Goal: Task Accomplishment & Management: Manage account settings

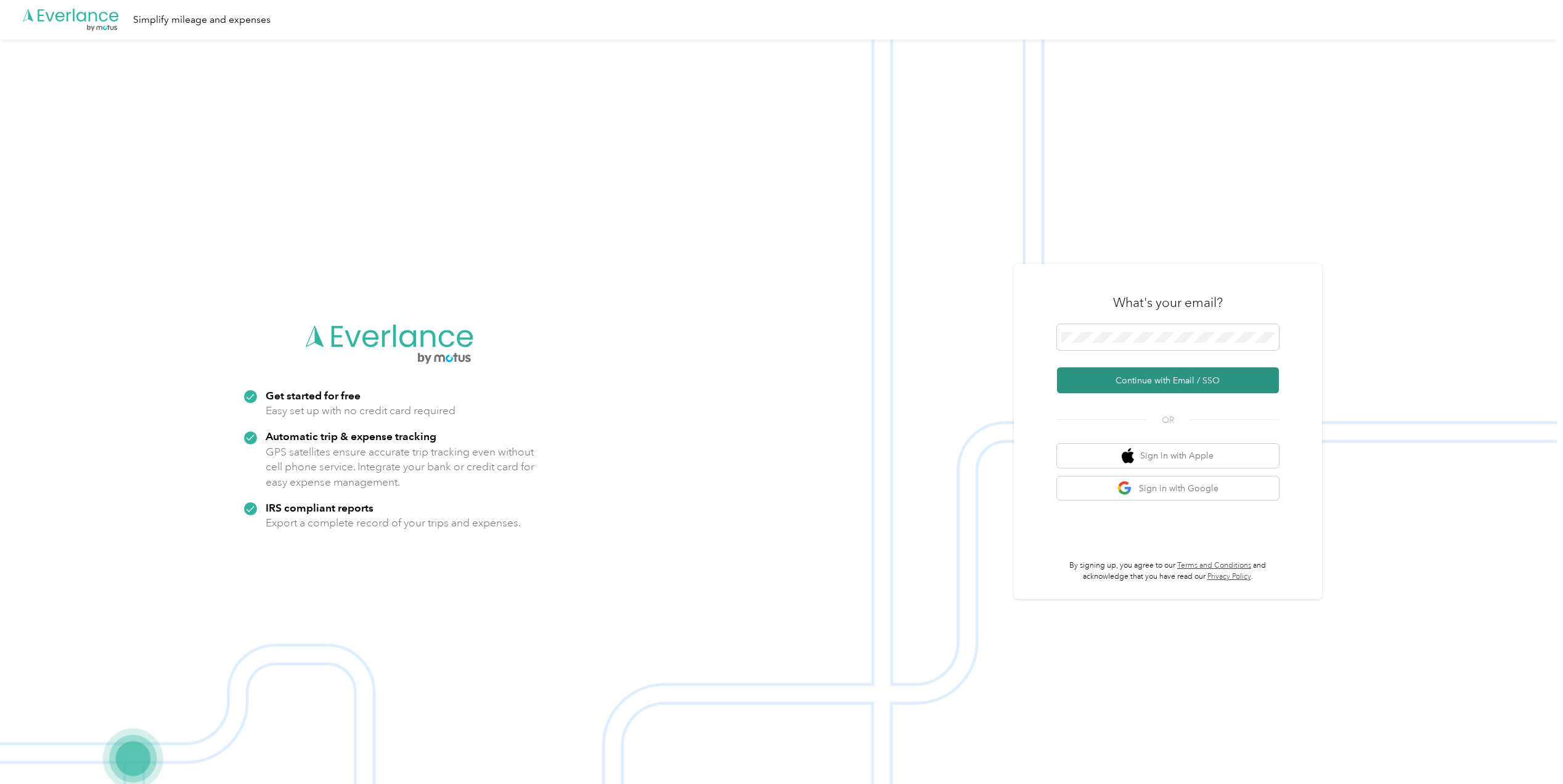
click at [1144, 386] on button "Continue with Email / SSO" at bounding box center [1168, 380] width 222 height 26
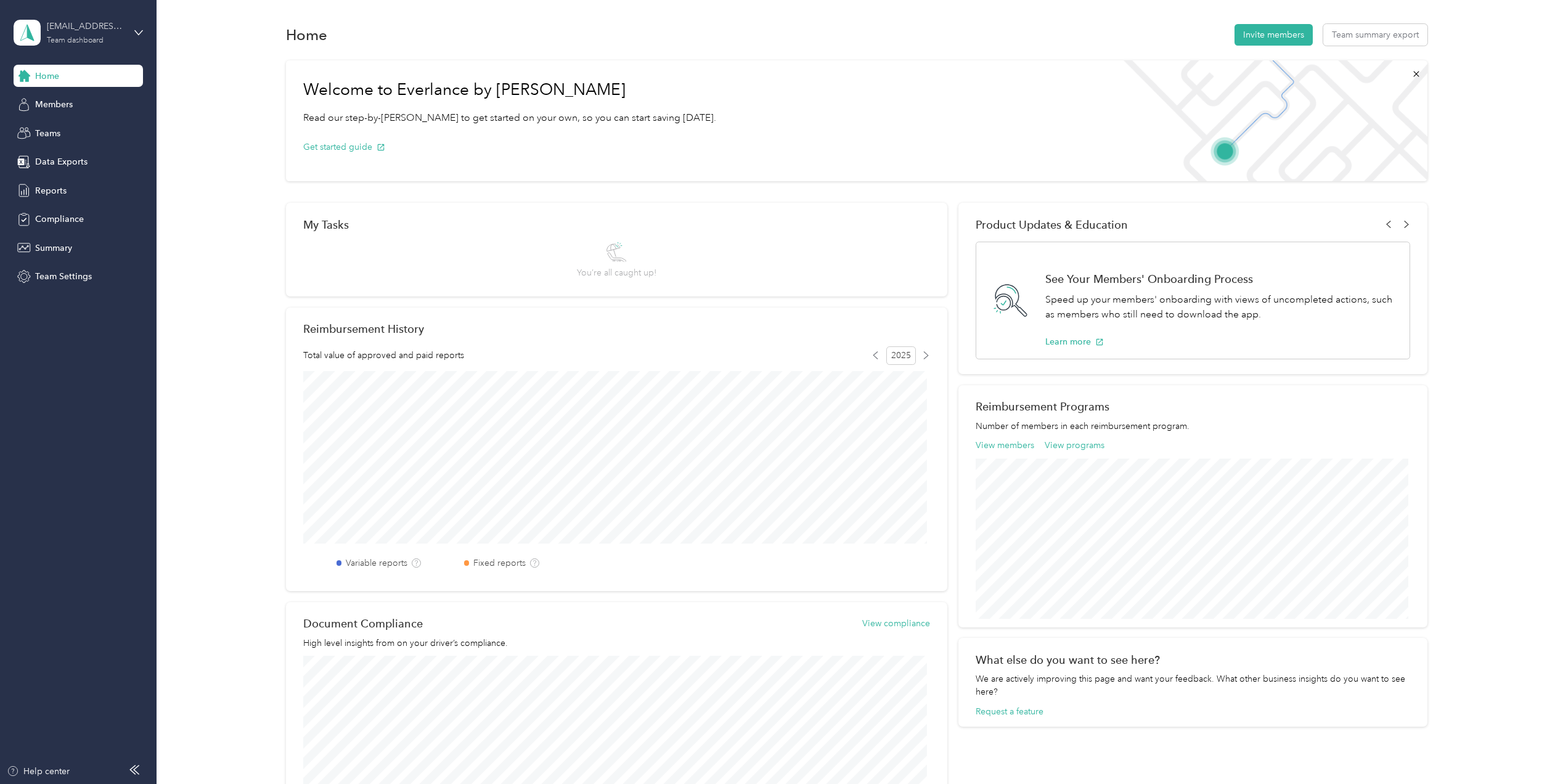
click at [51, 37] on div "Team dashboard" at bounding box center [75, 40] width 56 height 7
click at [59, 104] on div "Team dashboard" at bounding box center [59, 101] width 68 height 13
click at [70, 109] on span "Members" at bounding box center [54, 104] width 37 height 13
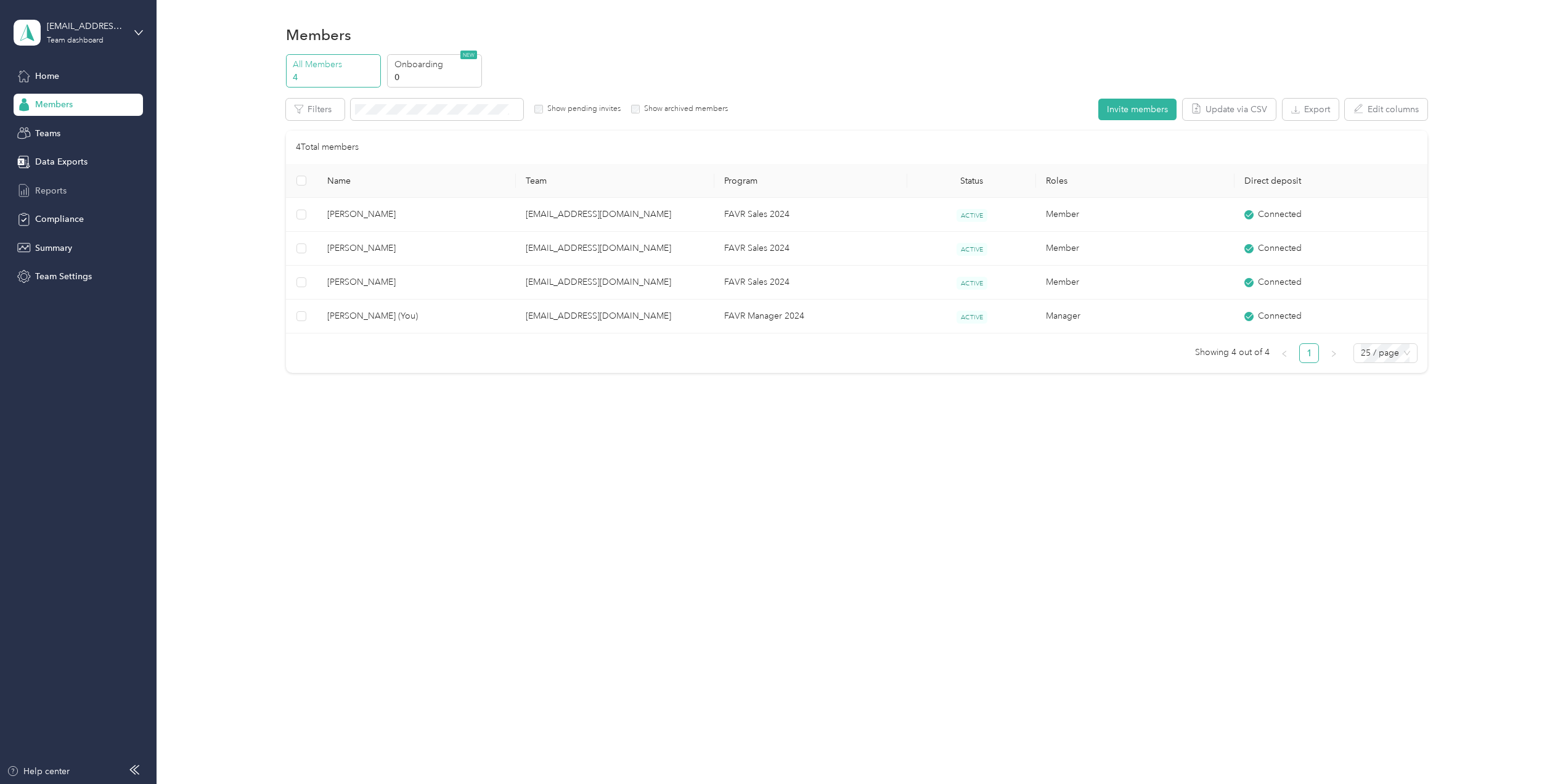
click at [55, 187] on span "Reports" at bounding box center [51, 191] width 32 height 13
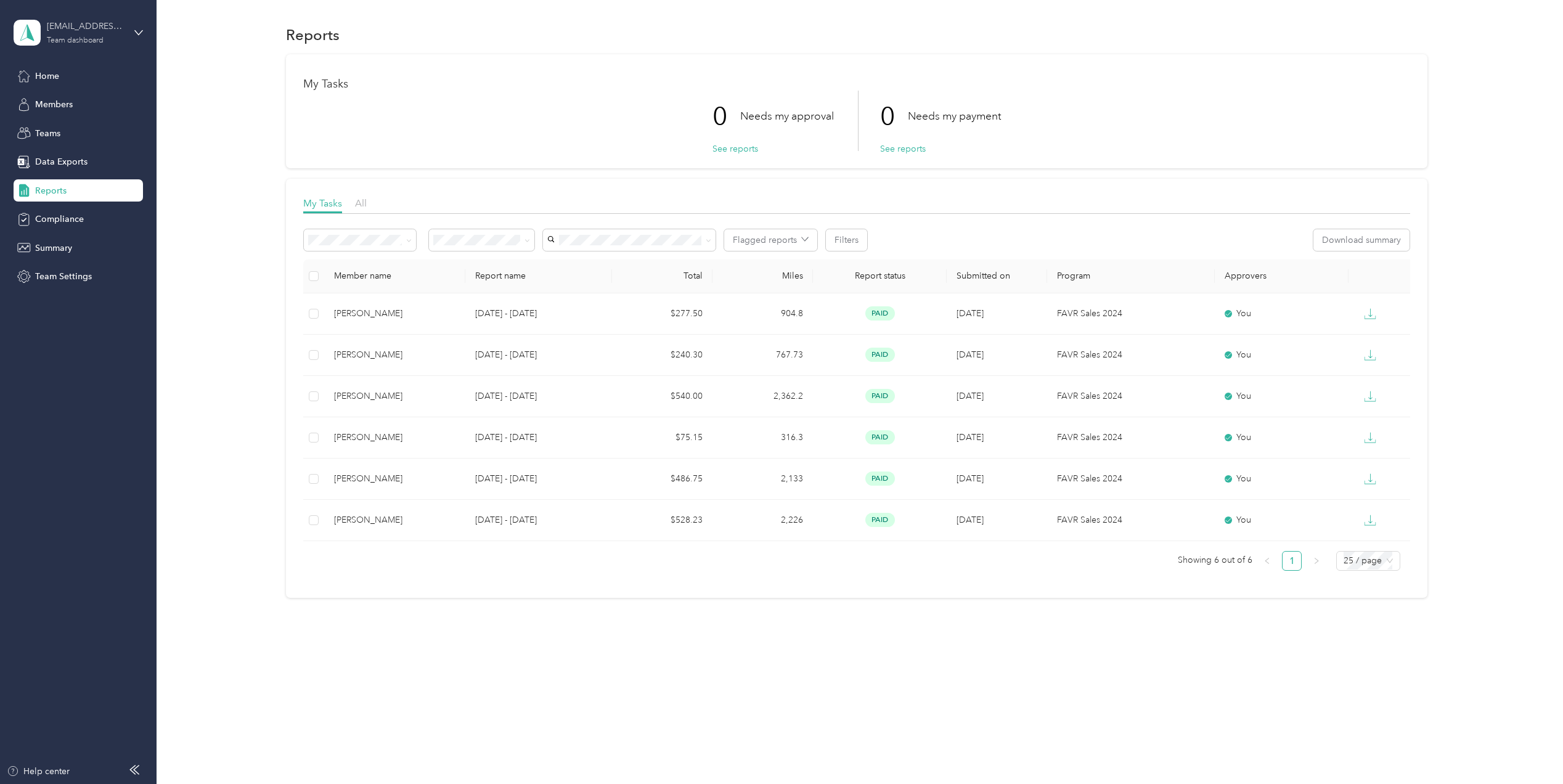
click at [100, 40] on div "Team dashboard" at bounding box center [75, 40] width 56 height 7
click at [79, 128] on div "Personal dashboard" at bounding box center [64, 129] width 78 height 13
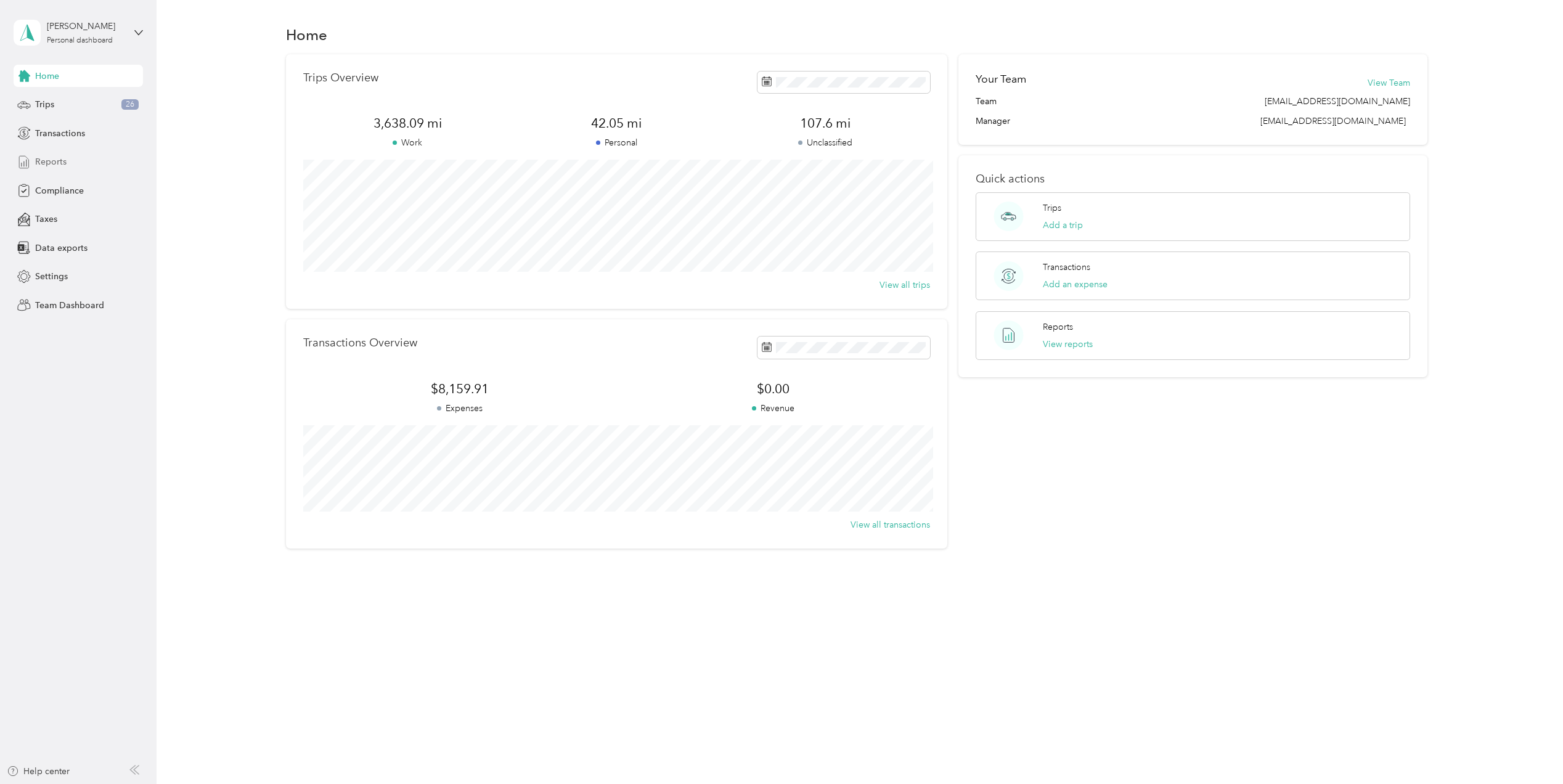
click at [43, 160] on span "Reports" at bounding box center [51, 162] width 32 height 13
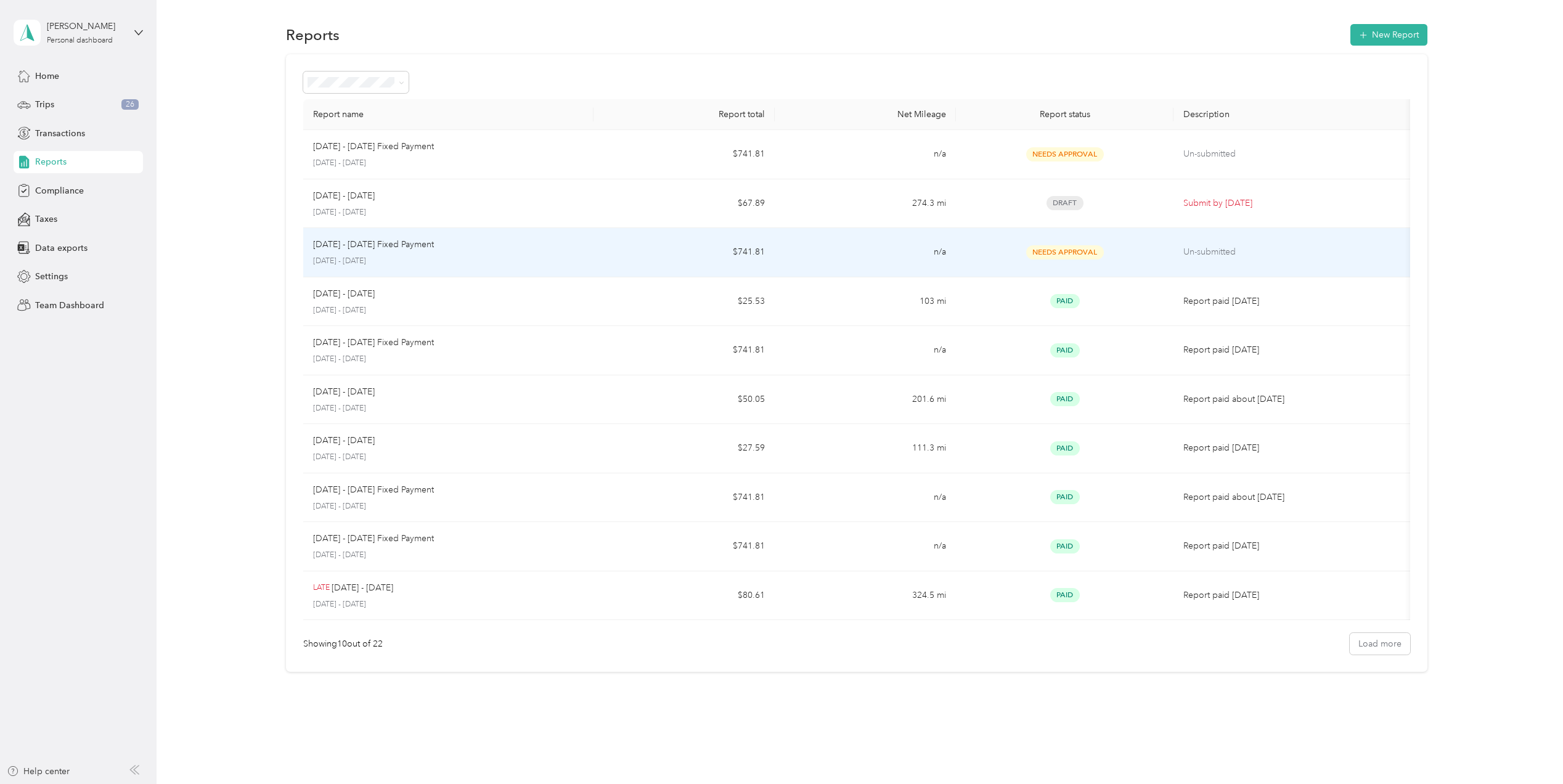
click at [385, 248] on p "[DATE] - [DATE] Fixed Payment" at bounding box center [373, 244] width 121 height 13
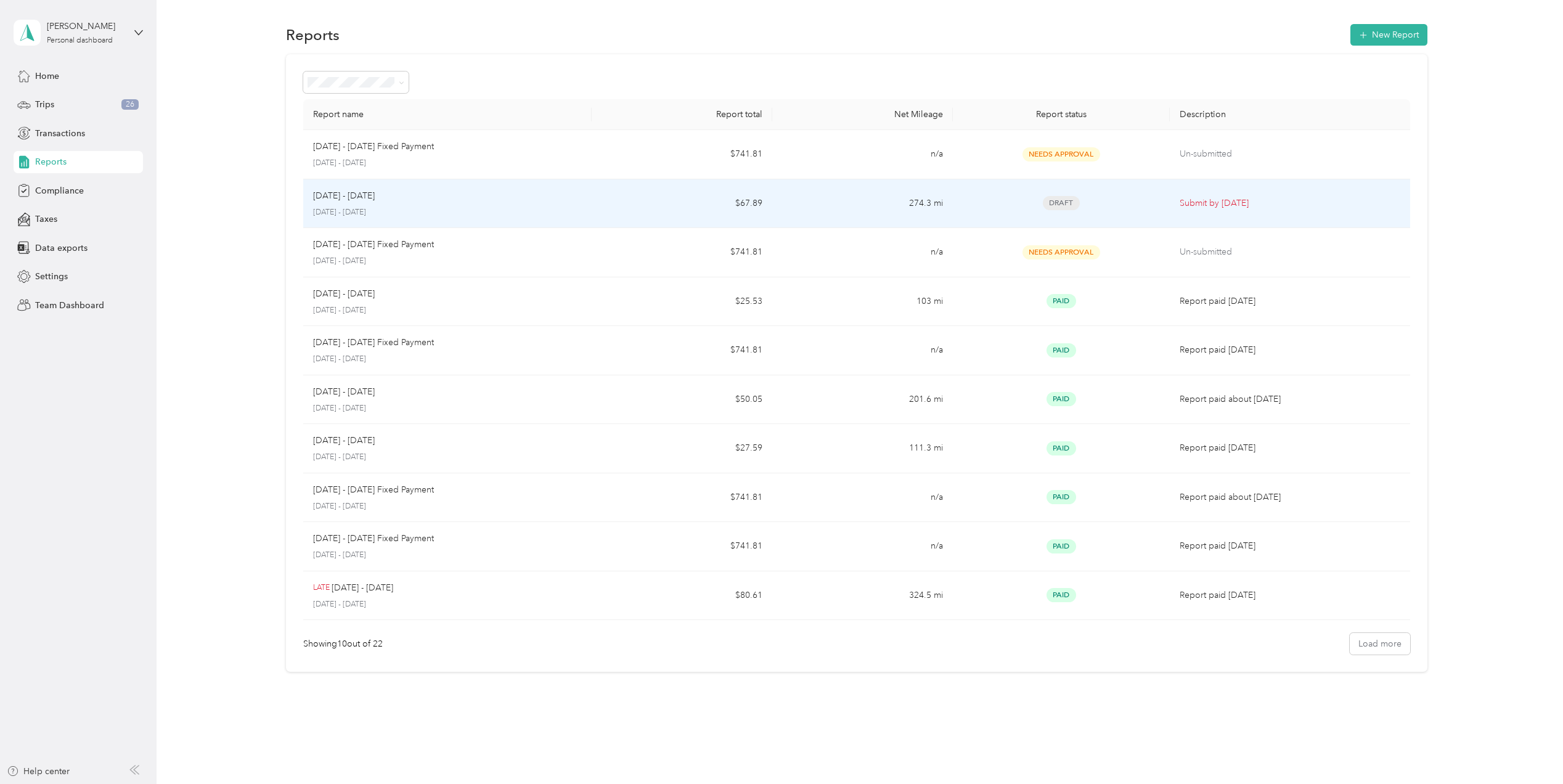
click at [331, 182] on td "[DATE] - [DATE] [DATE] - [DATE]" at bounding box center [448, 204] width 289 height 49
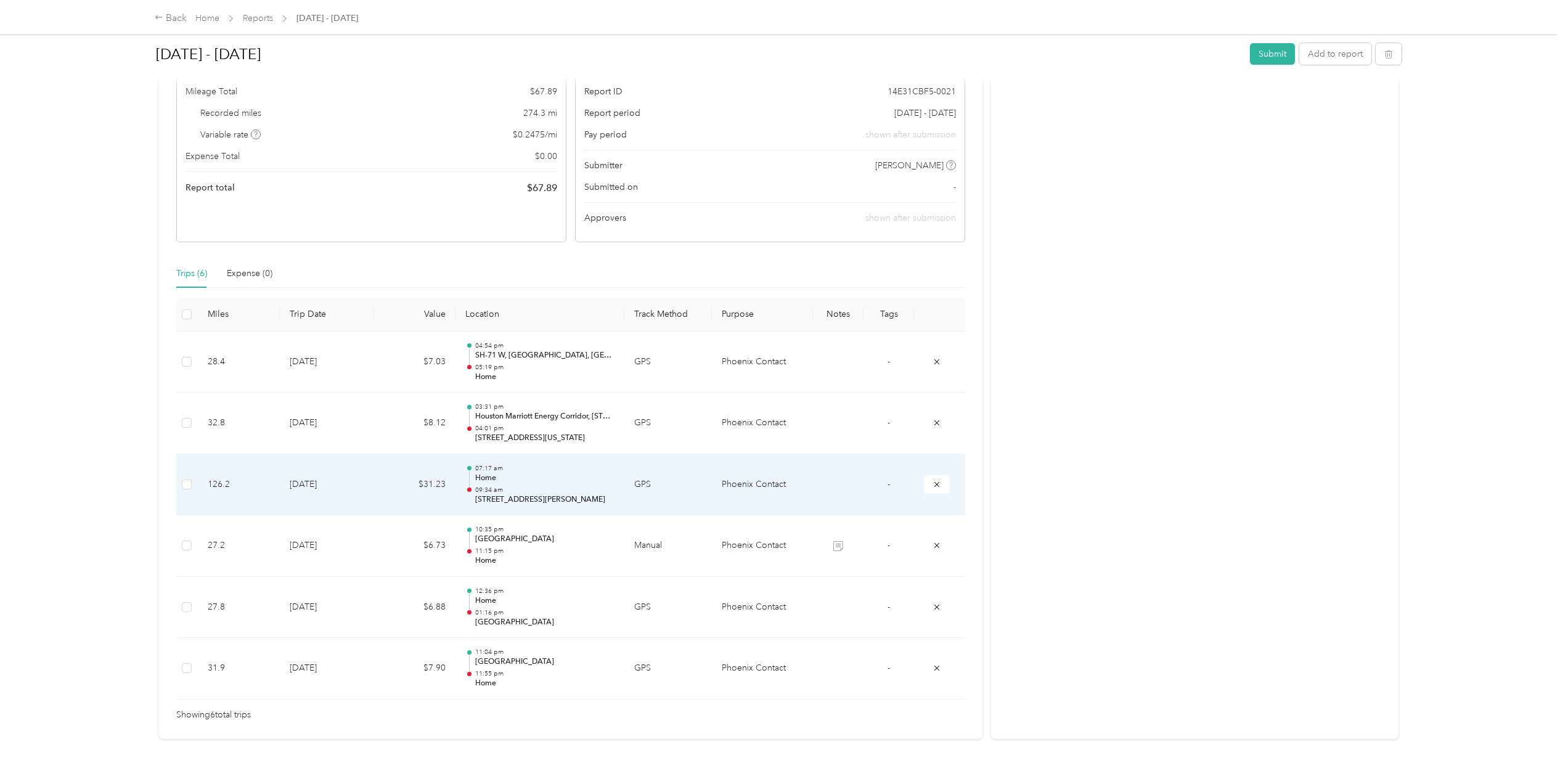
scroll to position [164, 0]
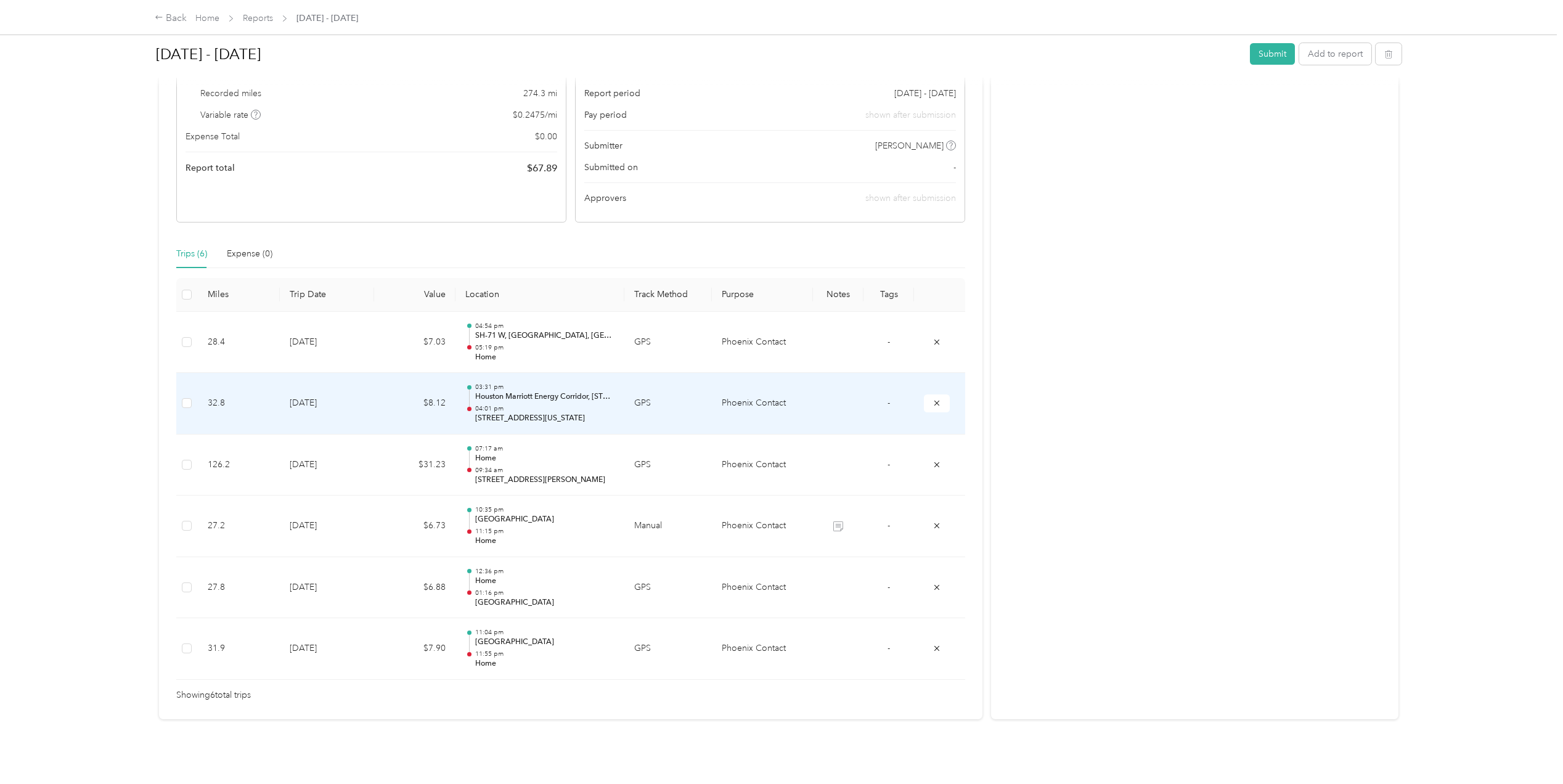
click at [349, 413] on td "[DATE]" at bounding box center [327, 403] width 95 height 61
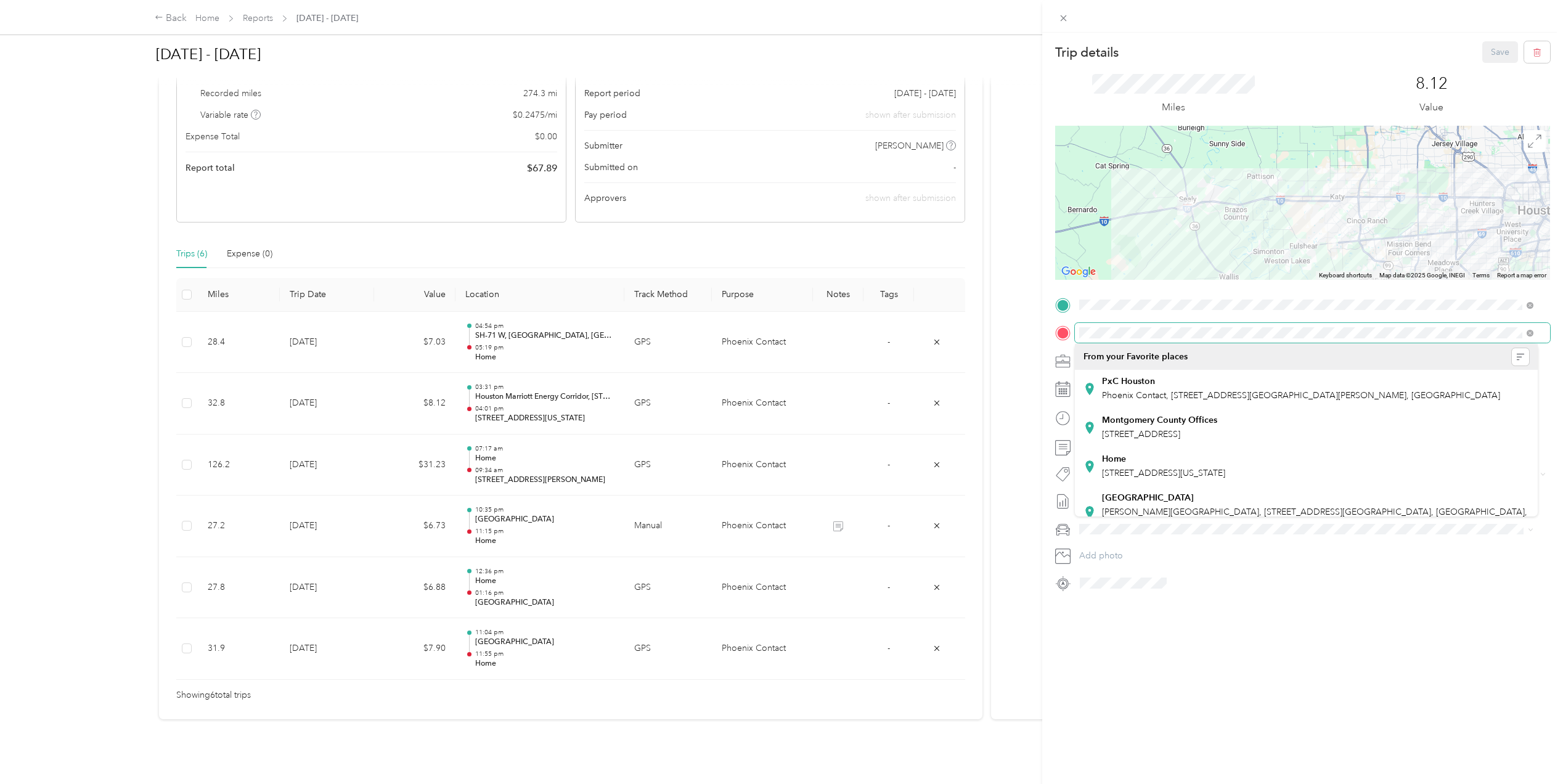
click at [1043, 319] on form "Trip details Save This trip cannot be edited because it is either under review,…" at bounding box center [1303, 318] width 521 height 552
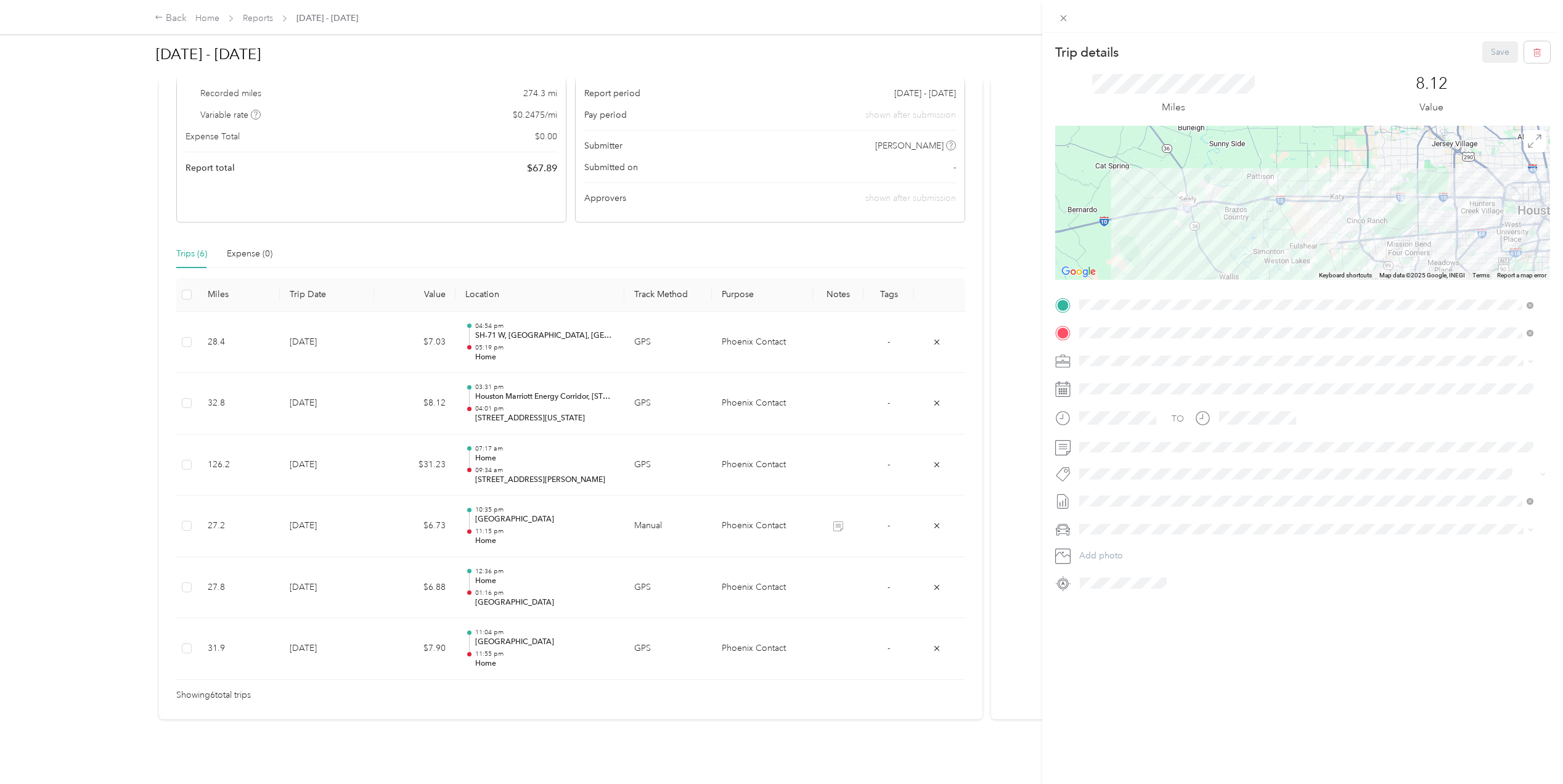
click at [1145, 673] on div "Trip details Save This trip cannot be edited because it is either under review,…" at bounding box center [1303, 424] width 521 height 784
click at [212, 18] on div "Trip details Save This trip cannot be edited because it is either under review,…" at bounding box center [782, 392] width 1563 height 784
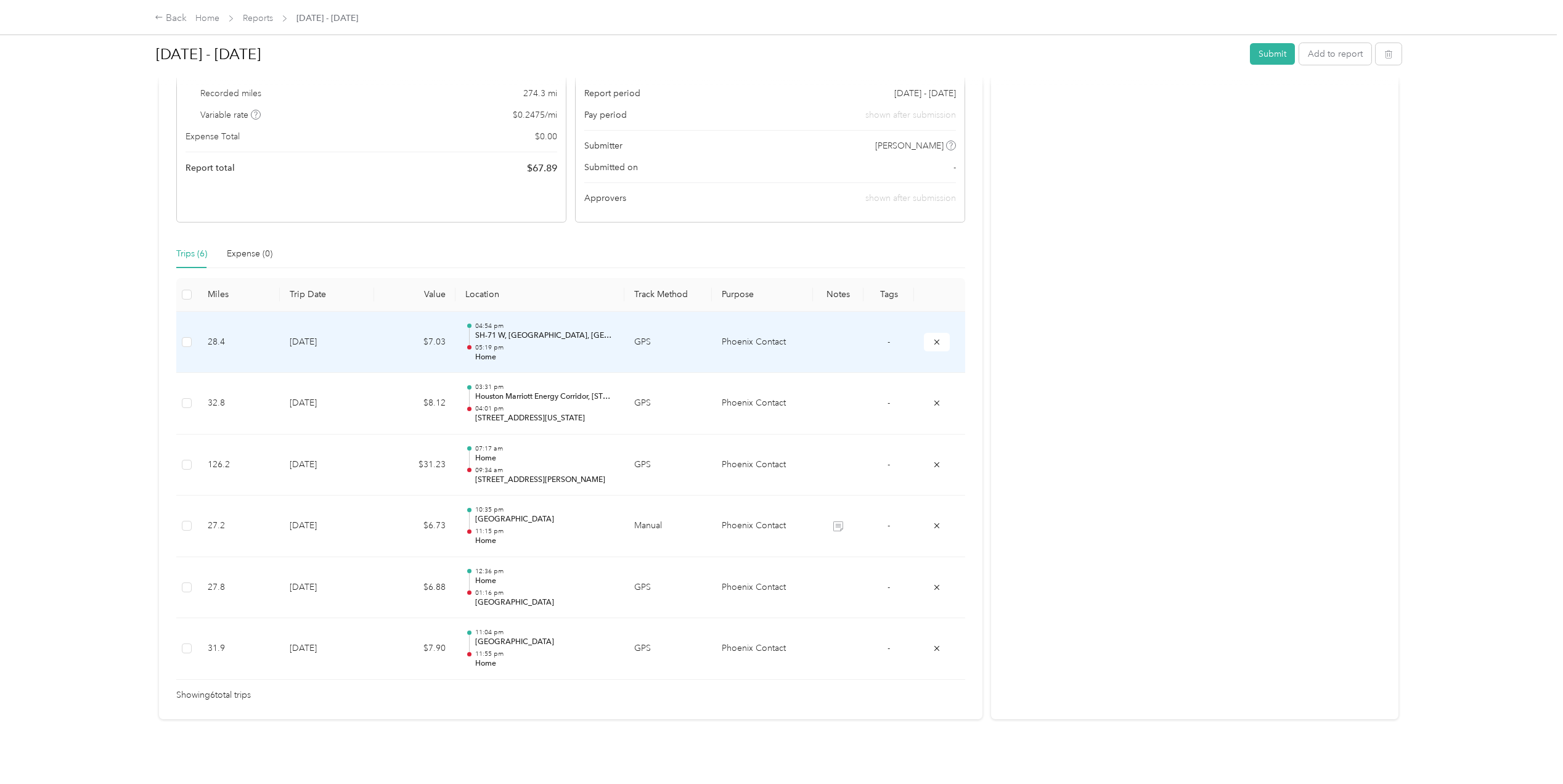
click at [352, 346] on td "[DATE]" at bounding box center [327, 342] width 95 height 61
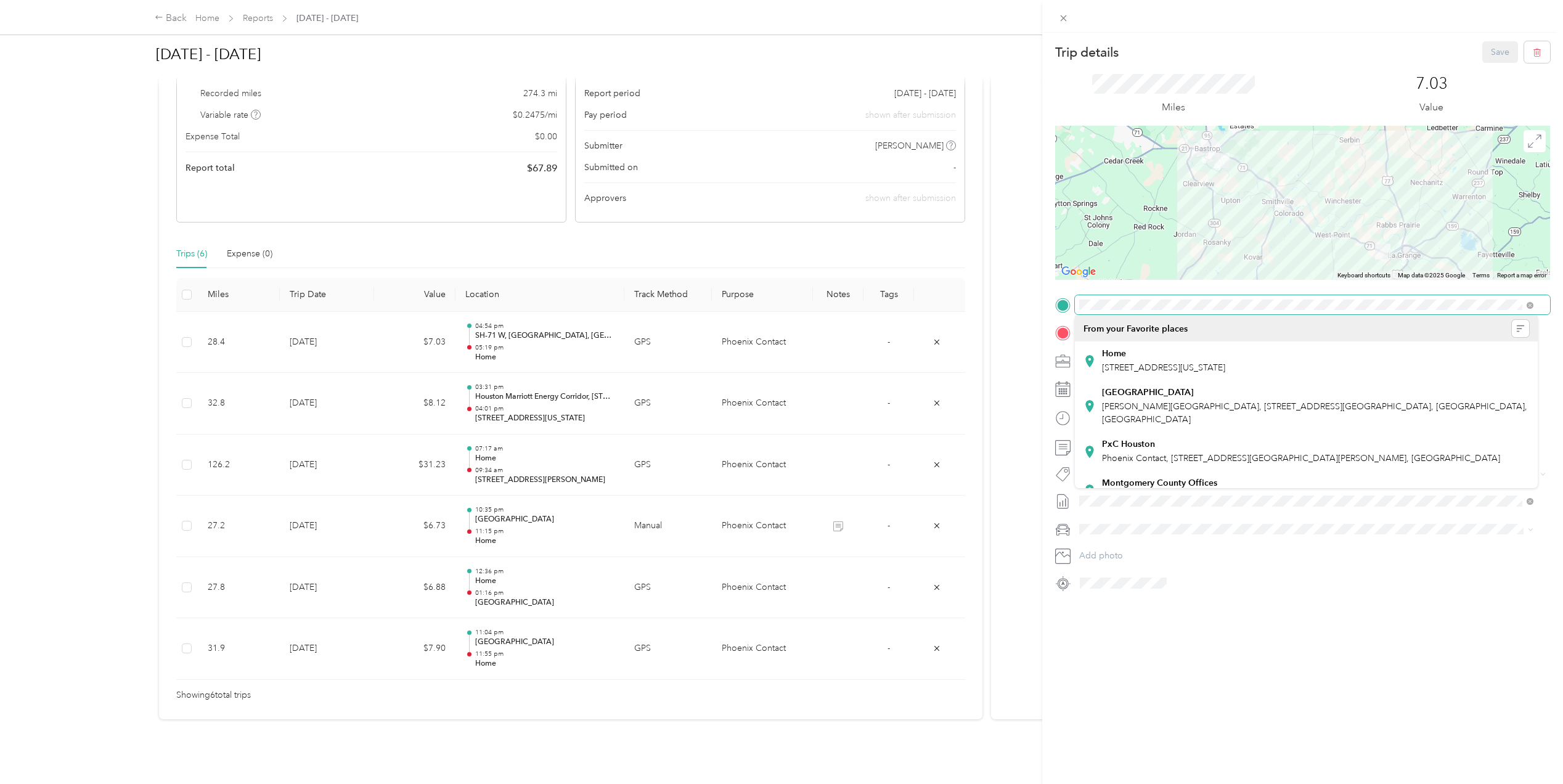
click at [1036, 296] on div "Trip details Save This trip cannot be edited because it is either under review,…" at bounding box center [782, 392] width 1563 height 784
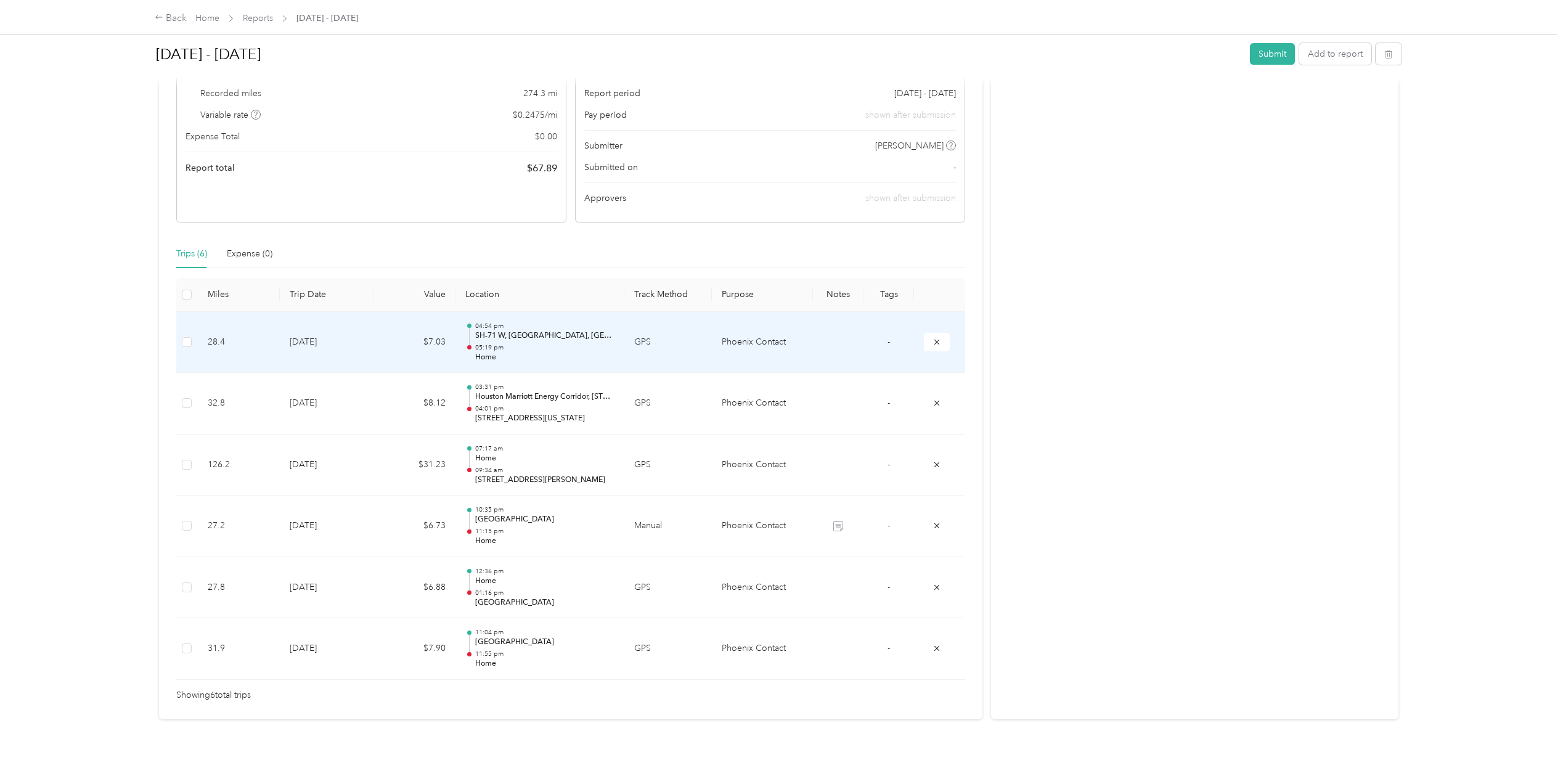
click at [502, 352] on p "Home" at bounding box center [544, 358] width 138 height 11
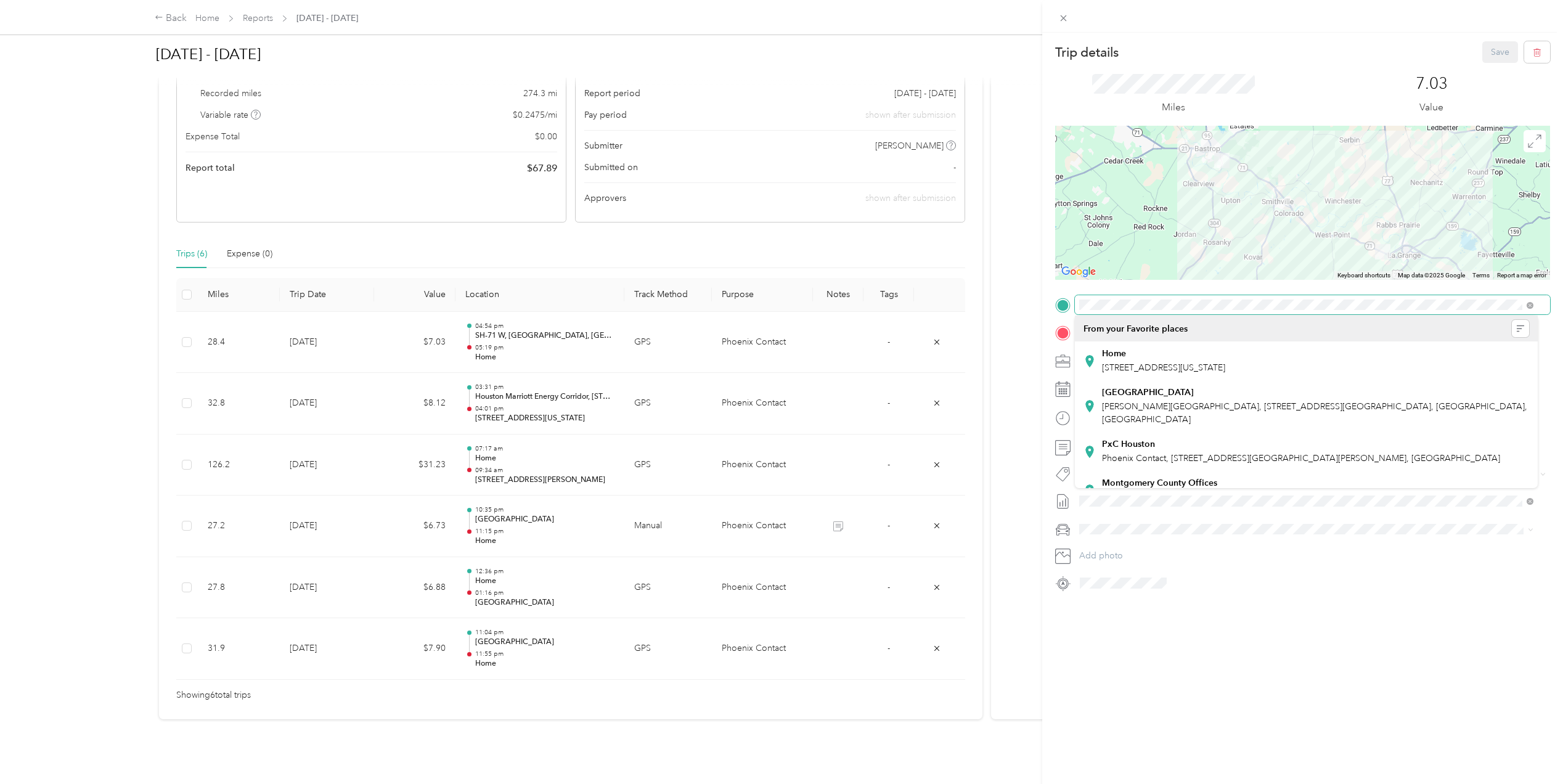
click at [1058, 279] on div "Trip details Save This trip cannot be edited because it is either under review,…" at bounding box center [1302, 318] width 495 height 552
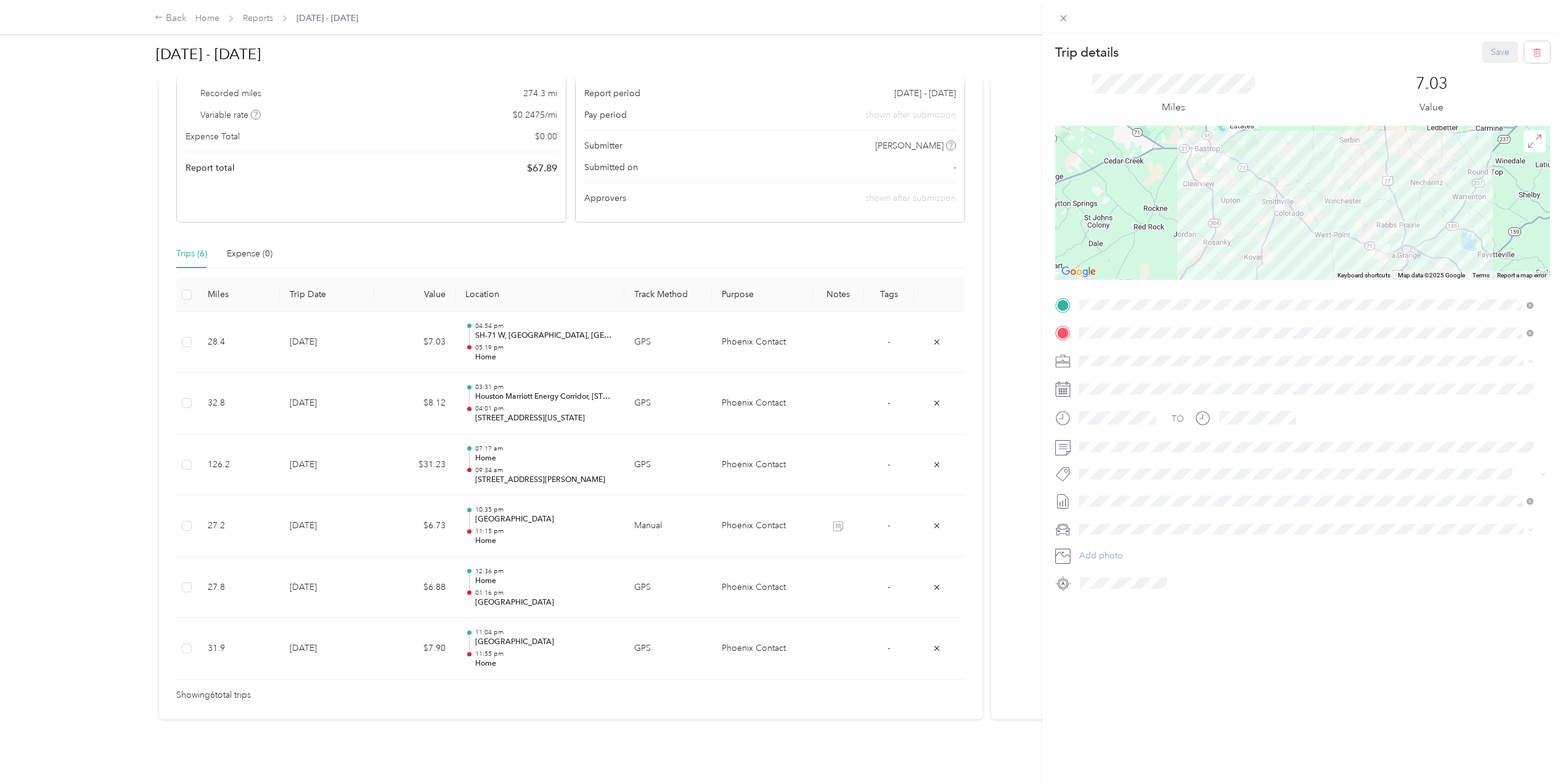
click at [1333, 672] on div "Trip details Save This trip cannot be edited because it is either under review,…" at bounding box center [1303, 424] width 521 height 784
click at [212, 15] on div "Trip details Save This trip cannot be edited because it is either under review,…" at bounding box center [782, 392] width 1563 height 784
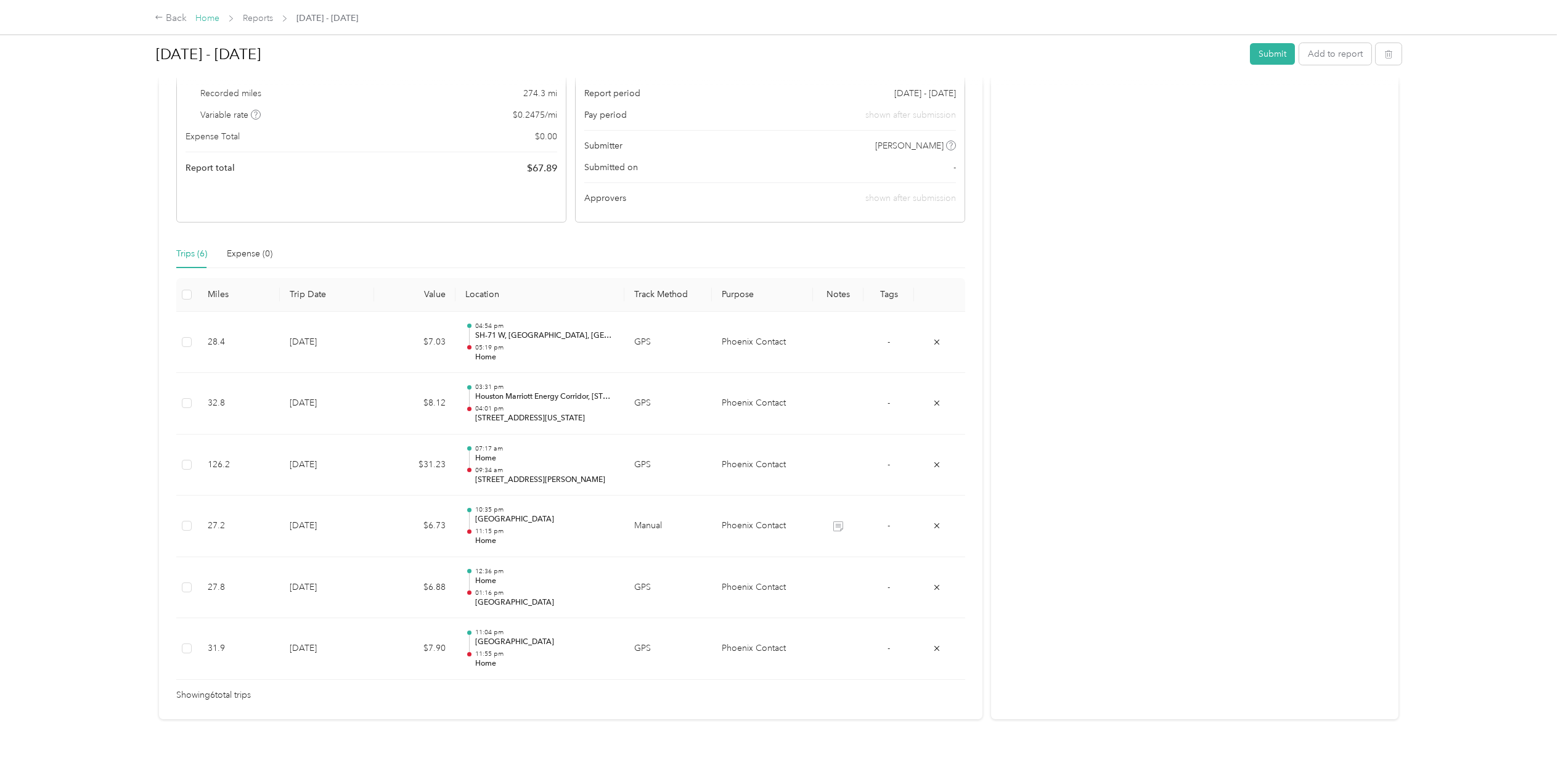
click at [210, 16] on link "Home" at bounding box center [208, 18] width 24 height 11
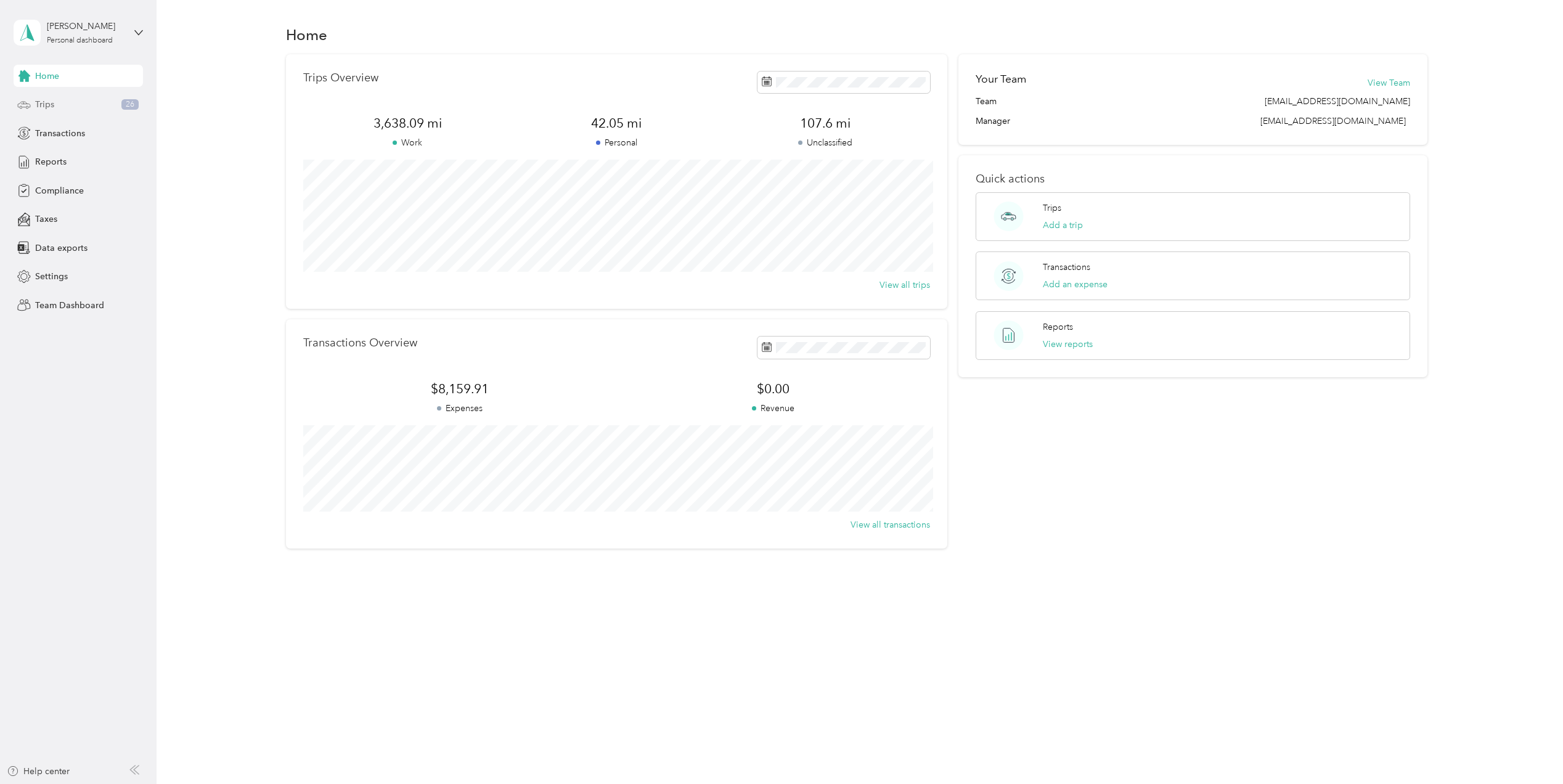
click at [61, 102] on div "Trips 26" at bounding box center [78, 104] width 129 height 22
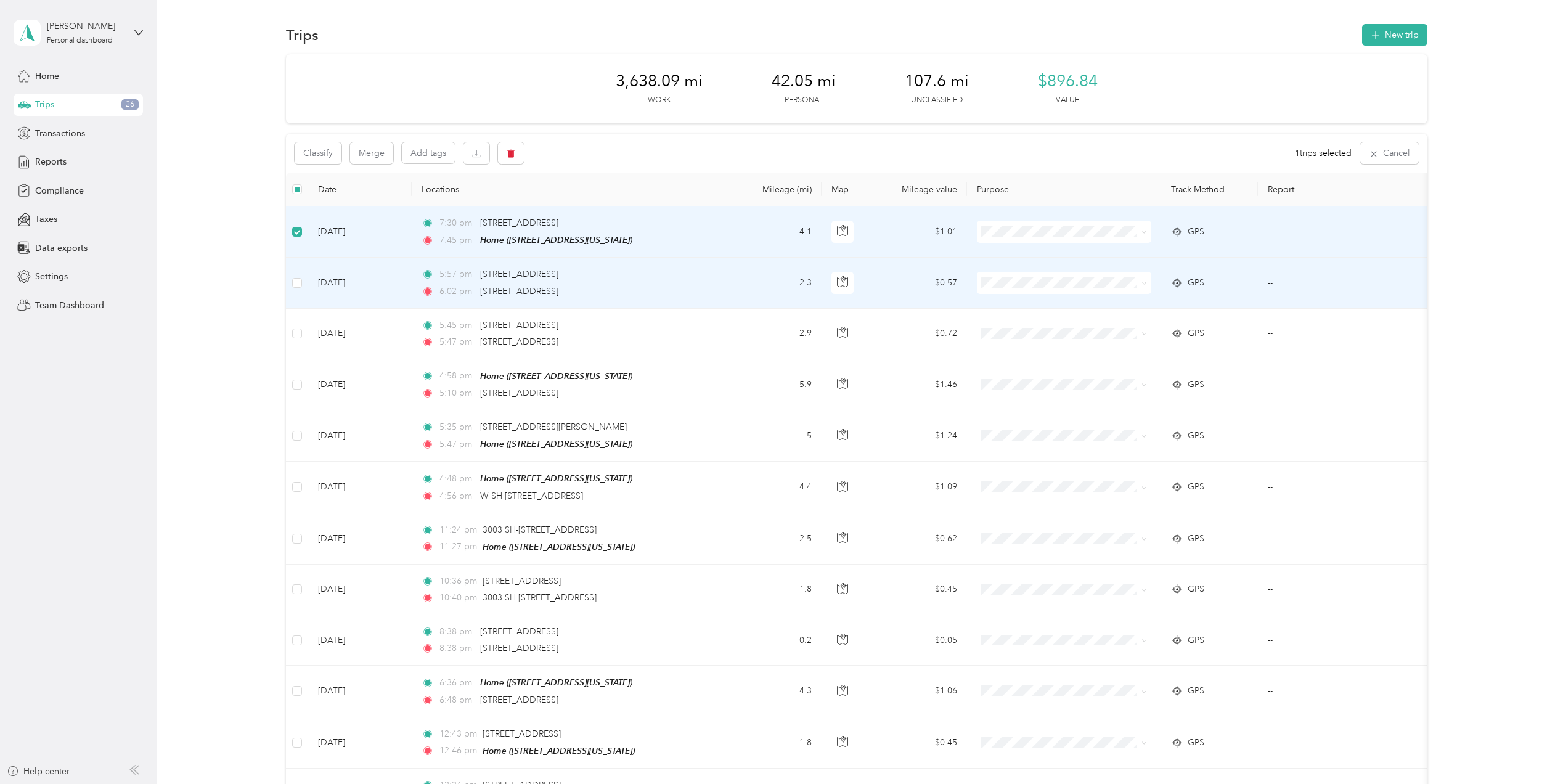
click at [291, 275] on td at bounding box center [297, 283] width 22 height 51
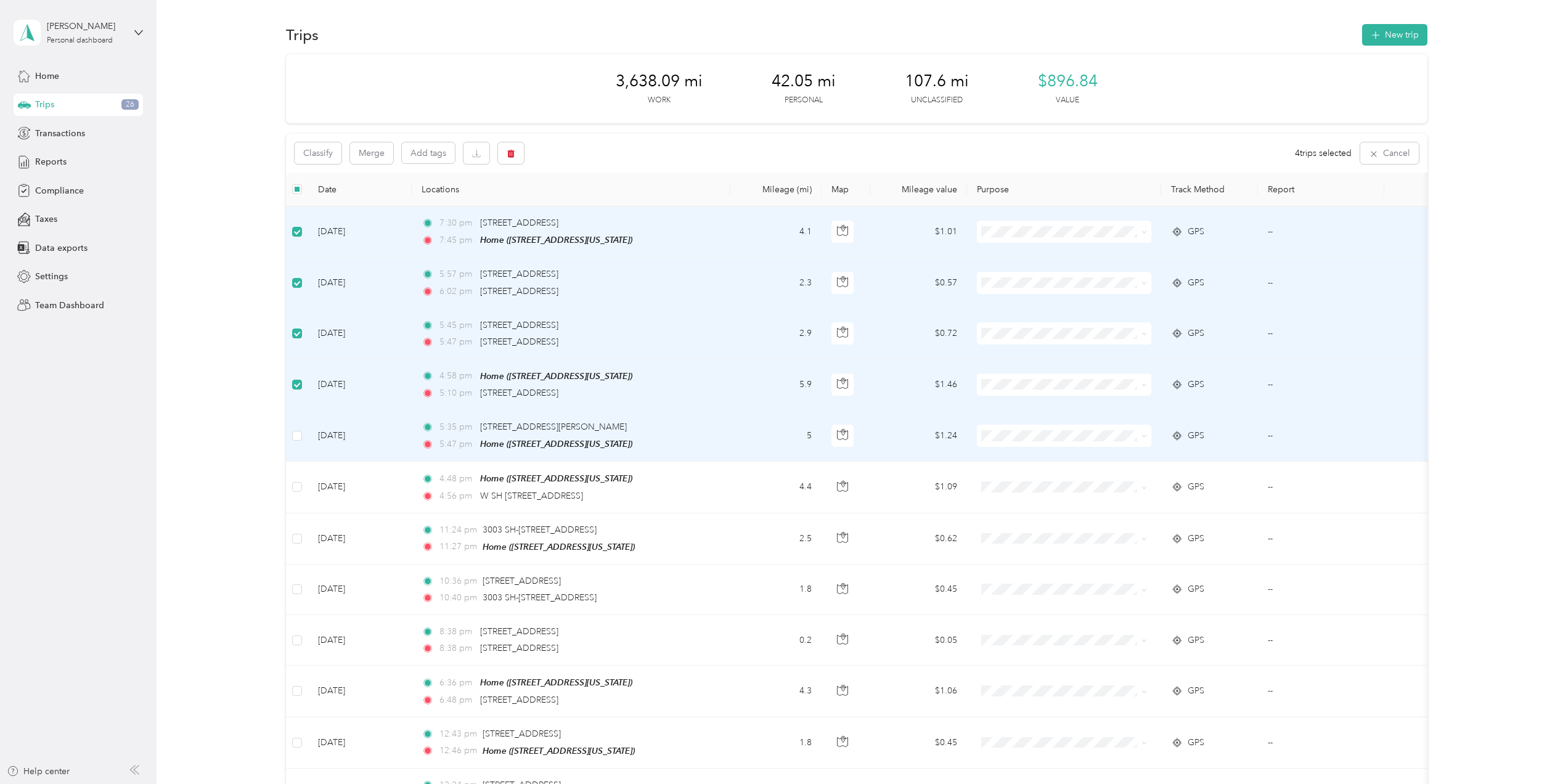
scroll to position [82, 0]
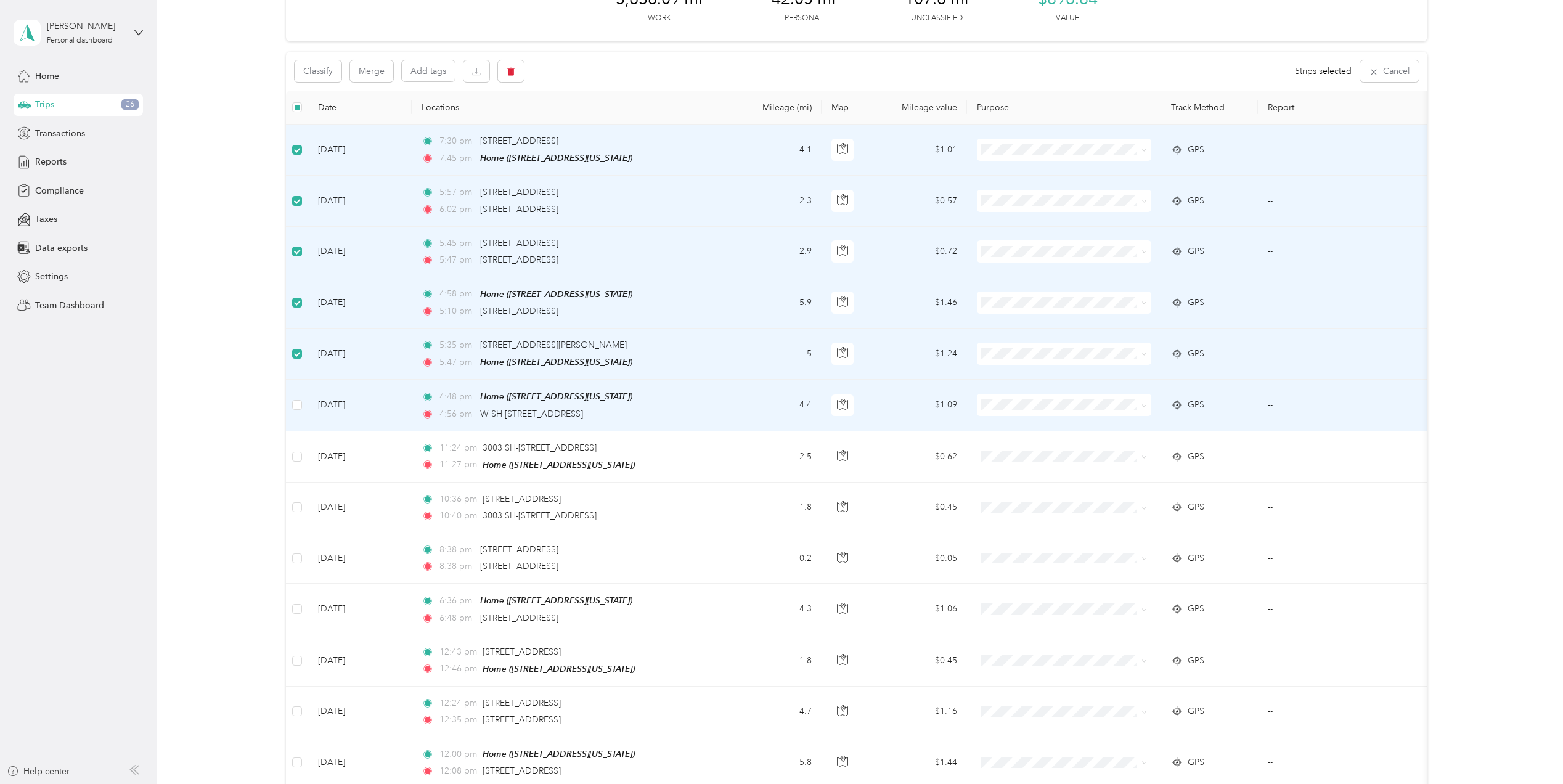
click at [291, 412] on td at bounding box center [297, 405] width 22 height 51
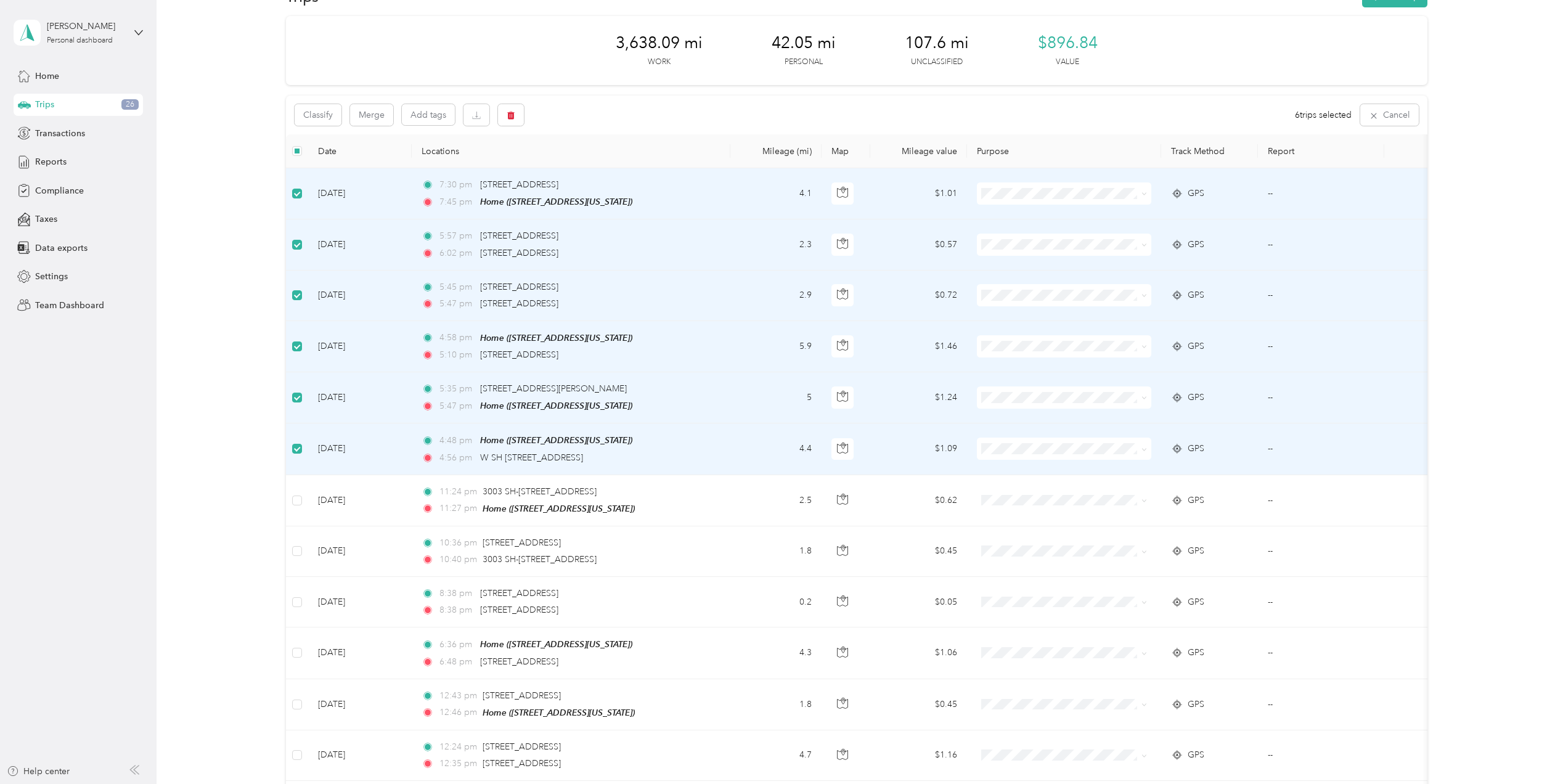
scroll to position [0, 0]
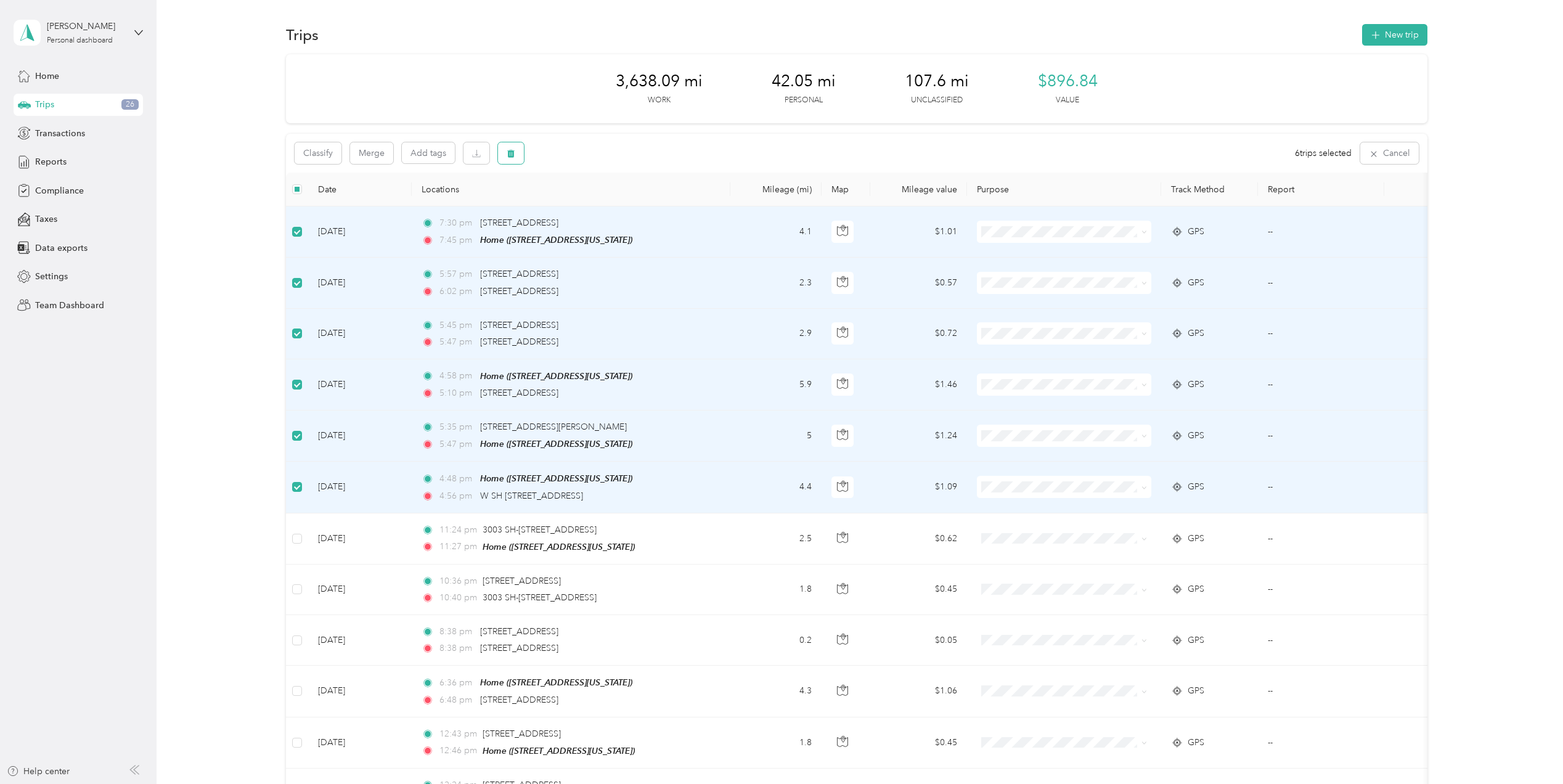
click at [517, 151] on button "button" at bounding box center [511, 153] width 26 height 22
click at [601, 210] on button "Yes" at bounding box center [602, 205] width 24 height 20
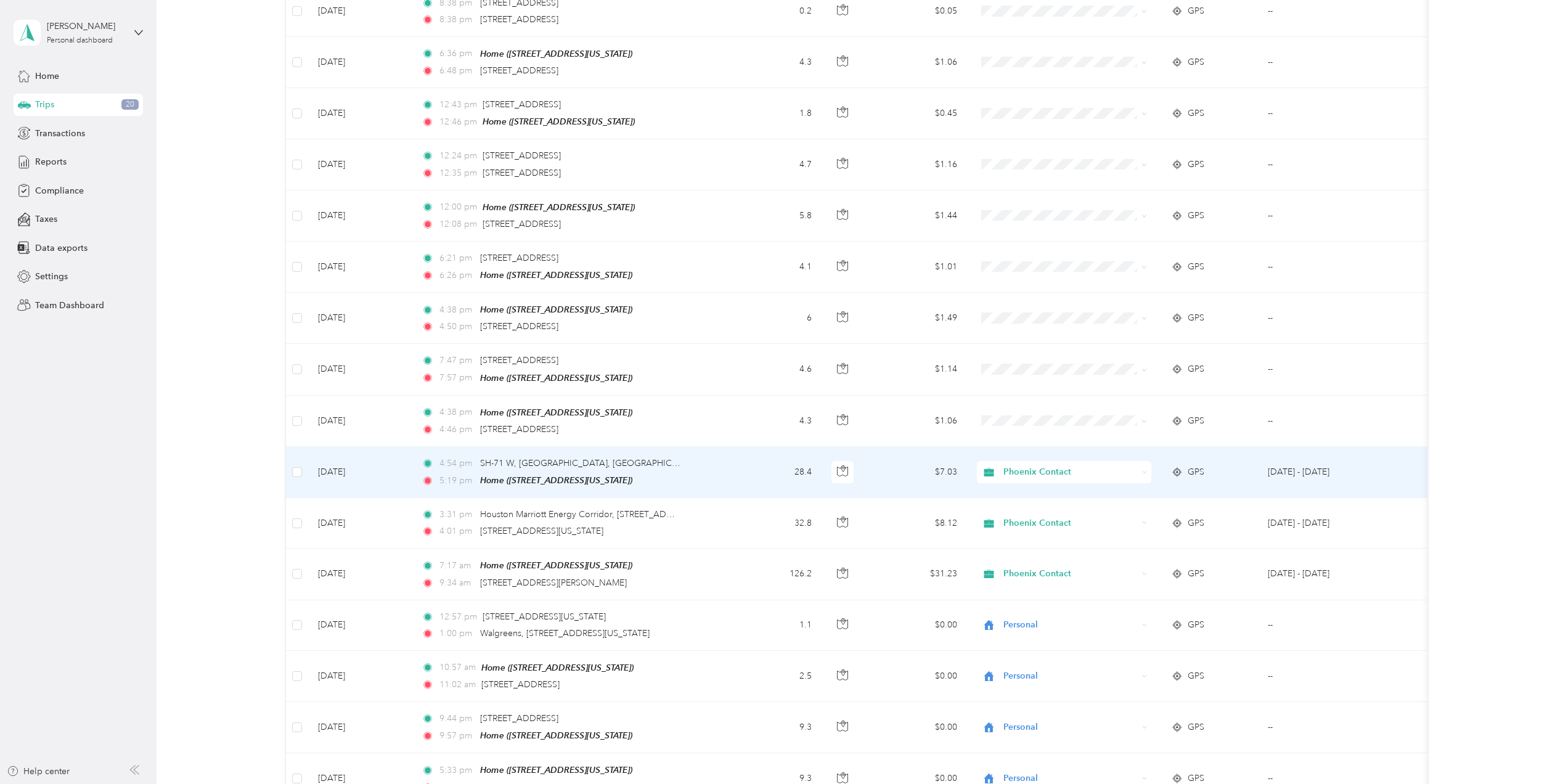
scroll to position [328, 0]
drag, startPoint x: 553, startPoint y: 450, endPoint x: 662, endPoint y: 474, distance: 111.6
click at [662, 474] on div "5:19 pm Home ([STREET_ADDRESS][US_STATE])" at bounding box center [551, 476] width 259 height 14
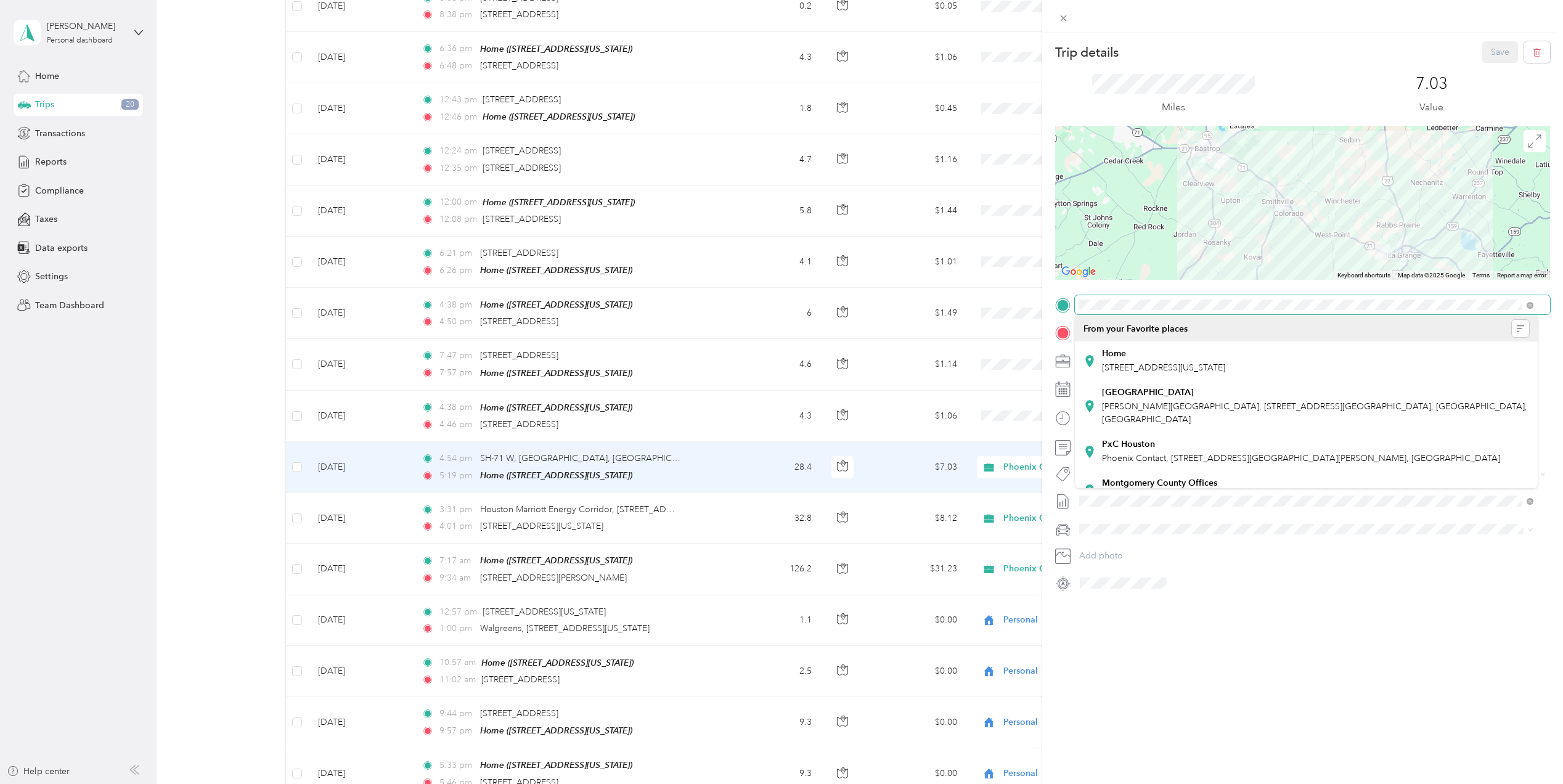
click at [1072, 295] on div at bounding box center [1302, 305] width 495 height 20
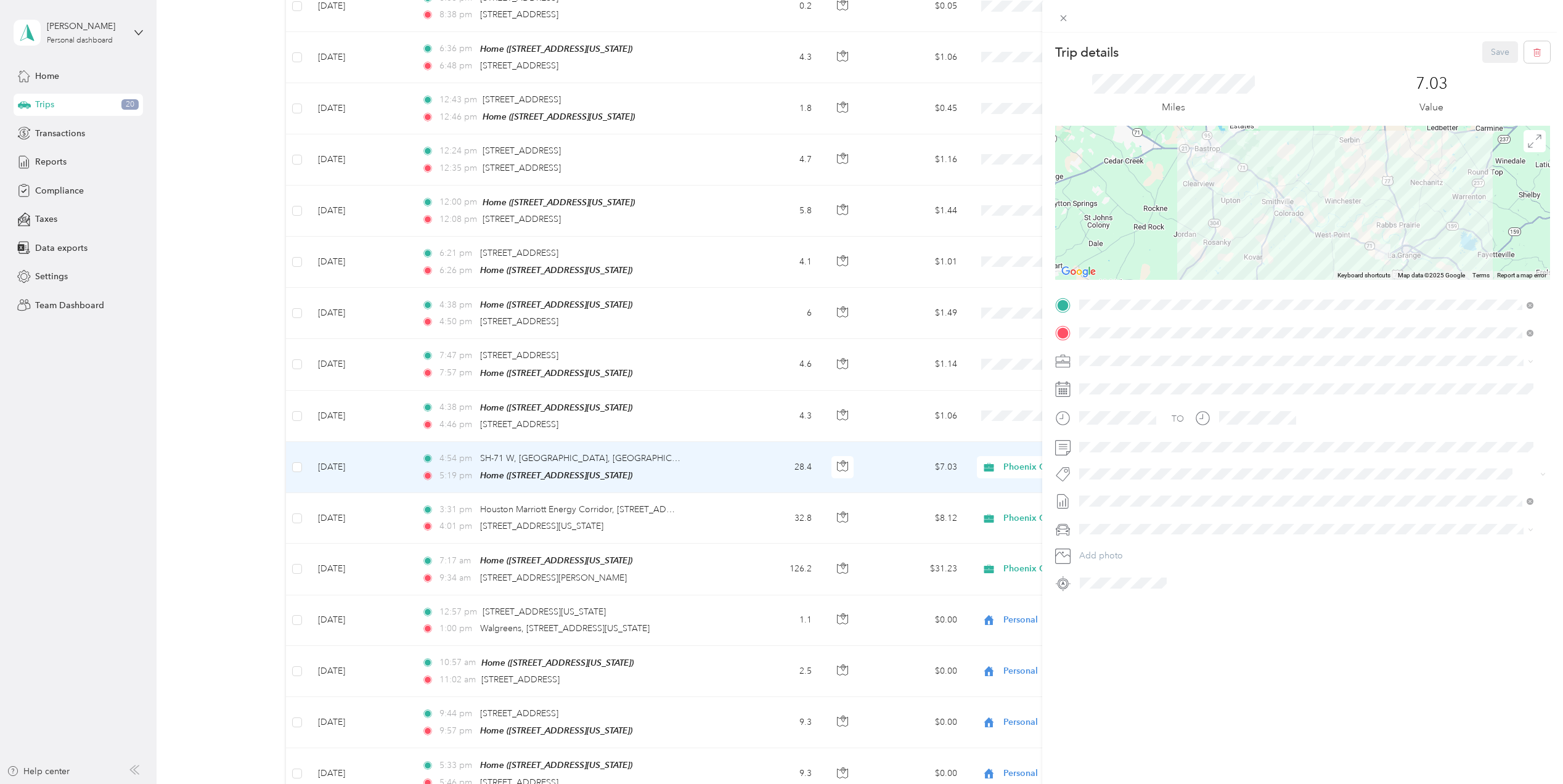
click at [1256, 673] on div "Trip details Save This trip cannot be edited because it is either under review,…" at bounding box center [1303, 424] width 521 height 784
click at [233, 530] on div "Trip details Save This trip cannot be edited because it is either under review,…" at bounding box center [782, 392] width 1563 height 784
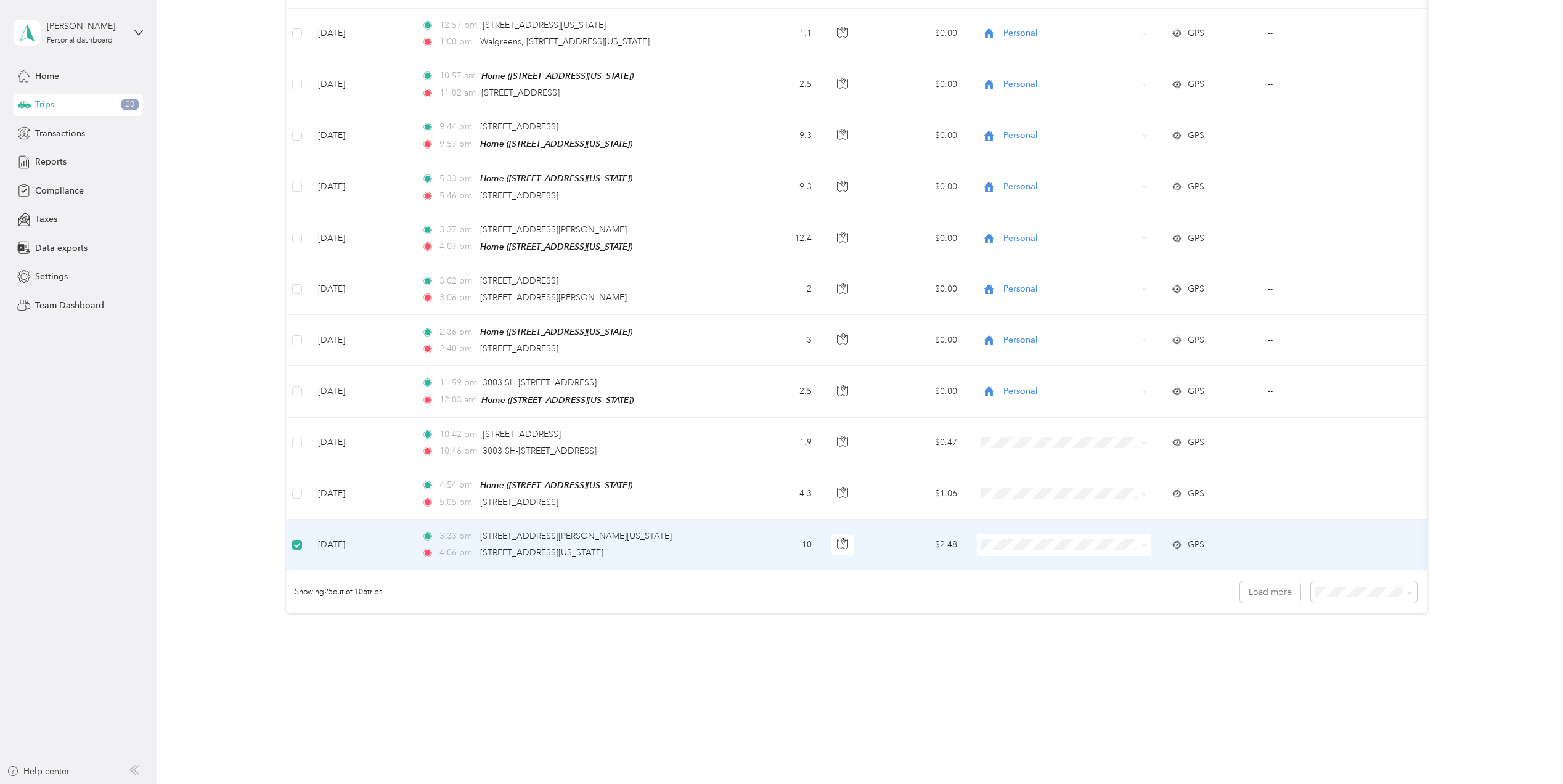
scroll to position [921, 0]
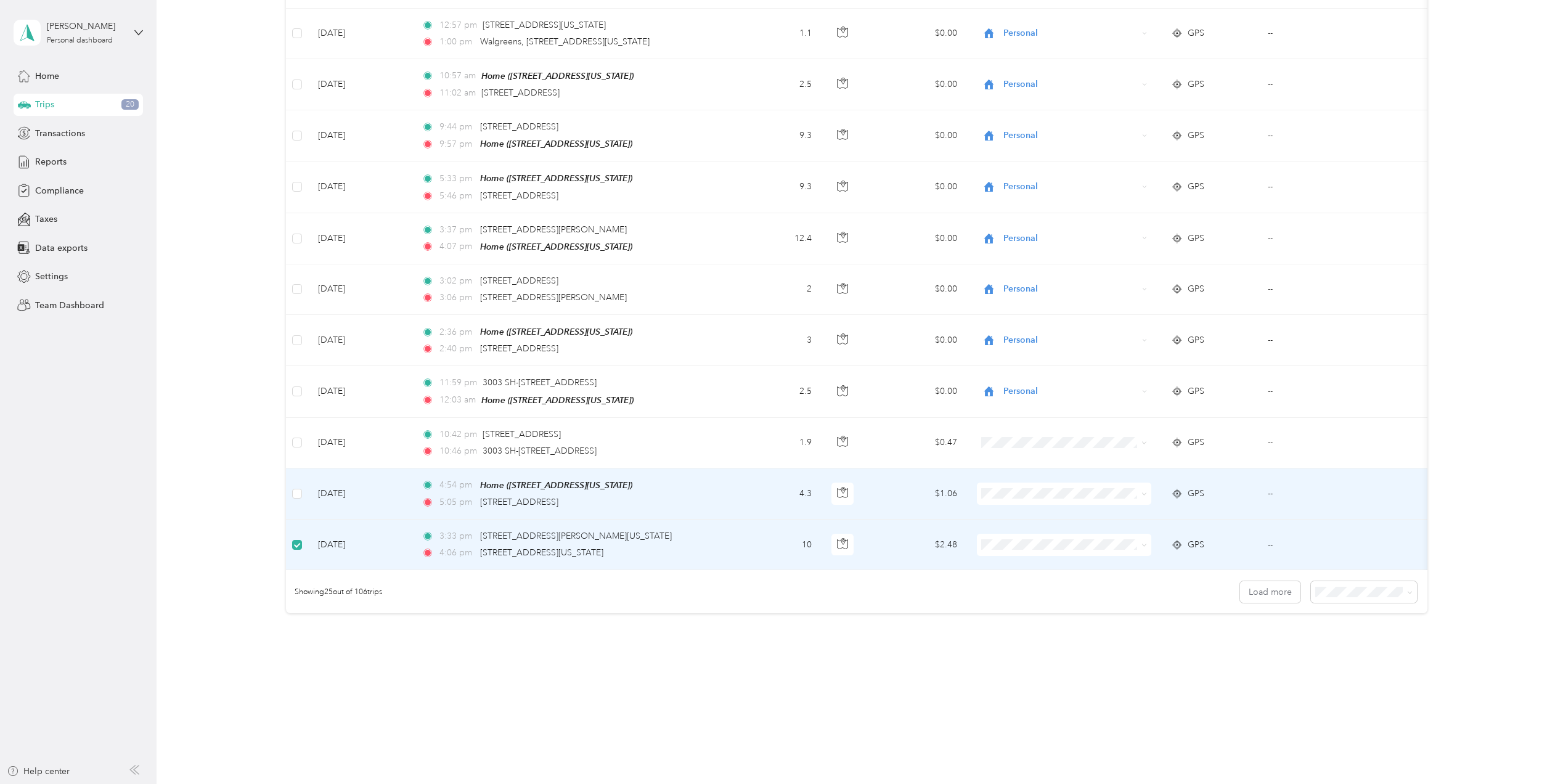
click at [294, 496] on td at bounding box center [297, 494] width 22 height 51
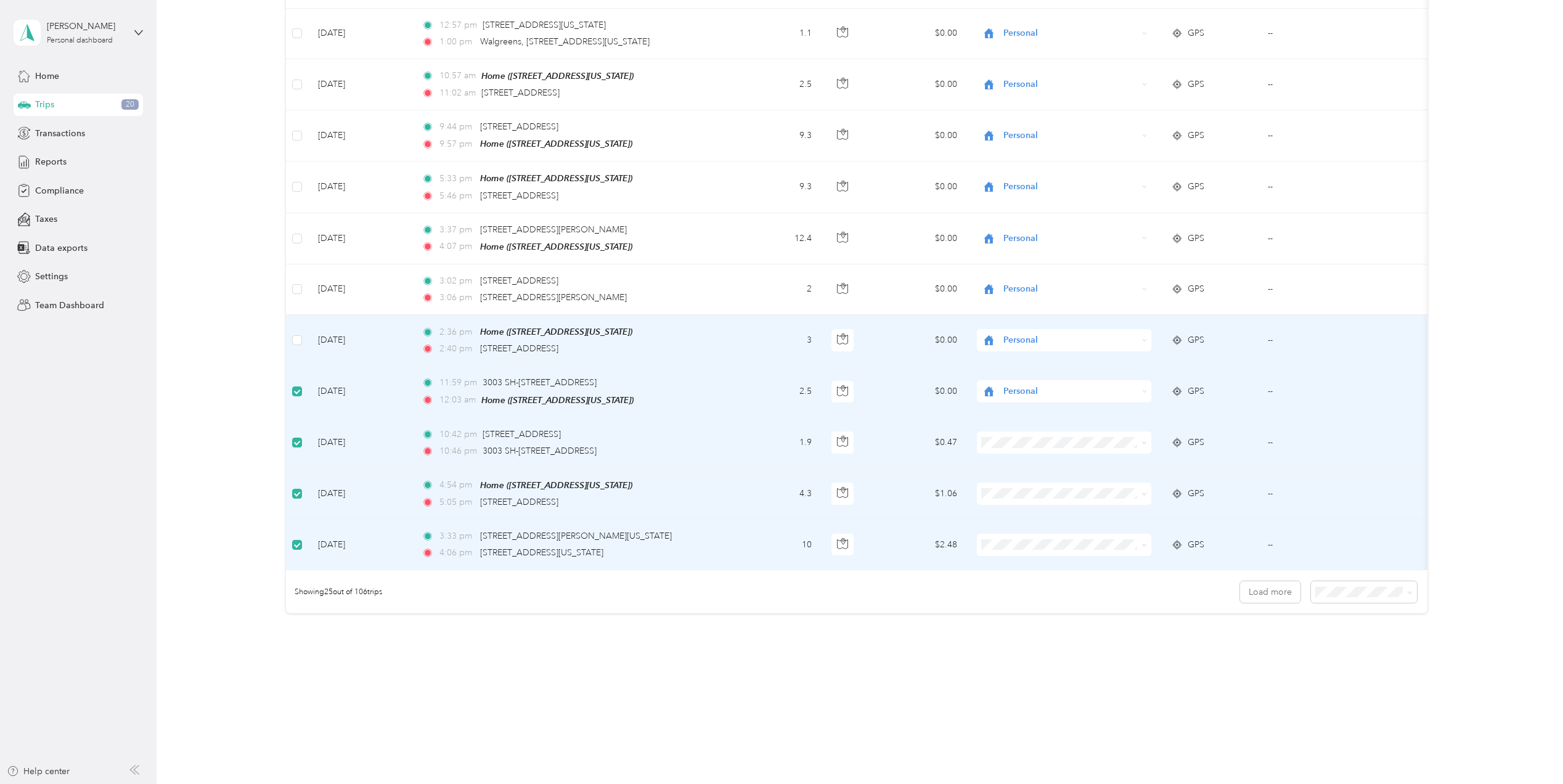
click at [291, 342] on td at bounding box center [297, 340] width 22 height 51
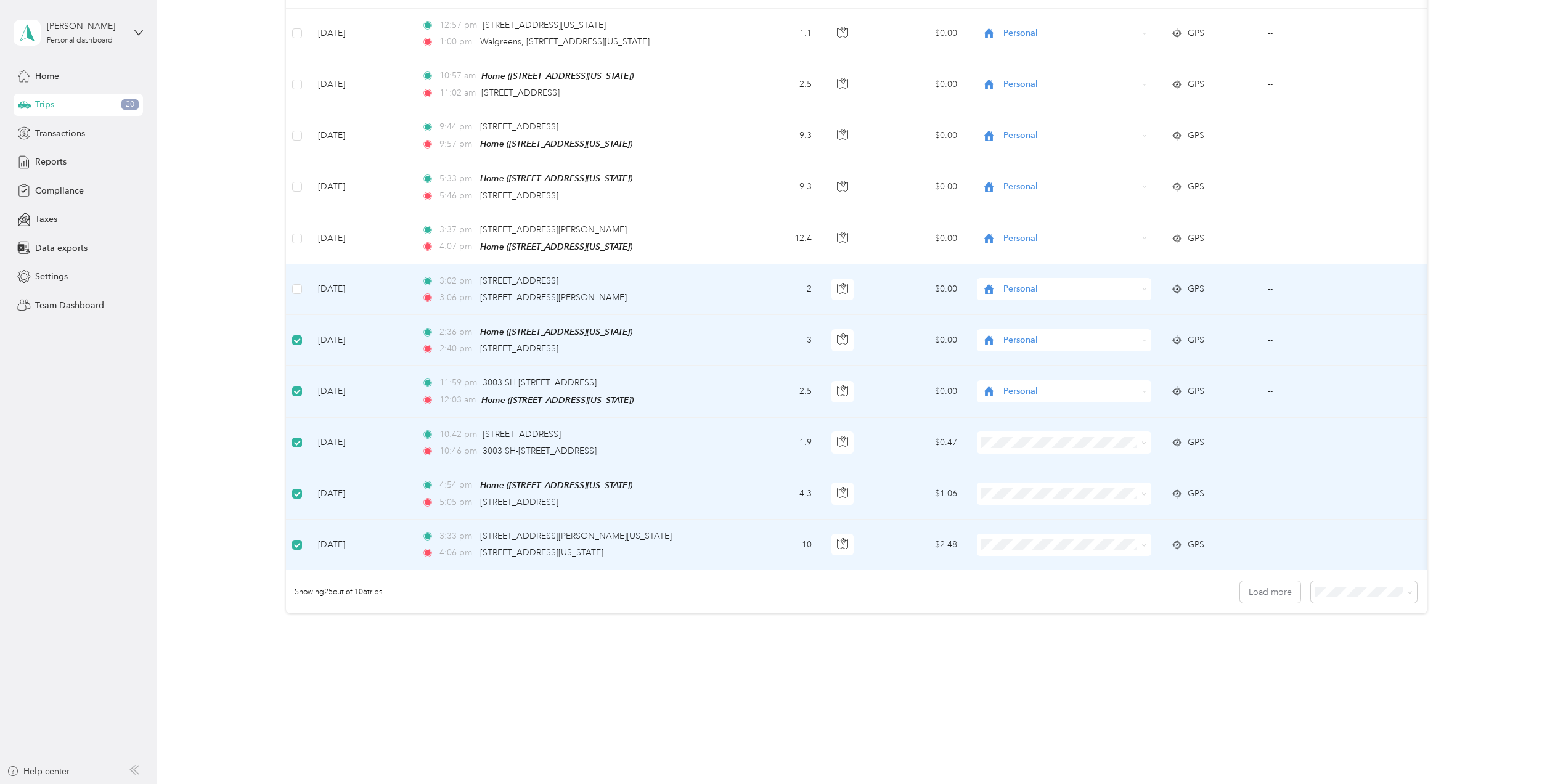
click at [301, 292] on td at bounding box center [297, 290] width 22 height 51
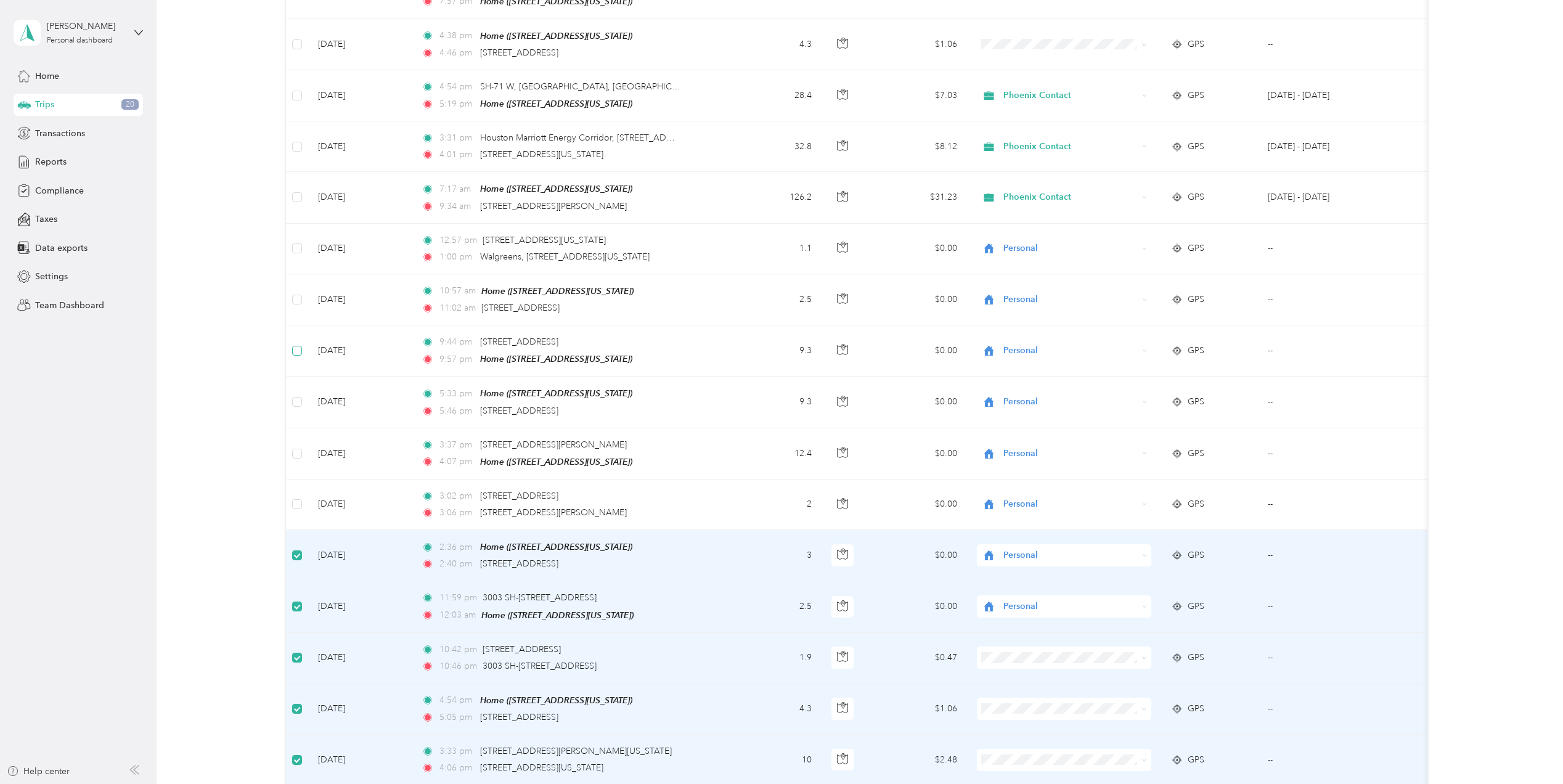
scroll to position [674, 0]
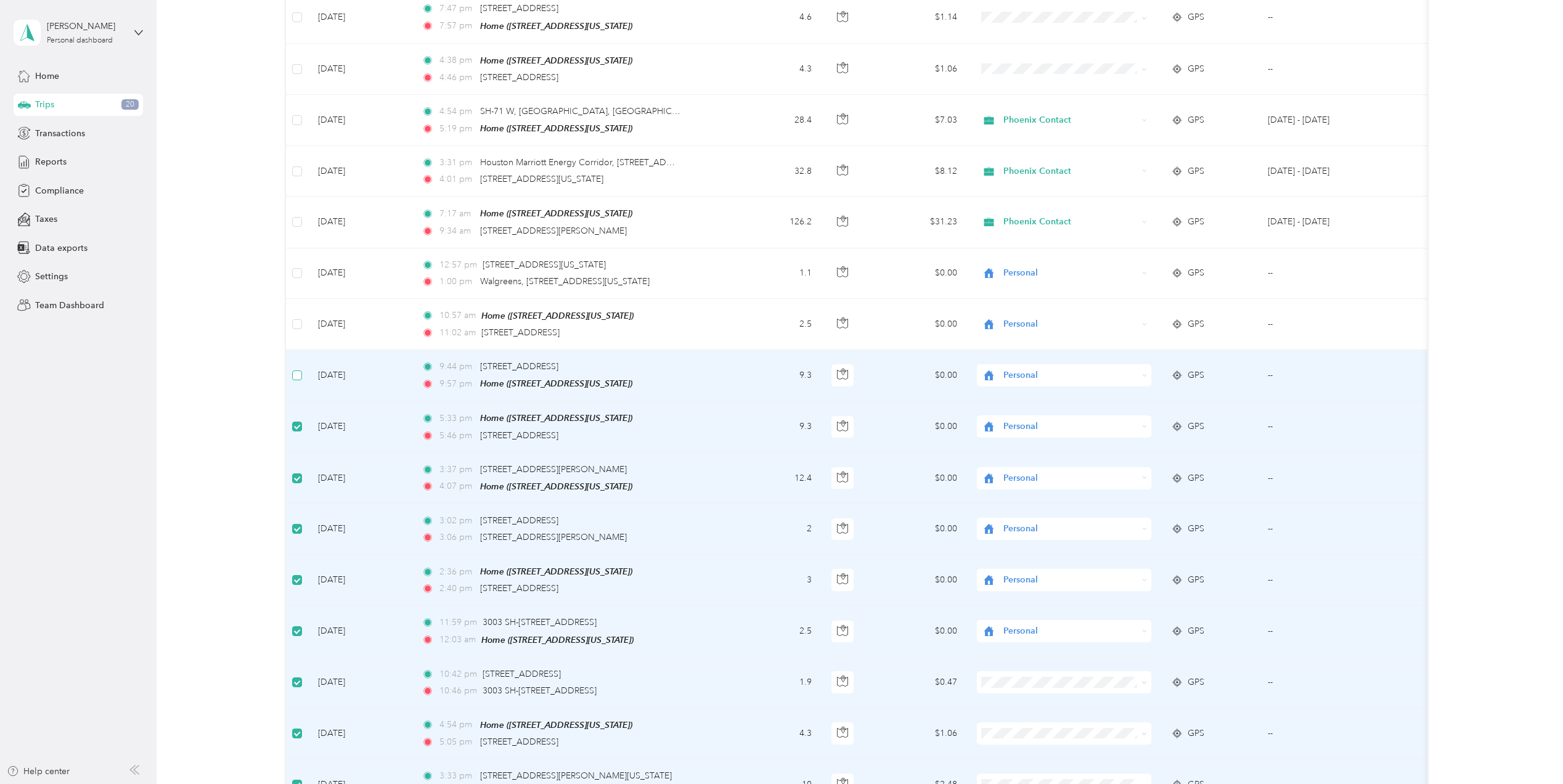
click at [297, 376] on label at bounding box center [297, 375] width 10 height 13
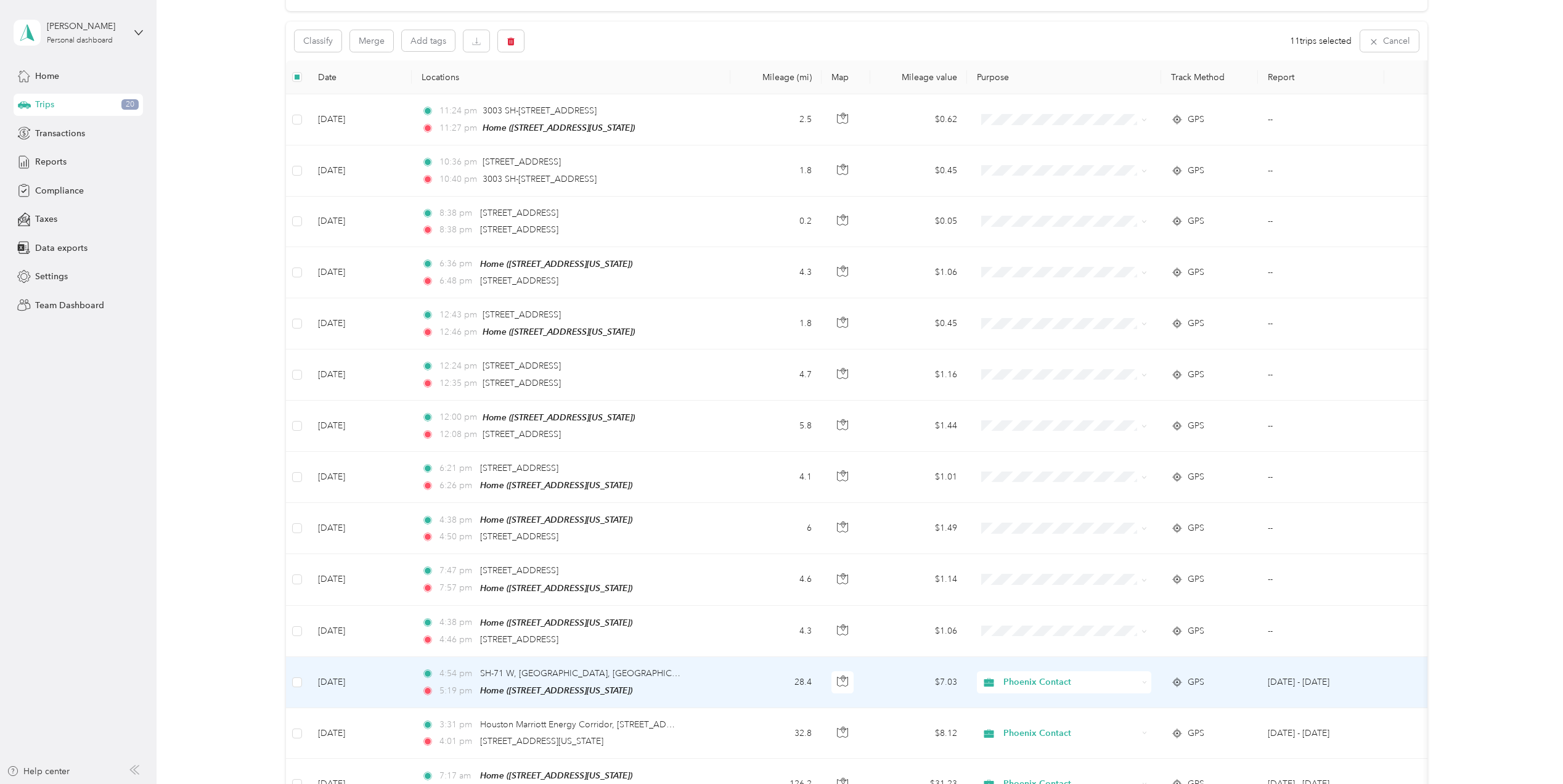
scroll to position [17, 0]
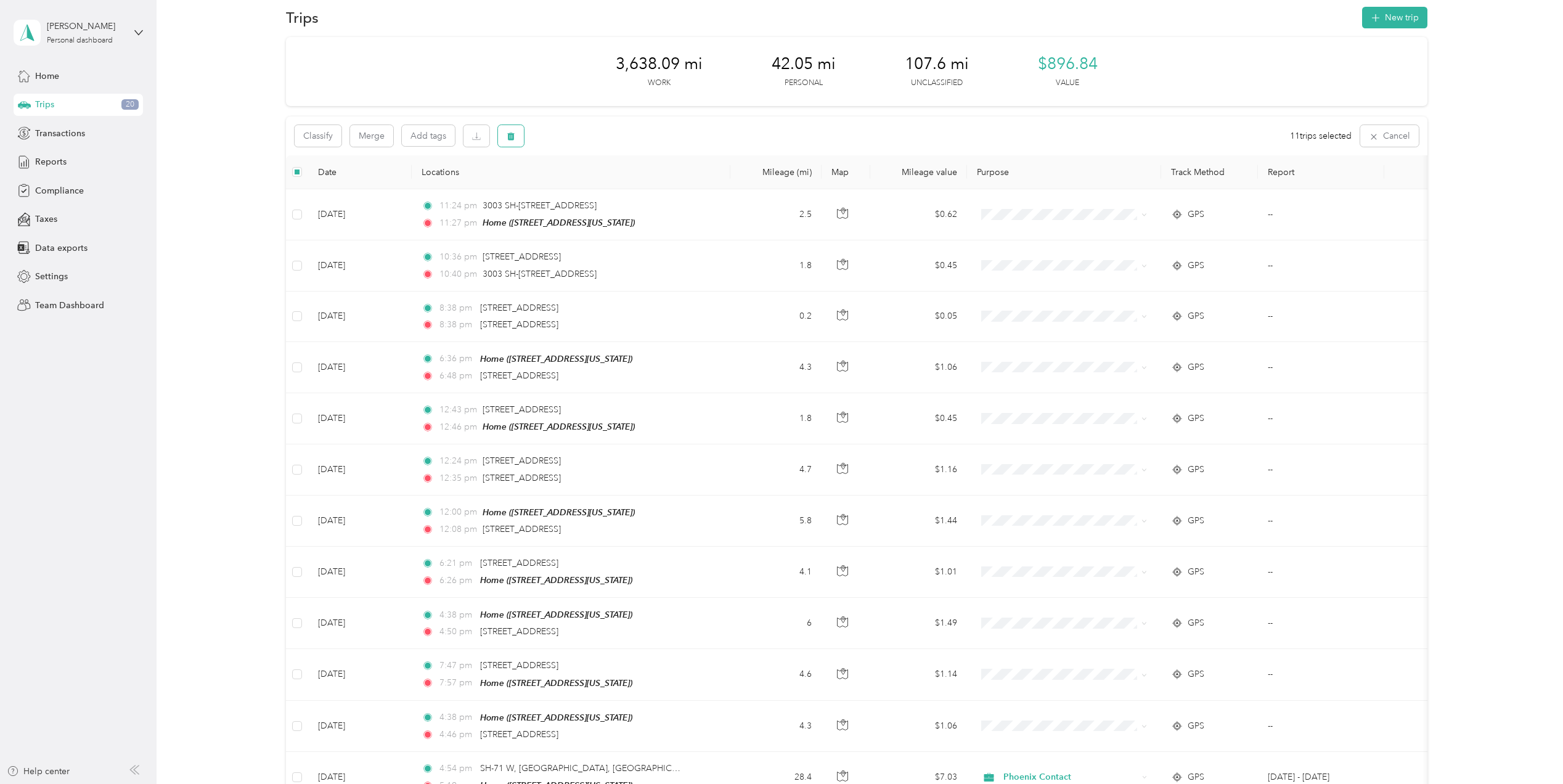
click at [499, 138] on button "button" at bounding box center [511, 135] width 26 height 22
click at [598, 190] on button "Yes" at bounding box center [604, 187] width 24 height 20
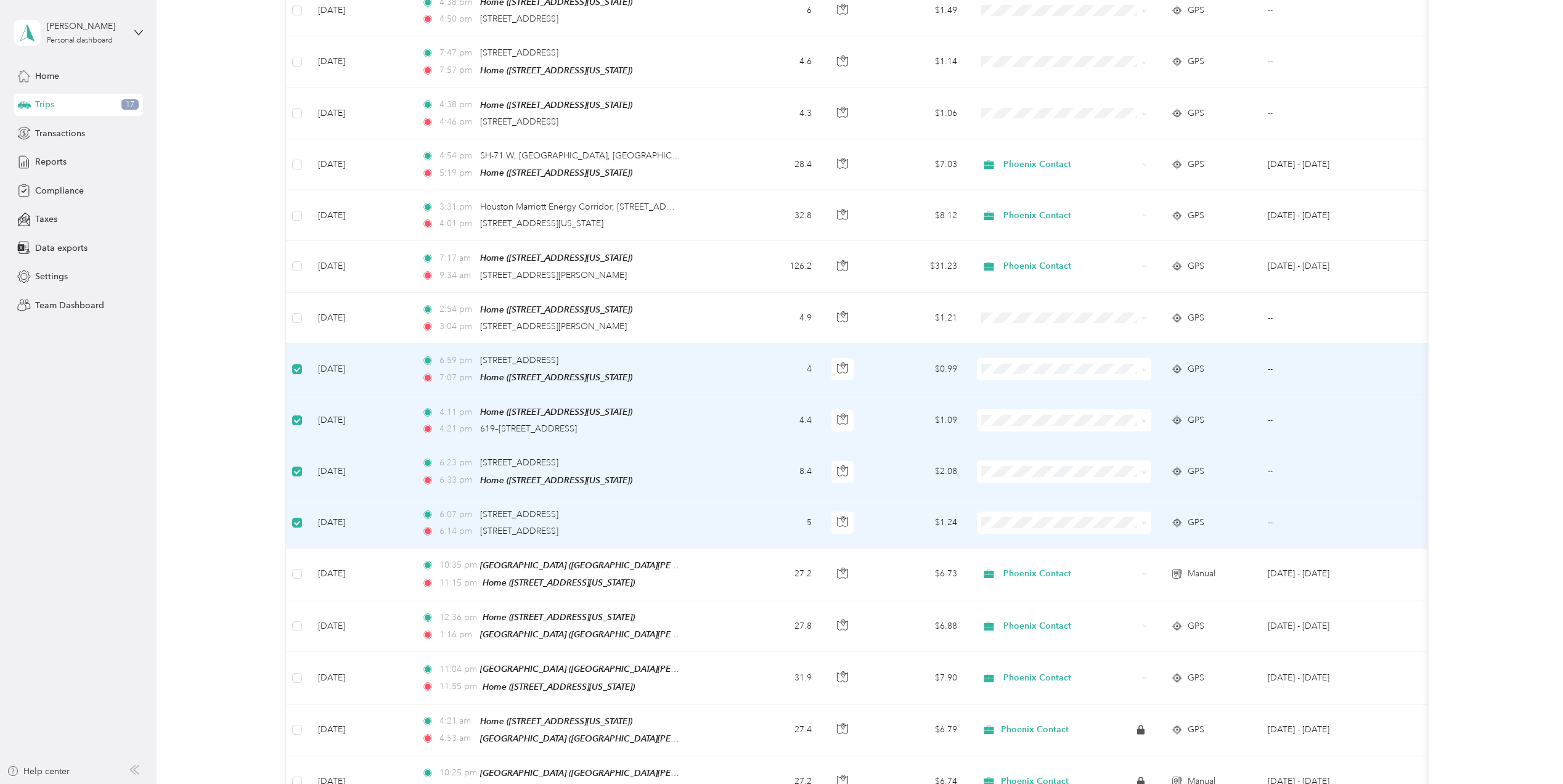
scroll to position [592, 0]
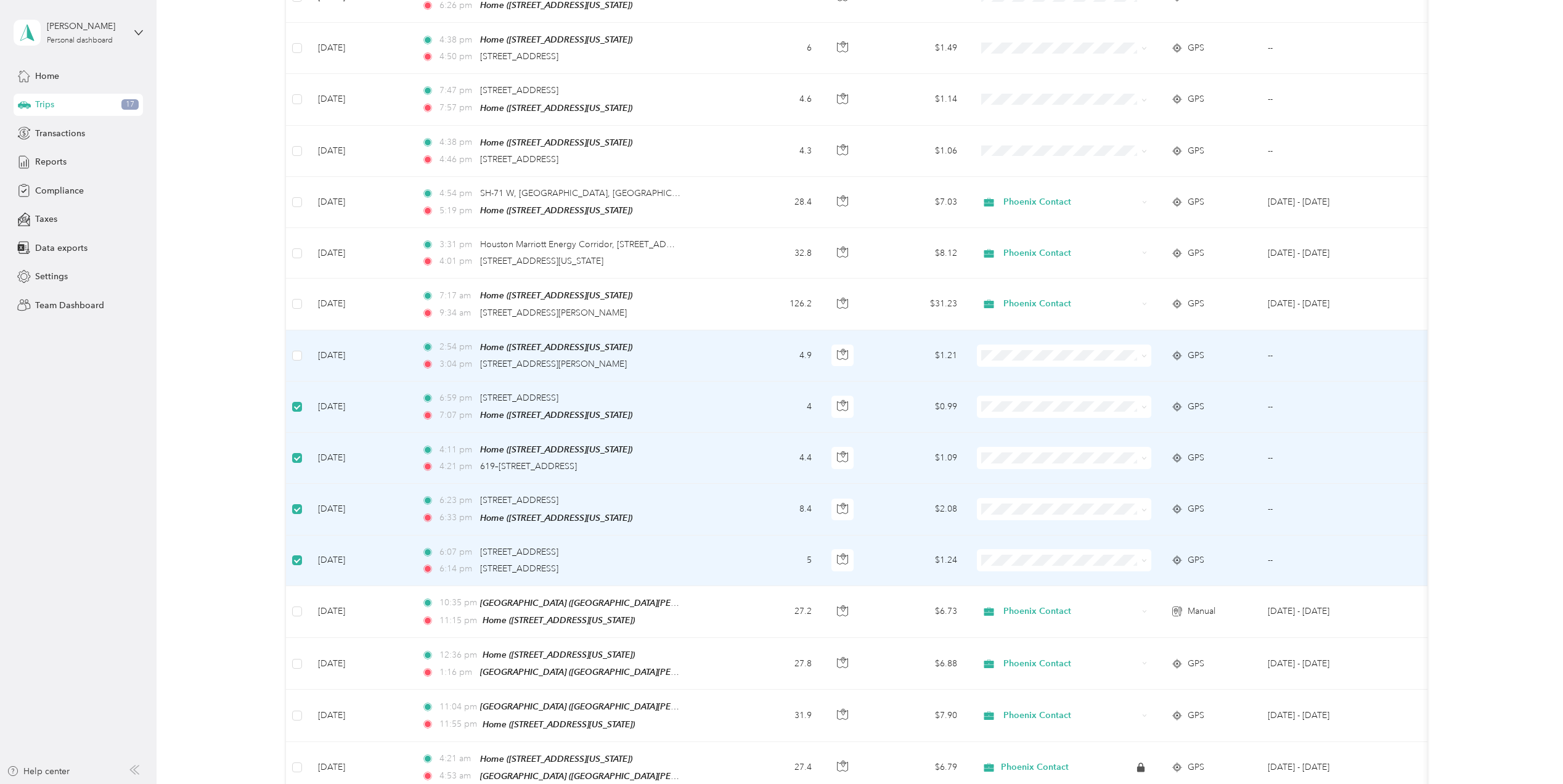
click at [304, 347] on td at bounding box center [297, 356] width 22 height 51
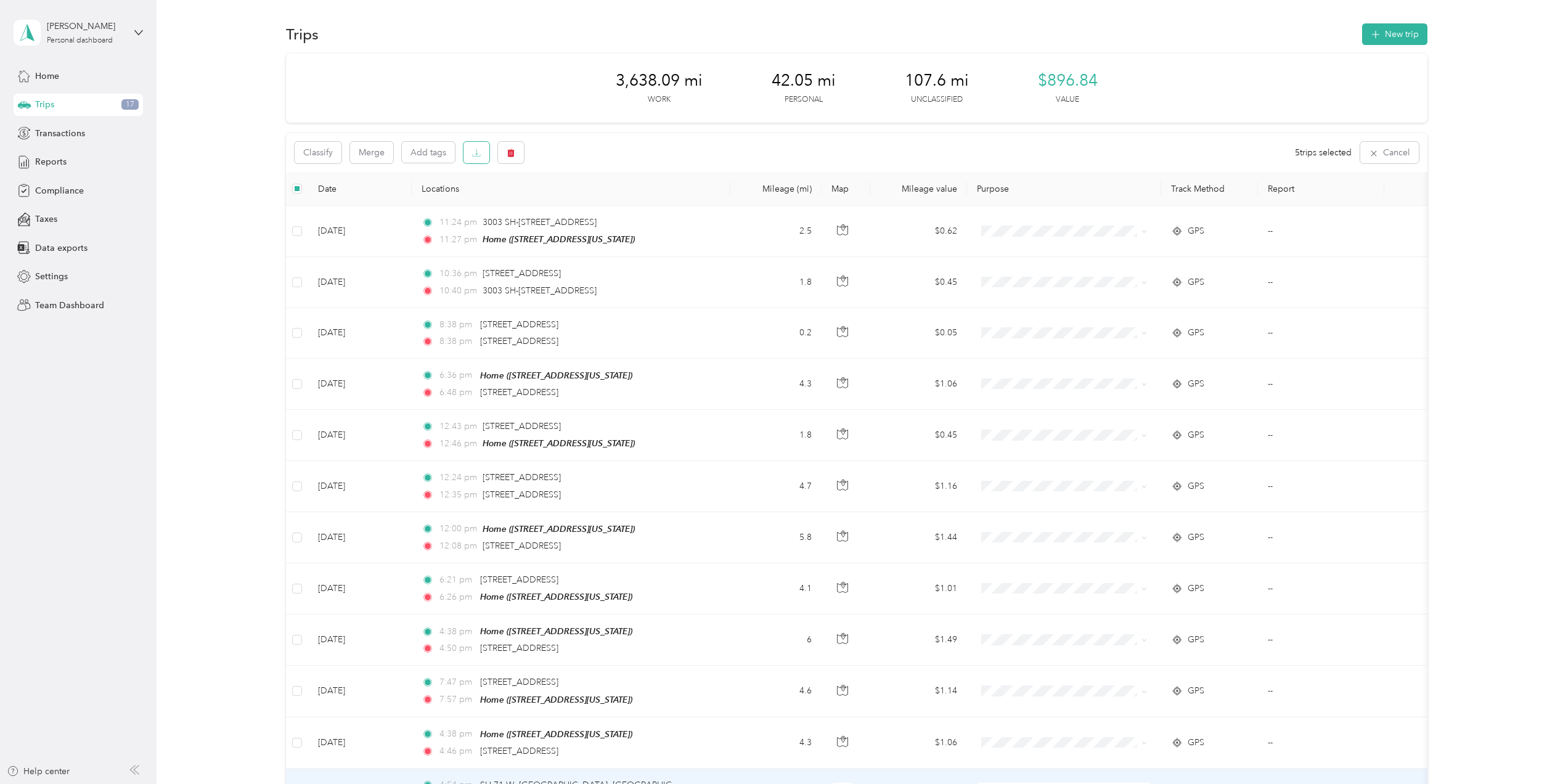
scroll to position [0, 0]
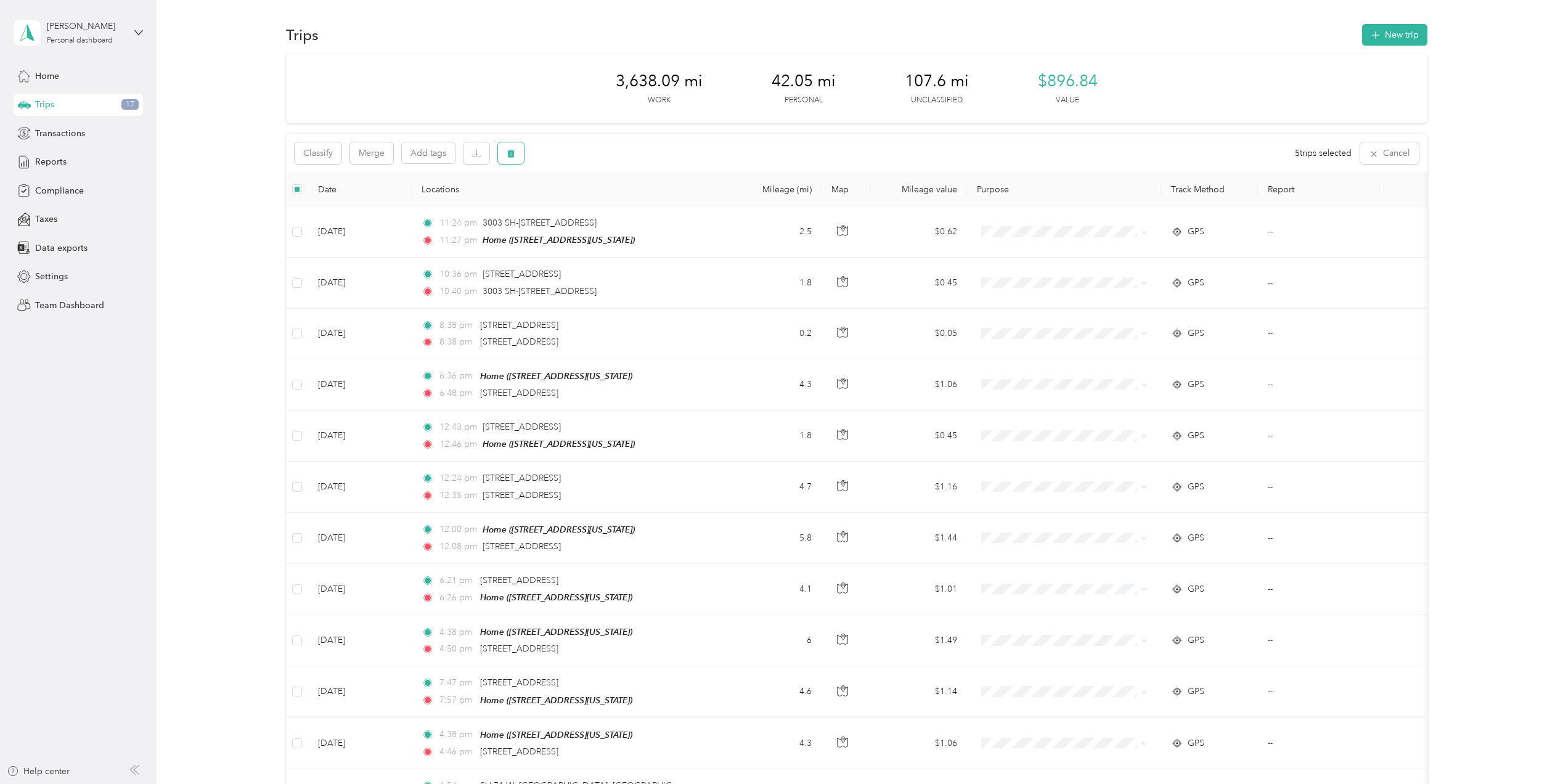
click at [498, 150] on button "button" at bounding box center [511, 153] width 26 height 22
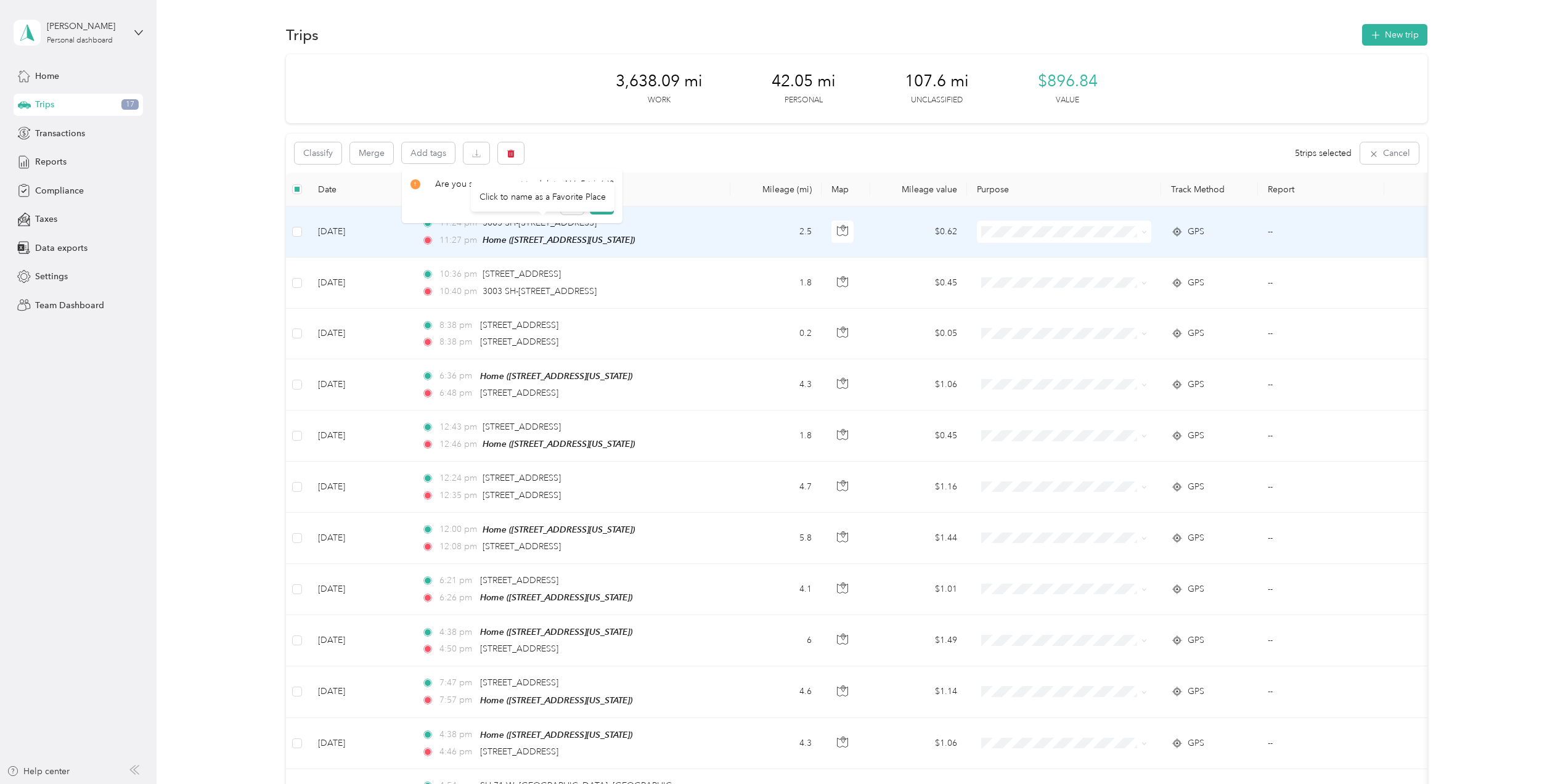
click at [606, 205] on div "Click to name as a Favorite Place" at bounding box center [542, 197] width 143 height 30
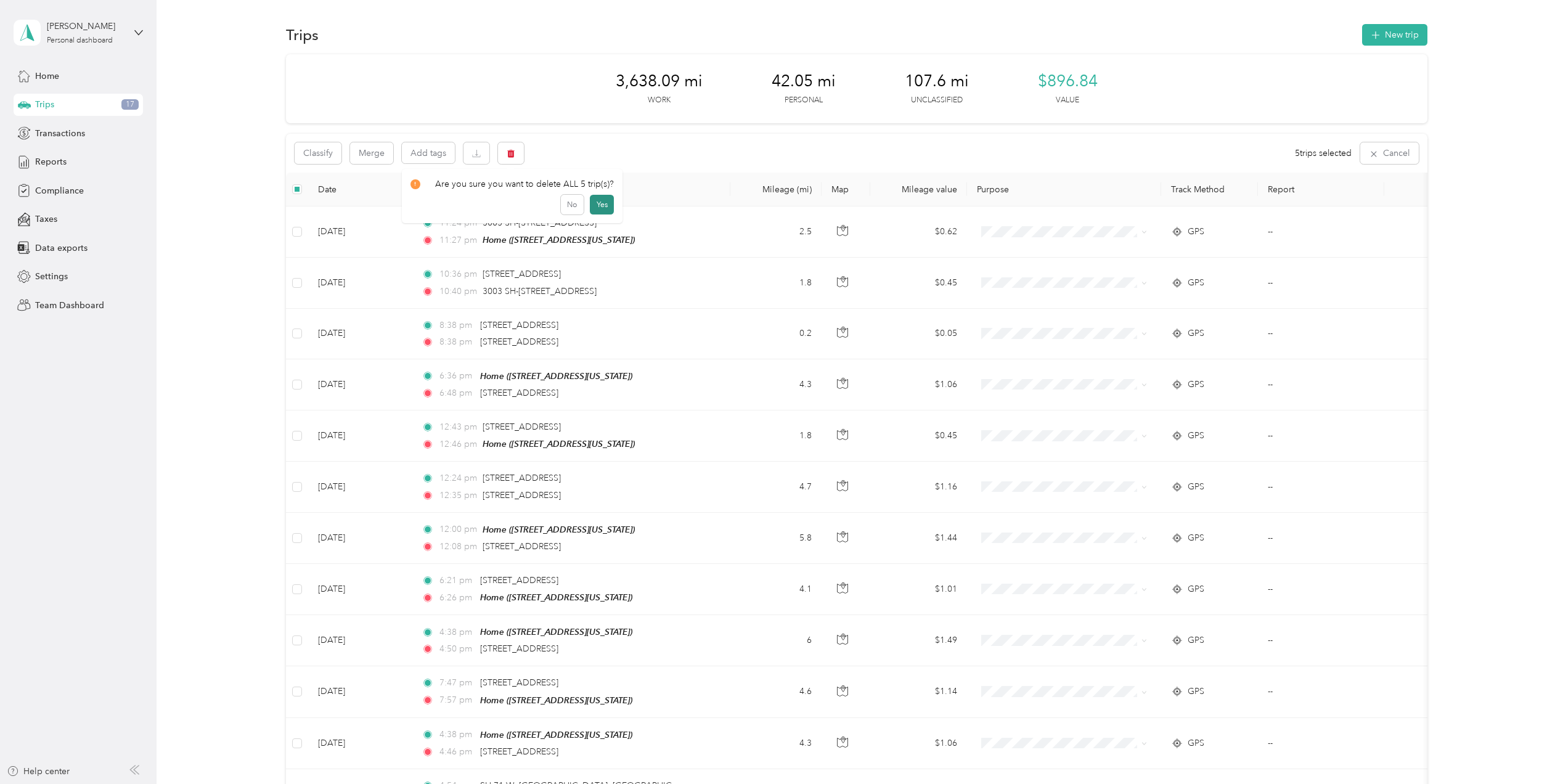
click at [598, 200] on button "Yes" at bounding box center [602, 205] width 24 height 20
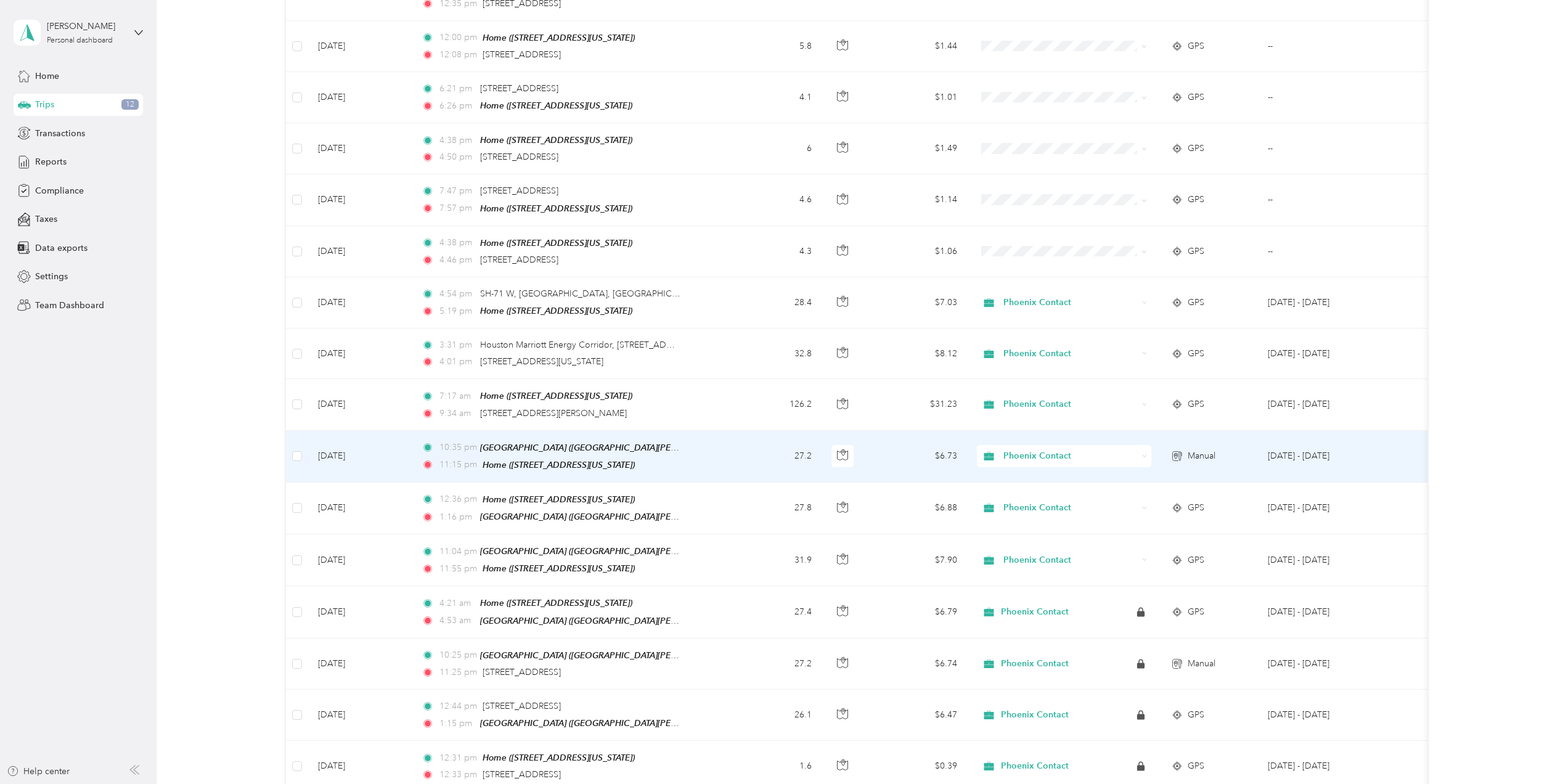
scroll to position [411, 0]
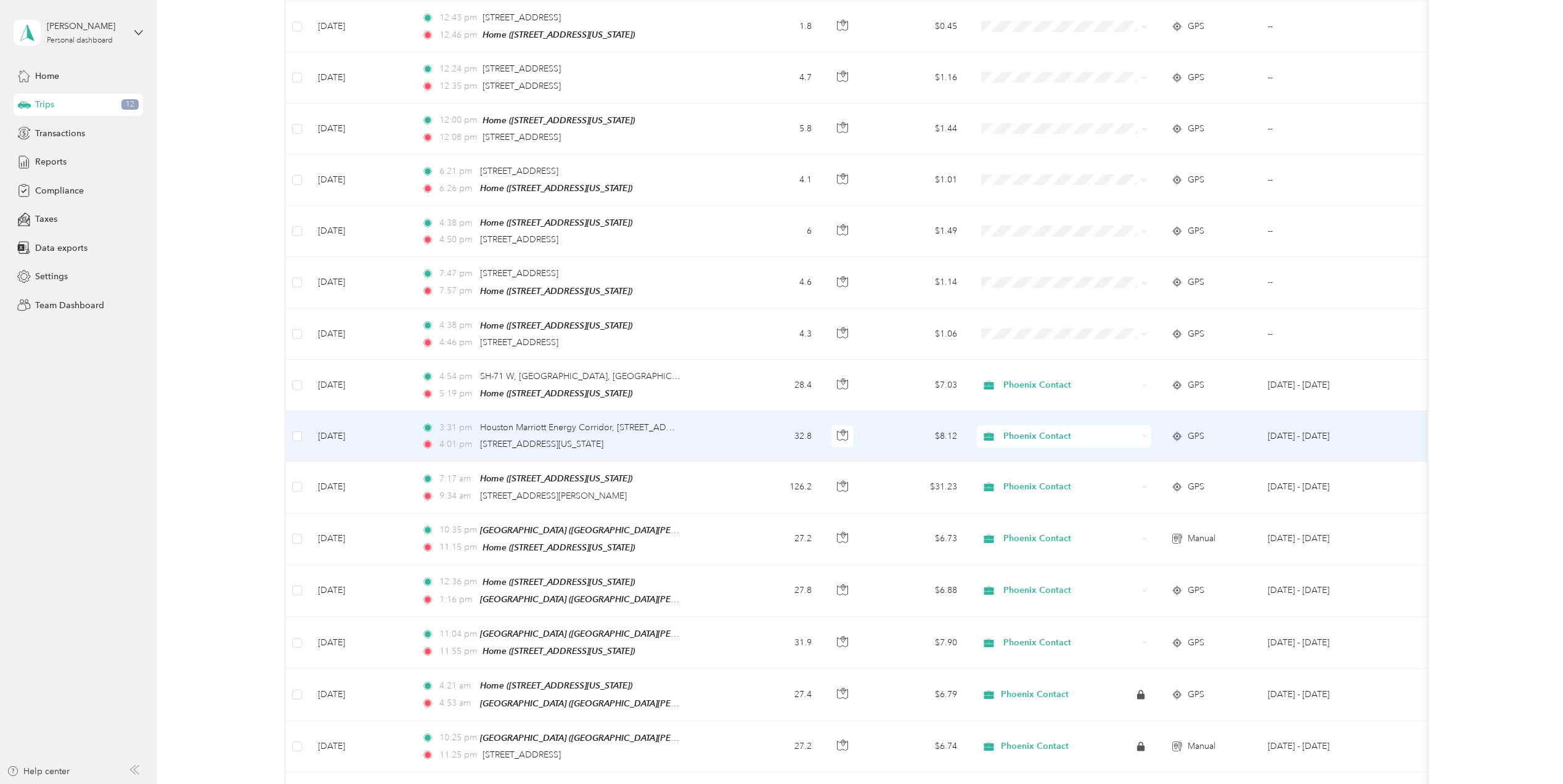
click at [341, 434] on td "[DATE]" at bounding box center [361, 436] width 104 height 51
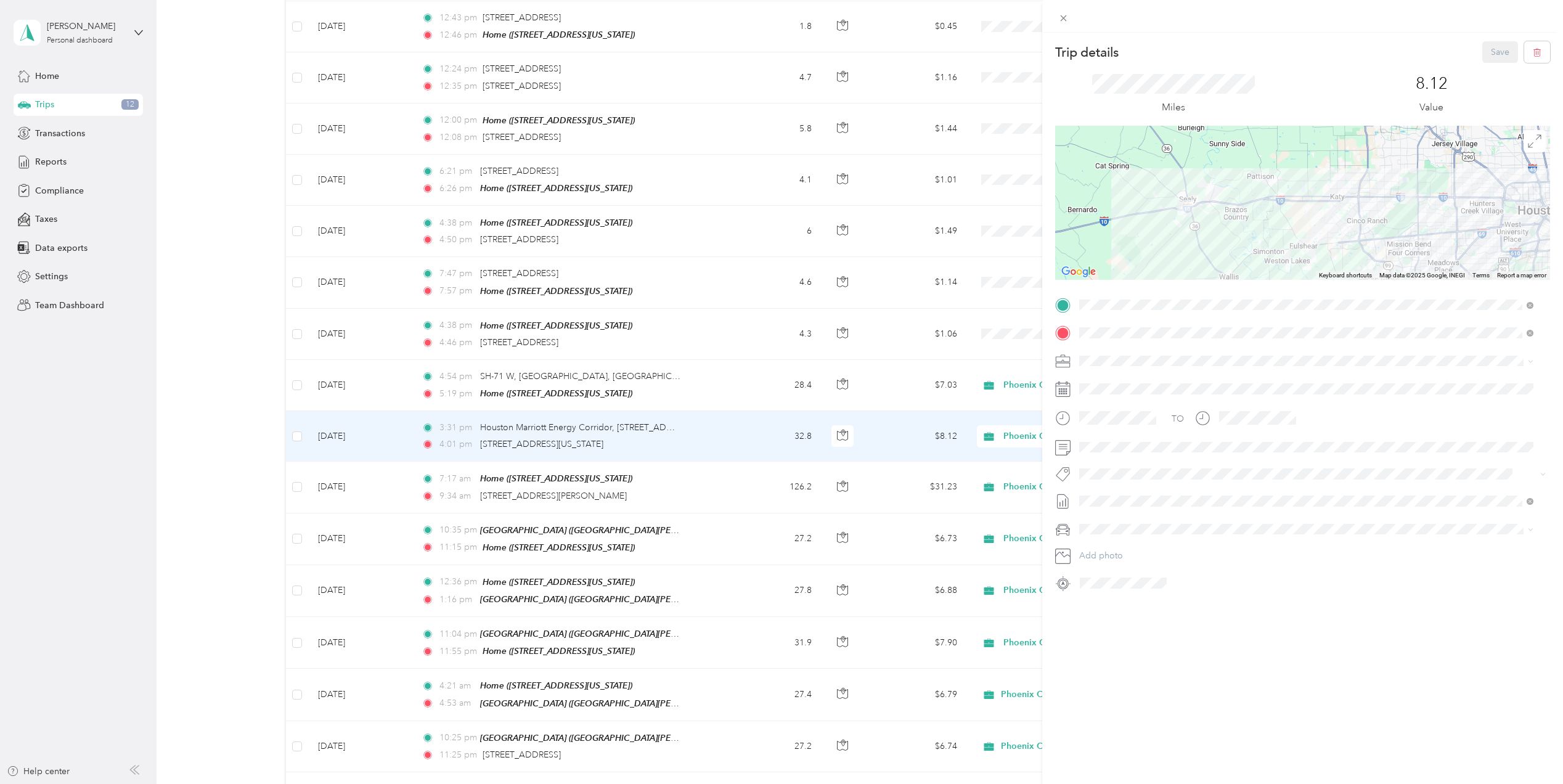
click at [481, 487] on div "Trip details Save This trip cannot be edited because it is either under review,…" at bounding box center [782, 392] width 1563 height 784
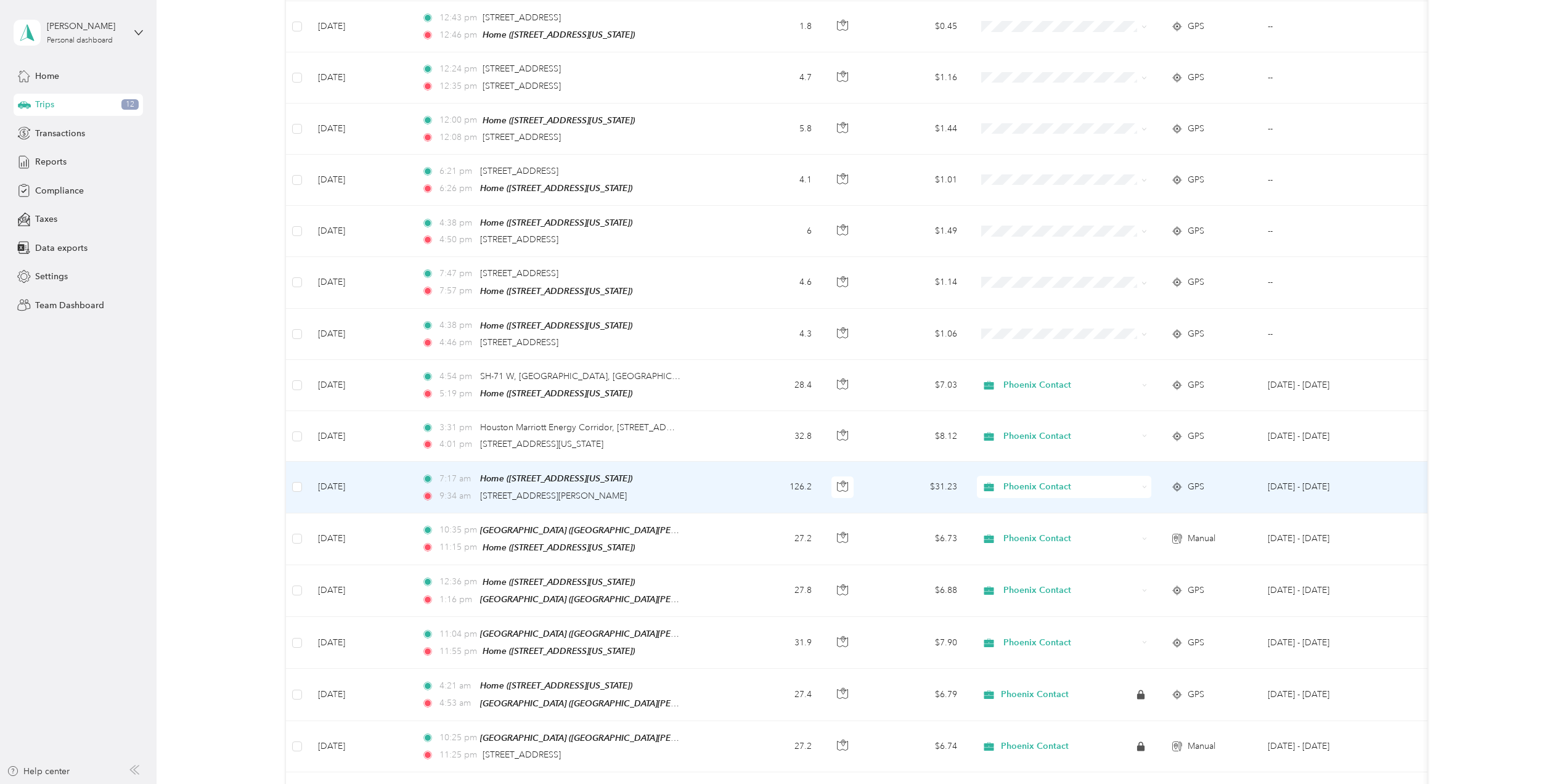
click at [382, 484] on td "[DATE]" at bounding box center [361, 487] width 104 height 51
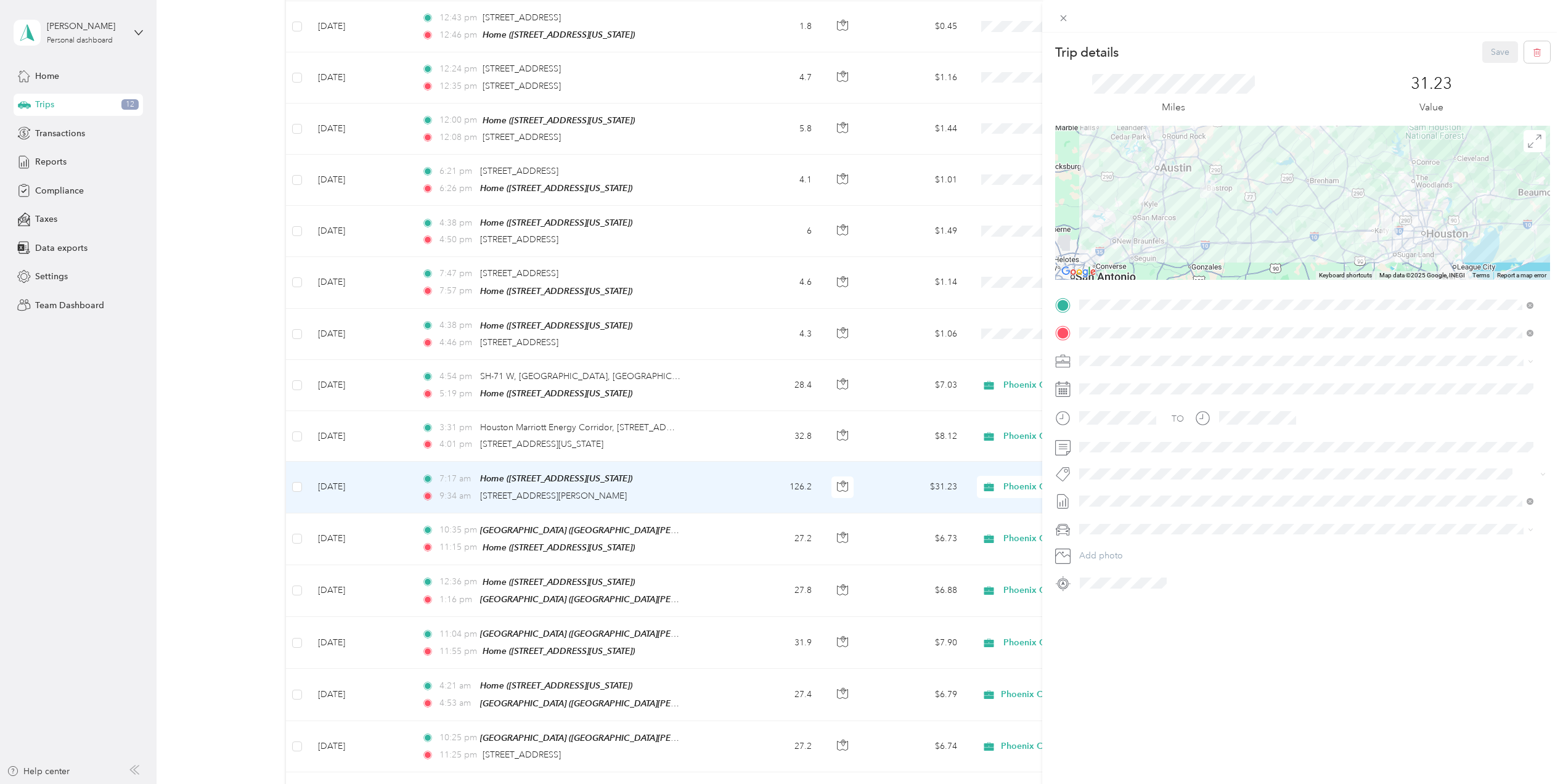
click at [363, 437] on div "Trip details Save This trip cannot be edited because it is either under review,…" at bounding box center [782, 392] width 1563 height 784
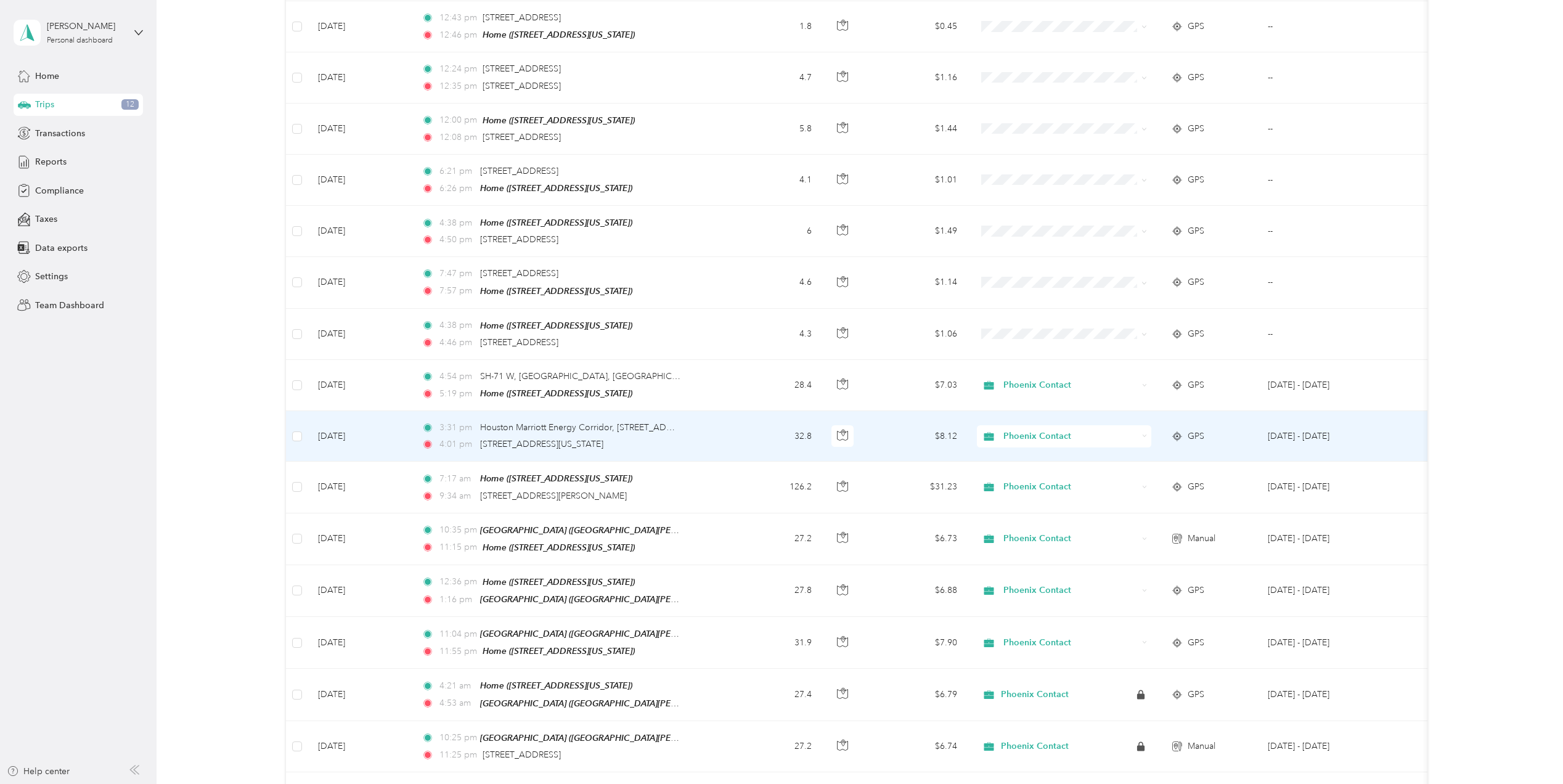
click at [365, 434] on td "[DATE]" at bounding box center [361, 436] width 104 height 51
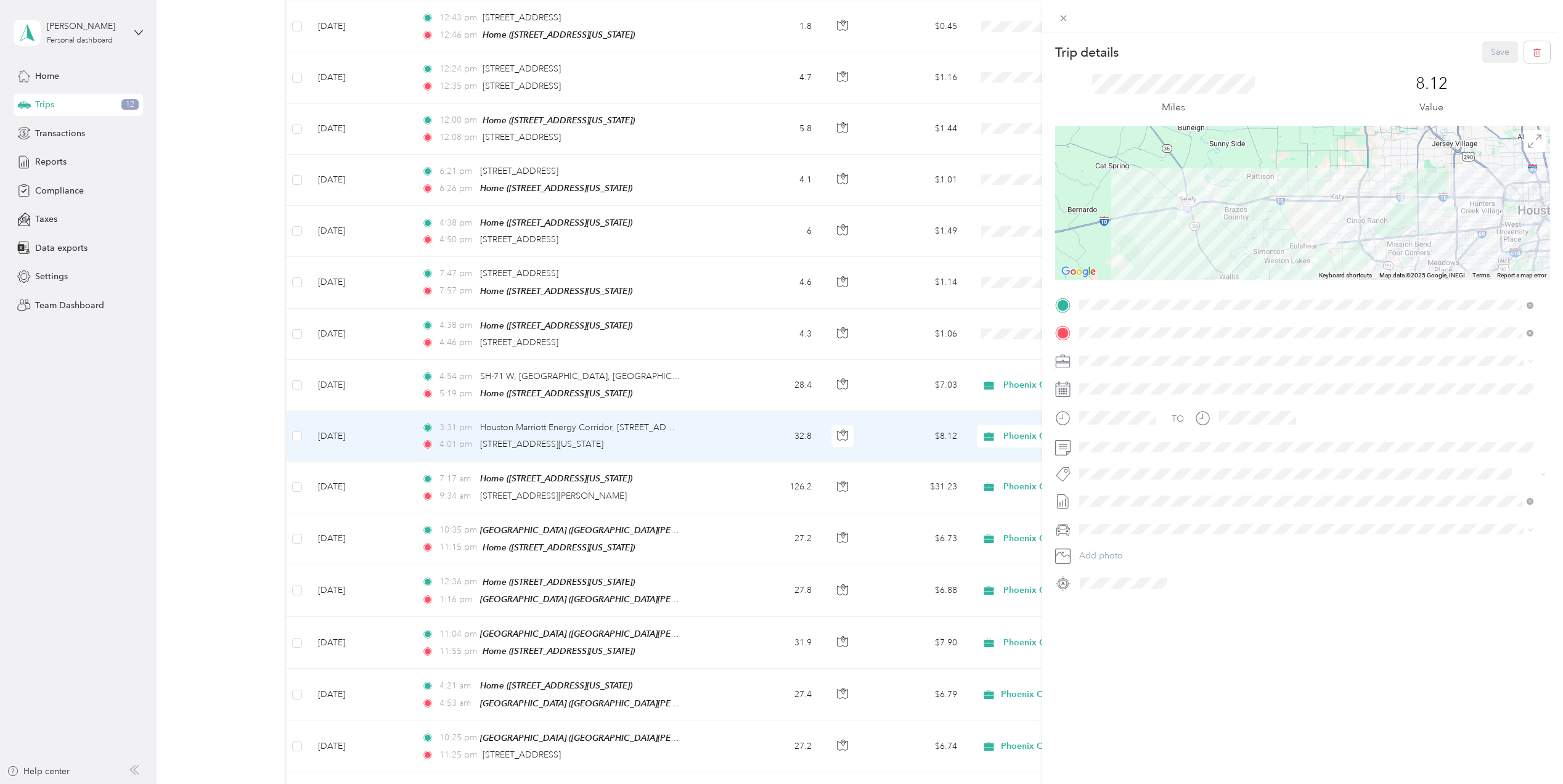
click at [371, 390] on div "Trip details Save This trip cannot be edited because it is either under review,…" at bounding box center [782, 392] width 1563 height 784
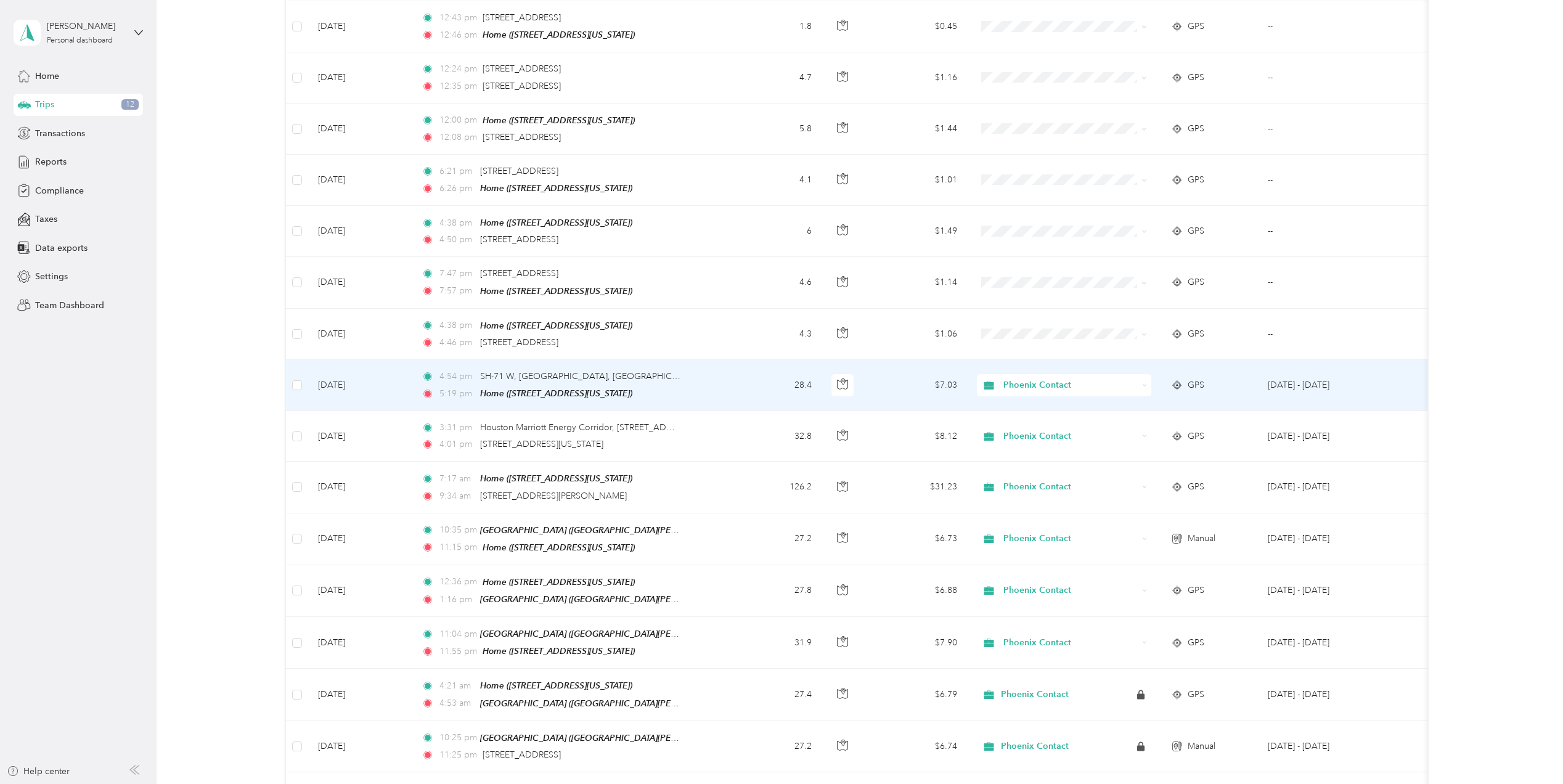
click at [371, 390] on td "[DATE]" at bounding box center [361, 385] width 104 height 51
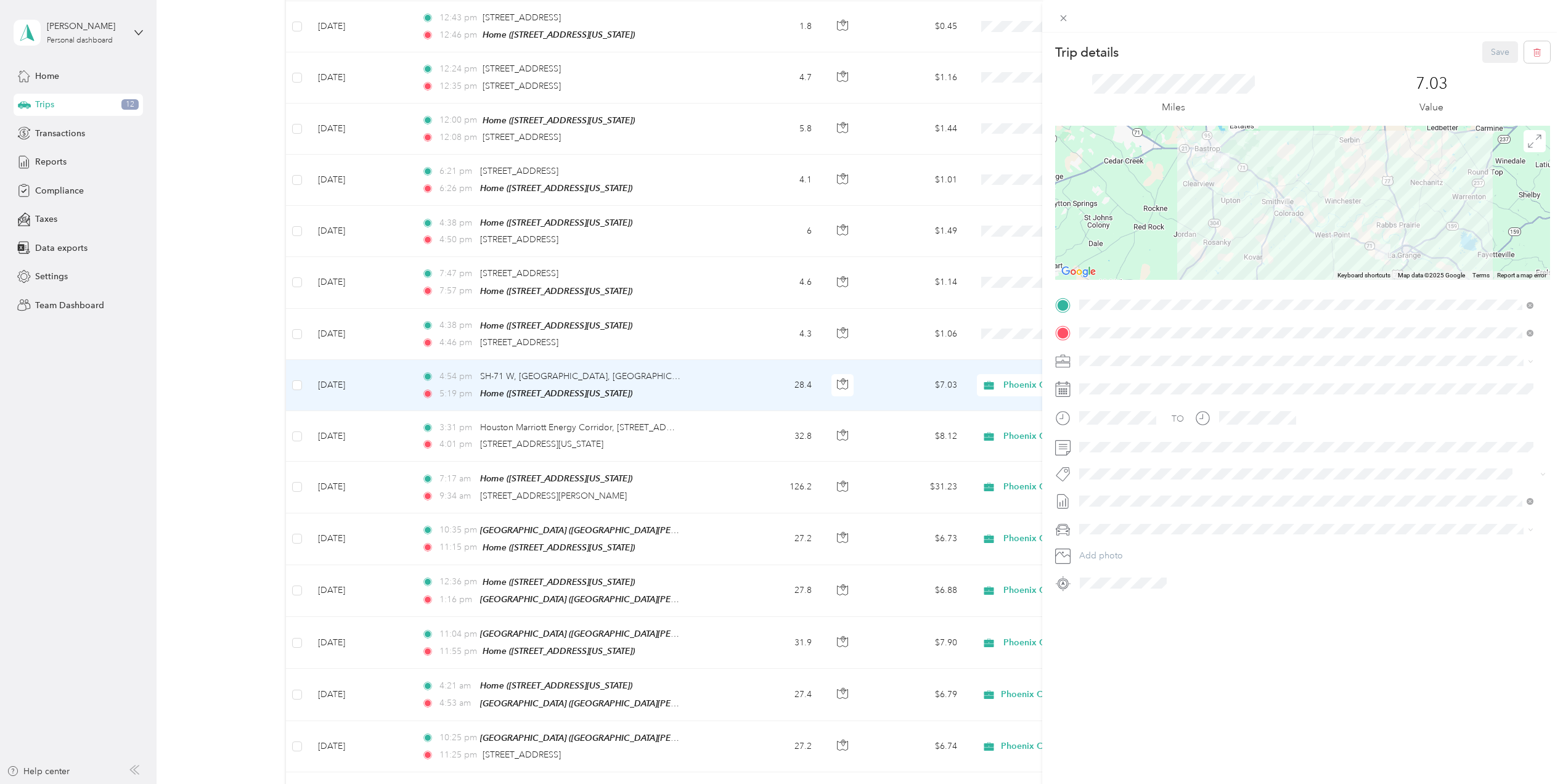
click at [544, 378] on div "Trip details Save This trip cannot be edited because it is either under review,…" at bounding box center [782, 392] width 1563 height 784
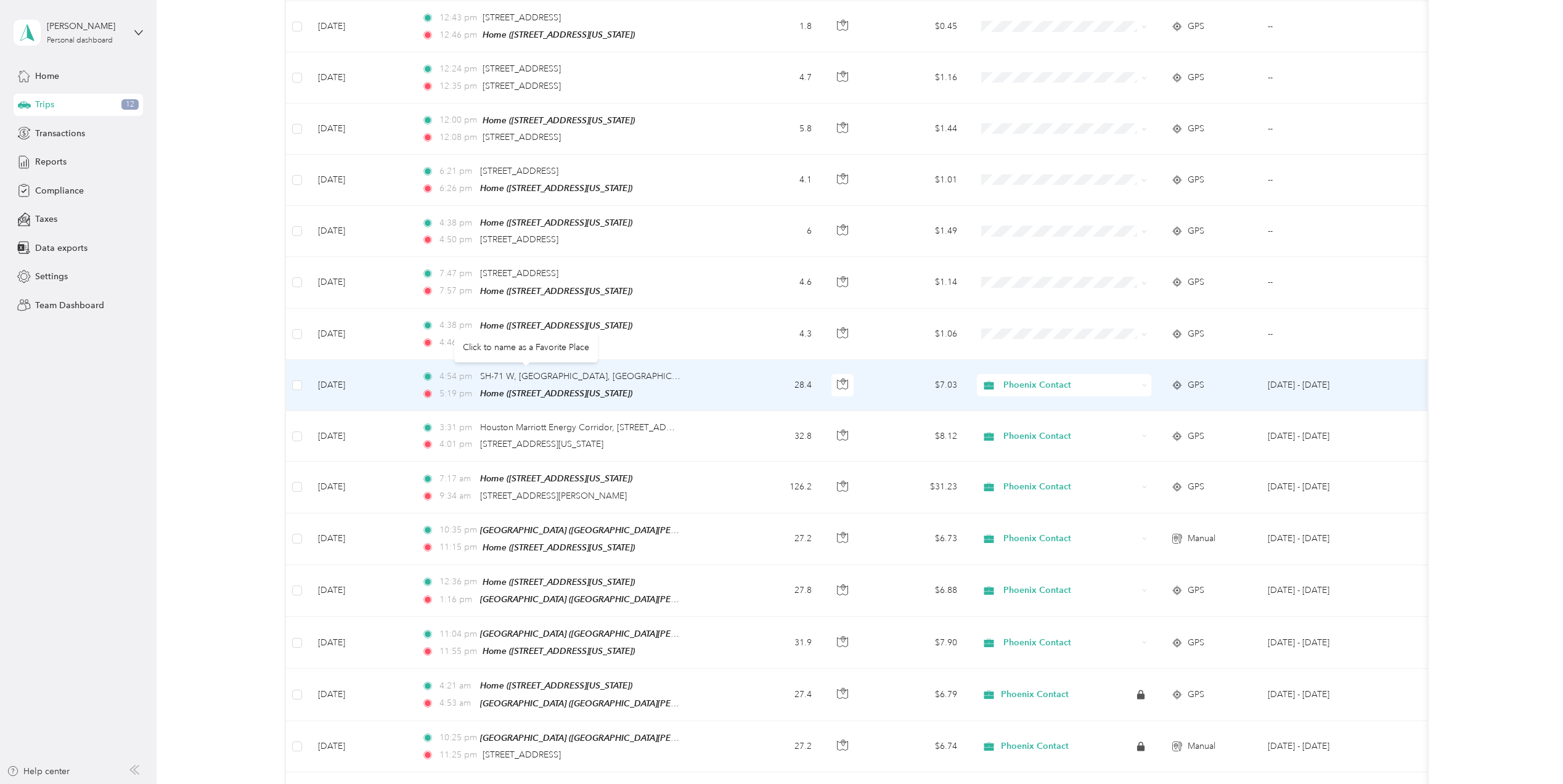
click at [544, 378] on span "SH-71 W, [GEOGRAPHIC_DATA], [GEOGRAPHIC_DATA]" at bounding box center [590, 376] width 221 height 11
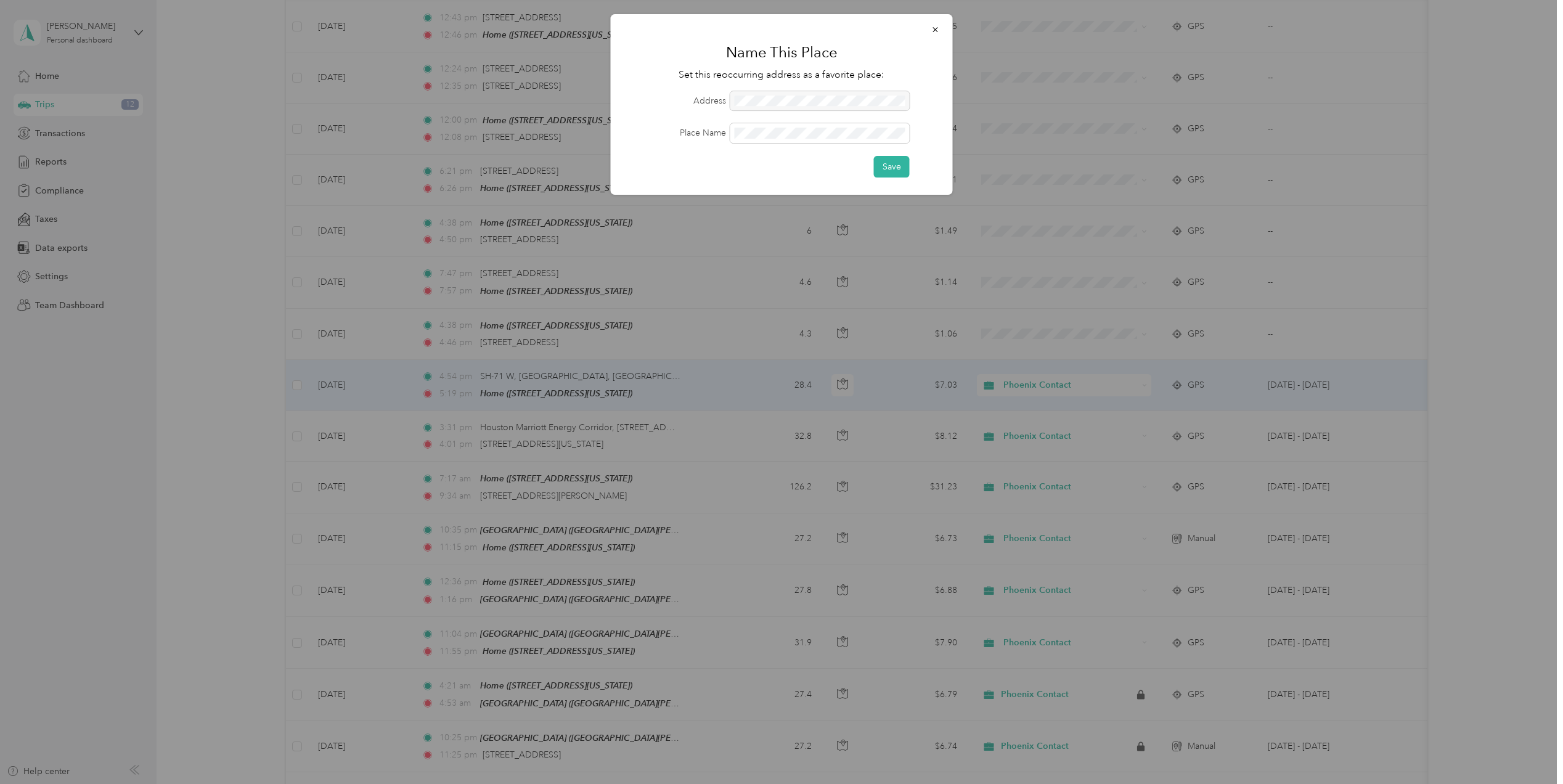
click at [544, 378] on div at bounding box center [782, 392] width 1563 height 784
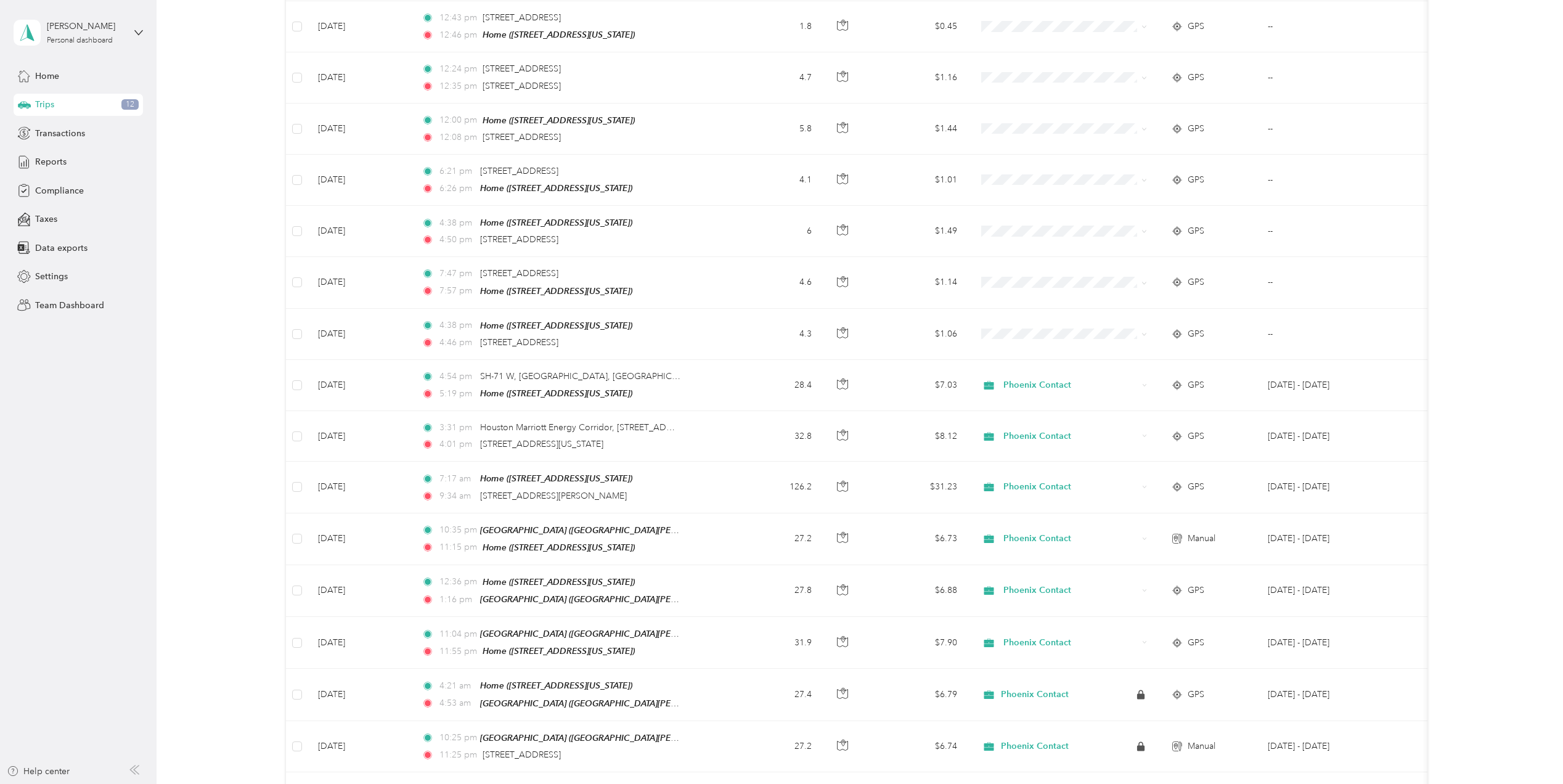
drag, startPoint x: 544, startPoint y: 378, endPoint x: 647, endPoint y: 385, distance: 103.2
click at [647, 386] on div "5:19 pm Home ([STREET_ADDRESS][US_STATE])" at bounding box center [551, 393] width 259 height 14
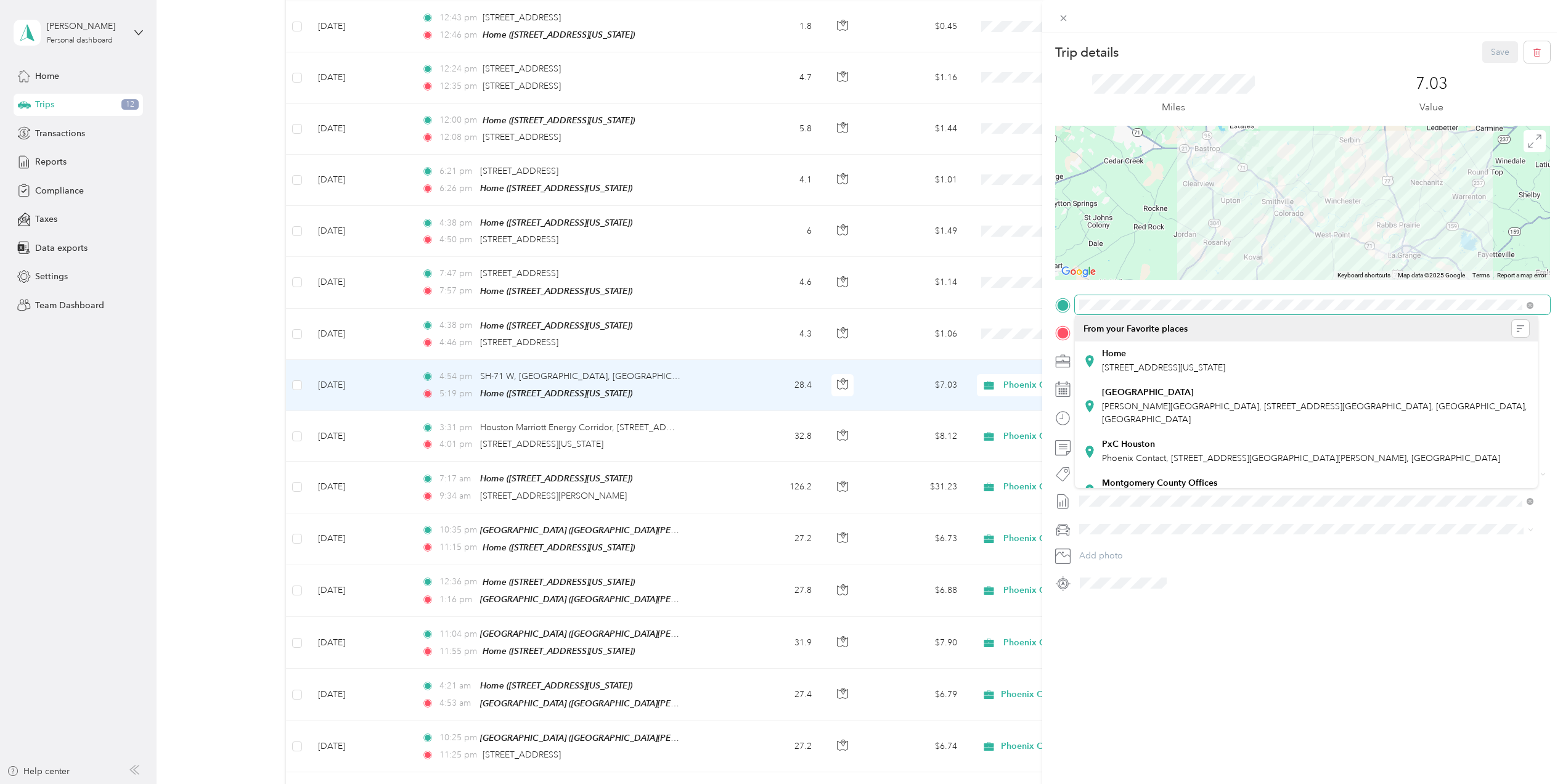
click at [1075, 297] on span at bounding box center [1312, 305] width 475 height 20
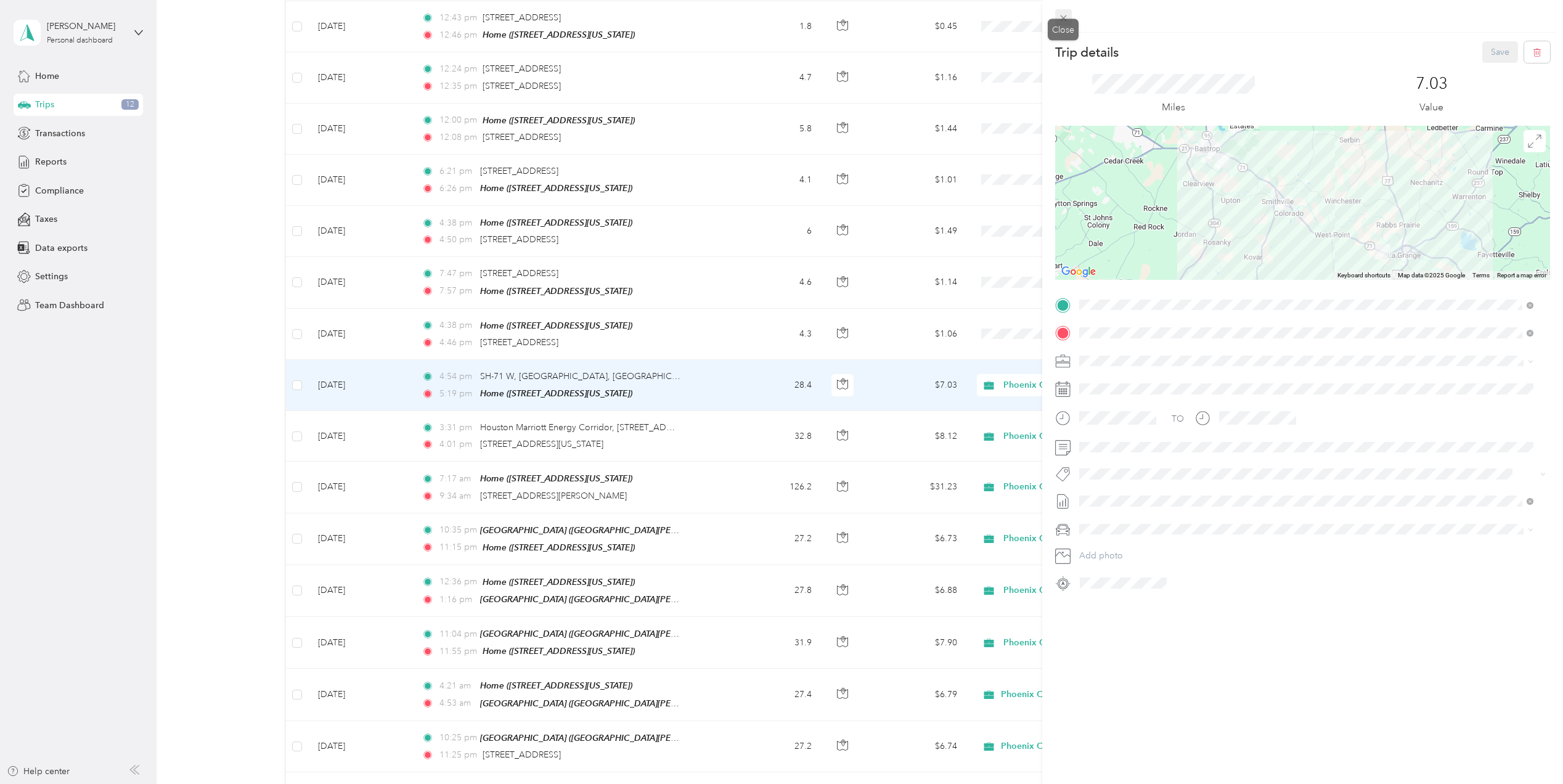
click at [1058, 22] on icon at bounding box center [1063, 18] width 11 height 11
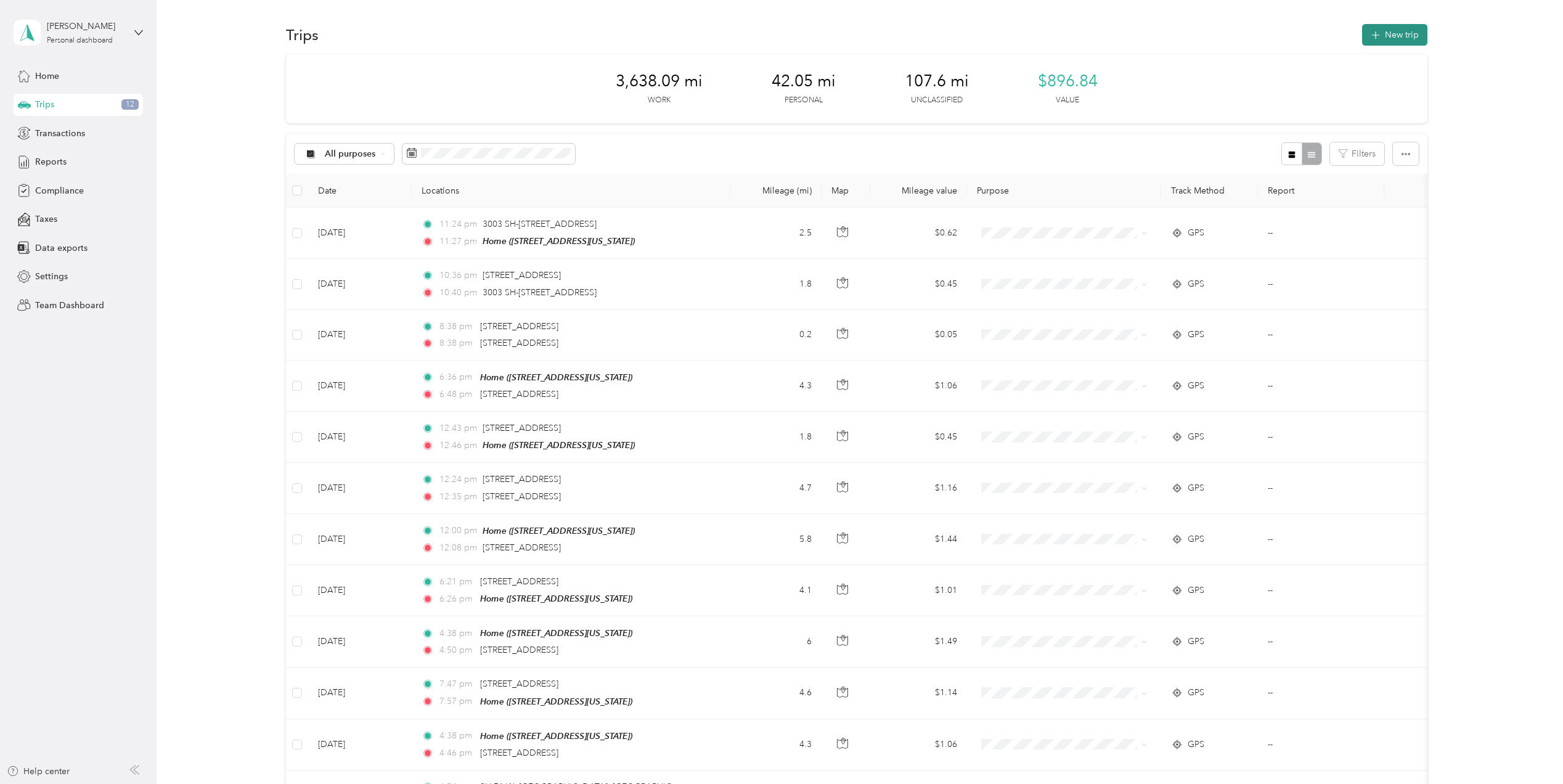
click at [1408, 40] on button "New trip" at bounding box center [1395, 35] width 66 height 22
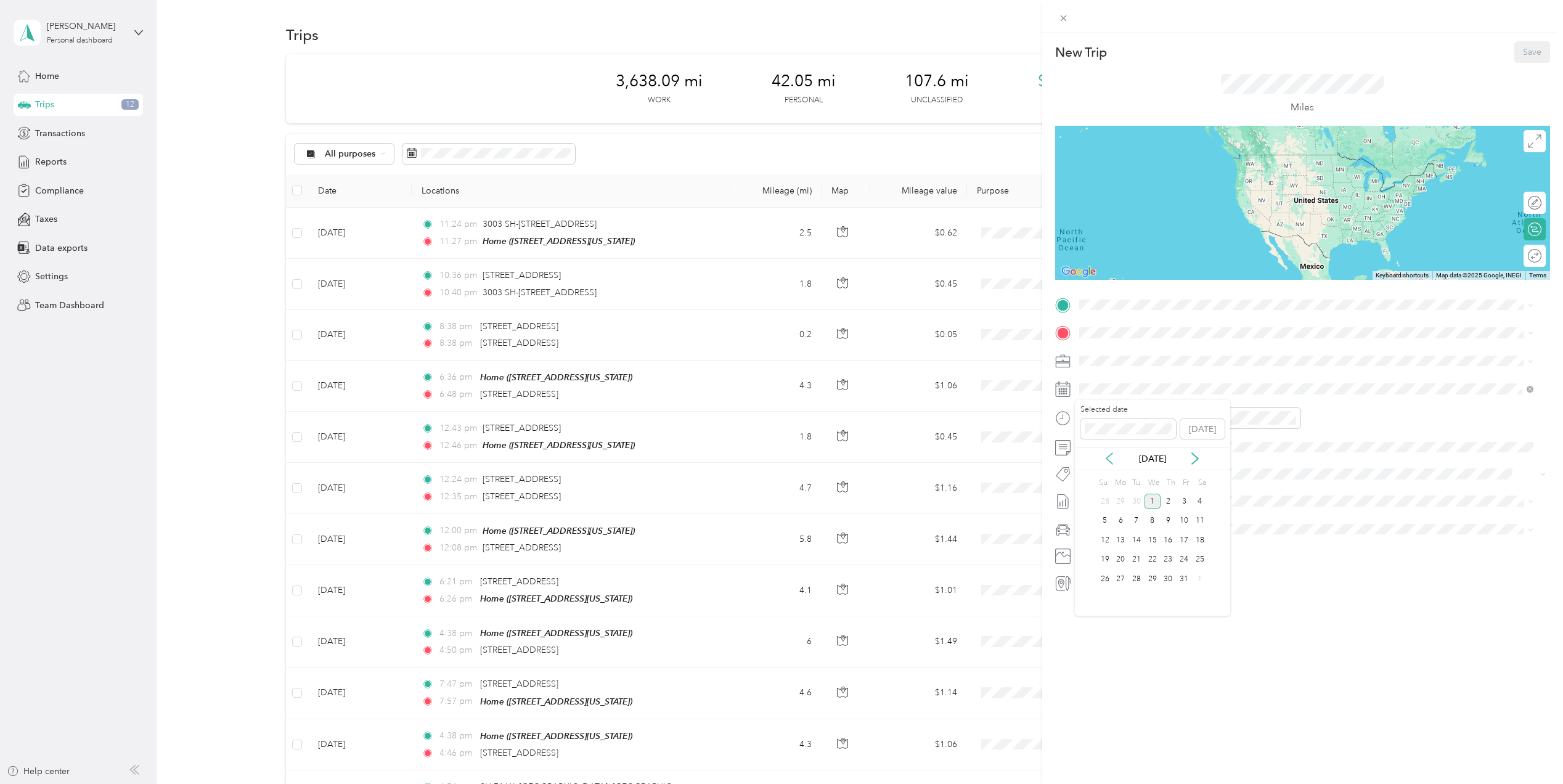
click at [1110, 464] on icon at bounding box center [1109, 458] width 12 height 12
click at [1139, 563] on div "23" at bounding box center [1137, 560] width 16 height 16
click at [918, 411] on div "New Trip Save This trip cannot be edited because it is either under review, app…" at bounding box center [782, 392] width 1563 height 784
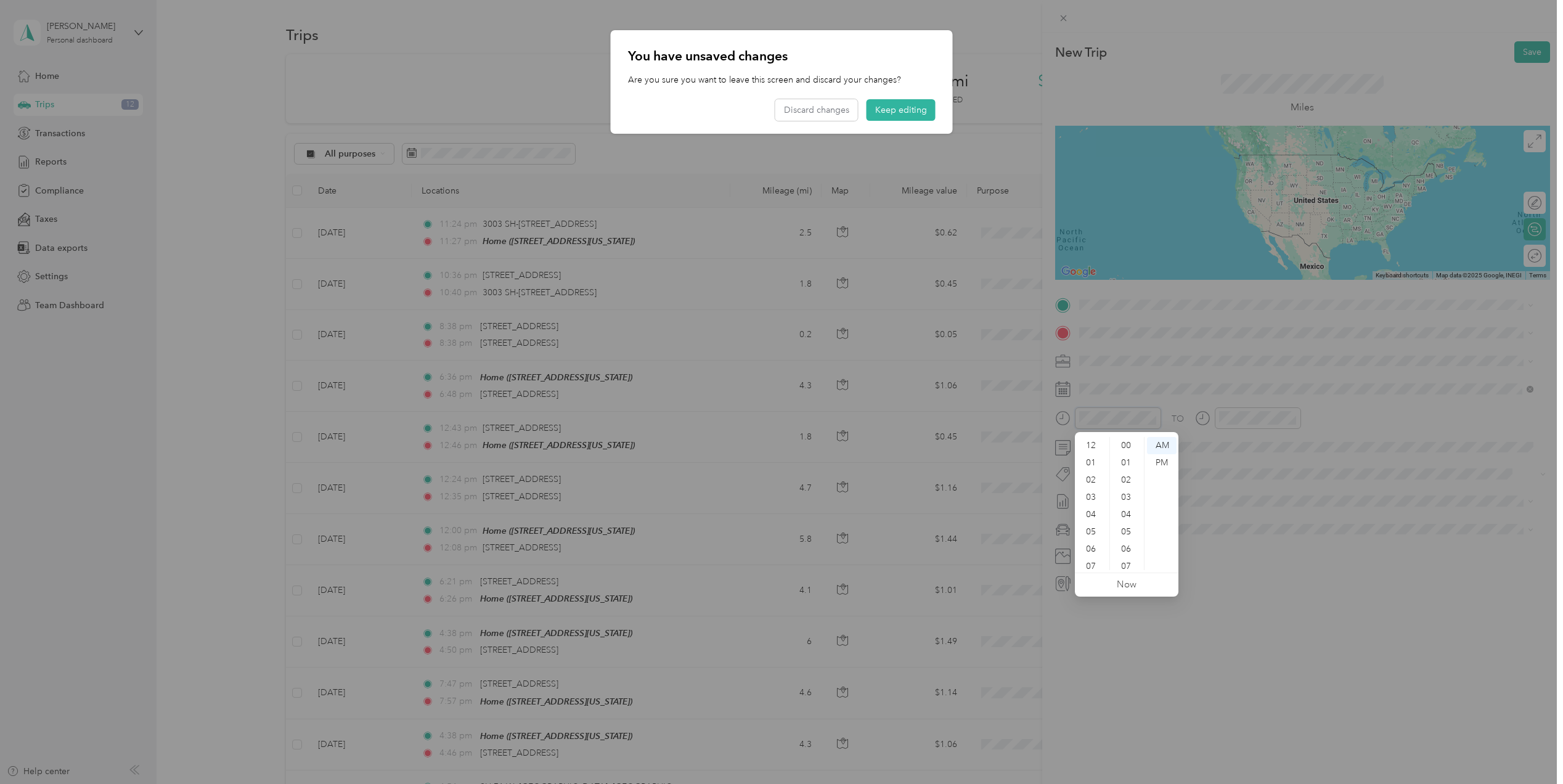
scroll to position [74, 0]
click at [901, 116] on button "Keep editing" at bounding box center [902, 110] width 69 height 22
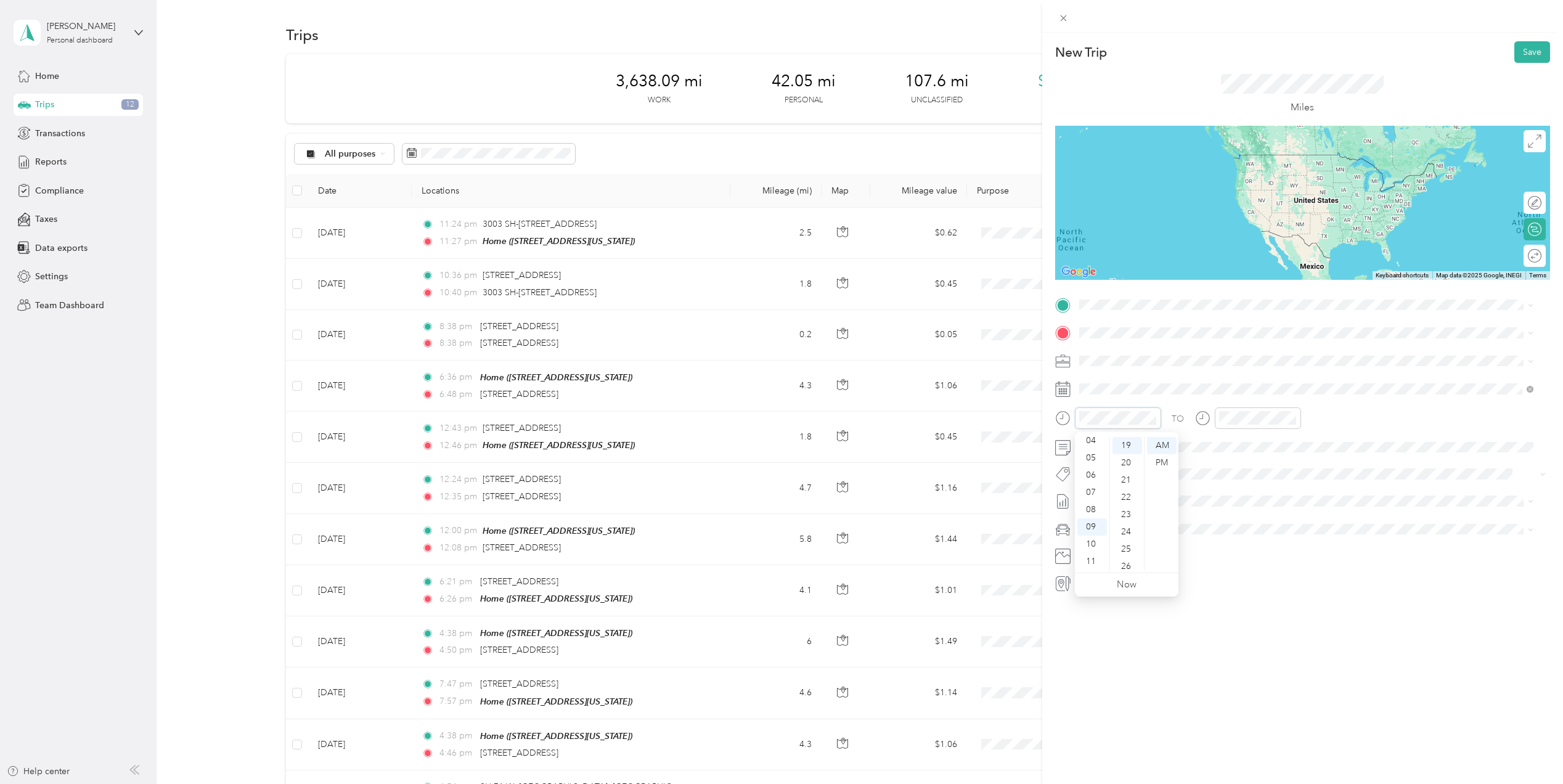
click at [1061, 408] on div at bounding box center [1108, 418] width 106 height 22
click at [1094, 442] on div "04" at bounding box center [1092, 440] width 30 height 17
click at [1155, 459] on div "PM" at bounding box center [1162, 463] width 30 height 17
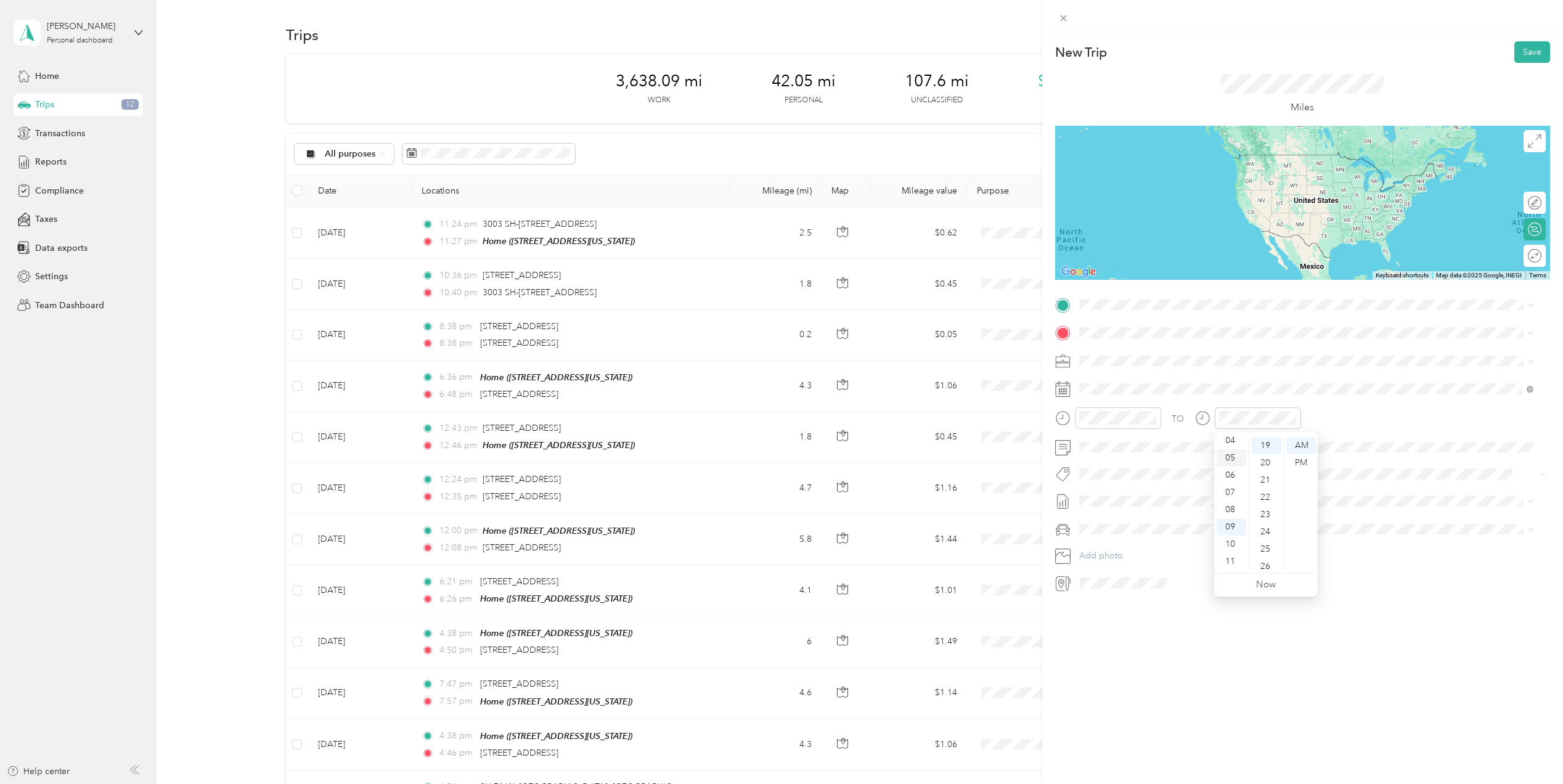
click at [1228, 459] on div "05" at bounding box center [1232, 458] width 30 height 17
click at [1266, 478] on div "21" at bounding box center [1266, 480] width 30 height 17
click at [1302, 454] on div "PM" at bounding box center [1301, 463] width 30 height 17
click at [1238, 730] on div "New Trip Save This trip cannot be edited because it is either under review, app…" at bounding box center [1303, 424] width 521 height 784
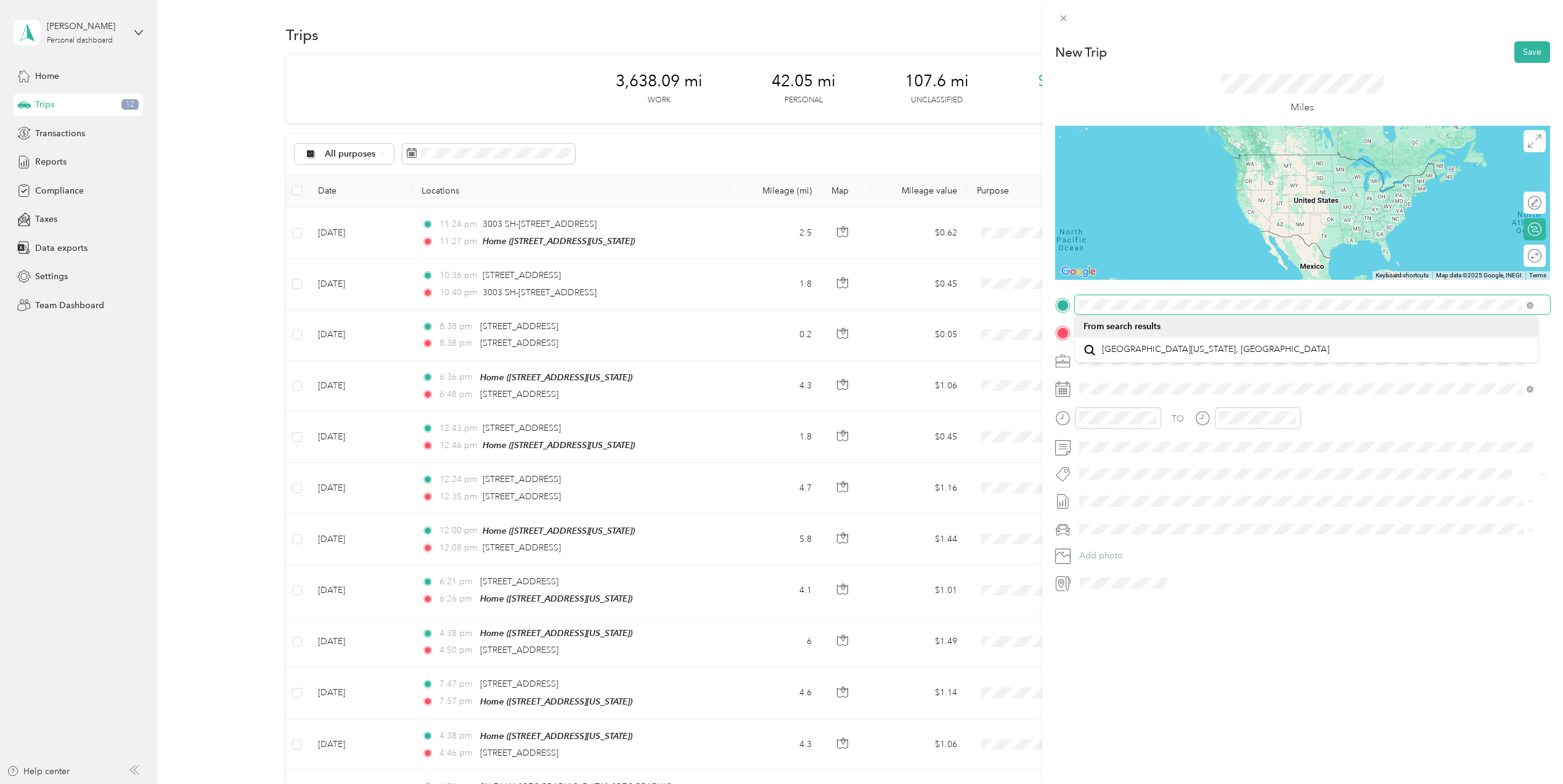
click at [1005, 284] on div "New Trip Save This trip cannot be edited because it is either under review, app…" at bounding box center [782, 392] width 1563 height 784
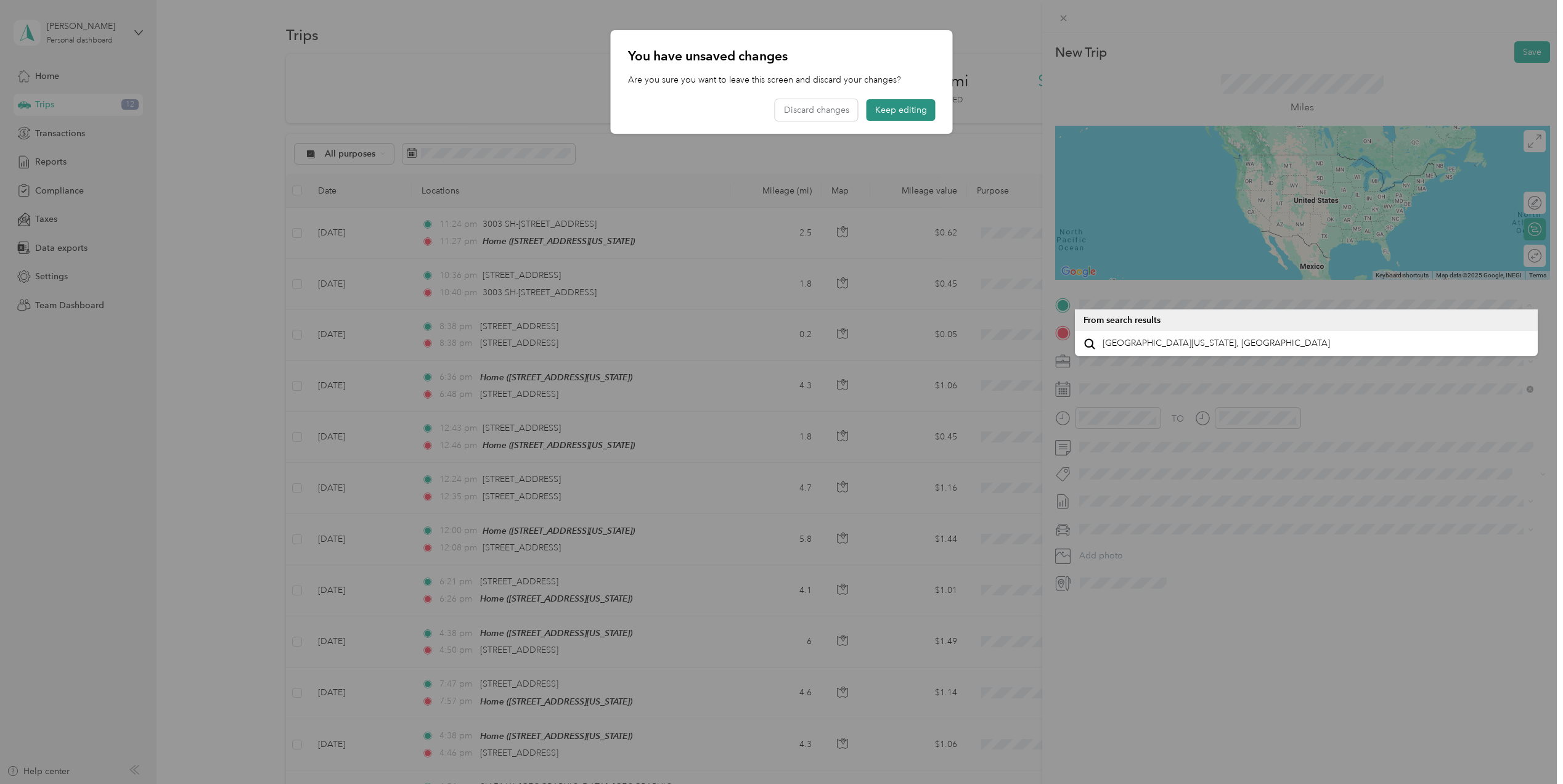
click at [890, 112] on button "Keep editing" at bounding box center [902, 110] width 69 height 22
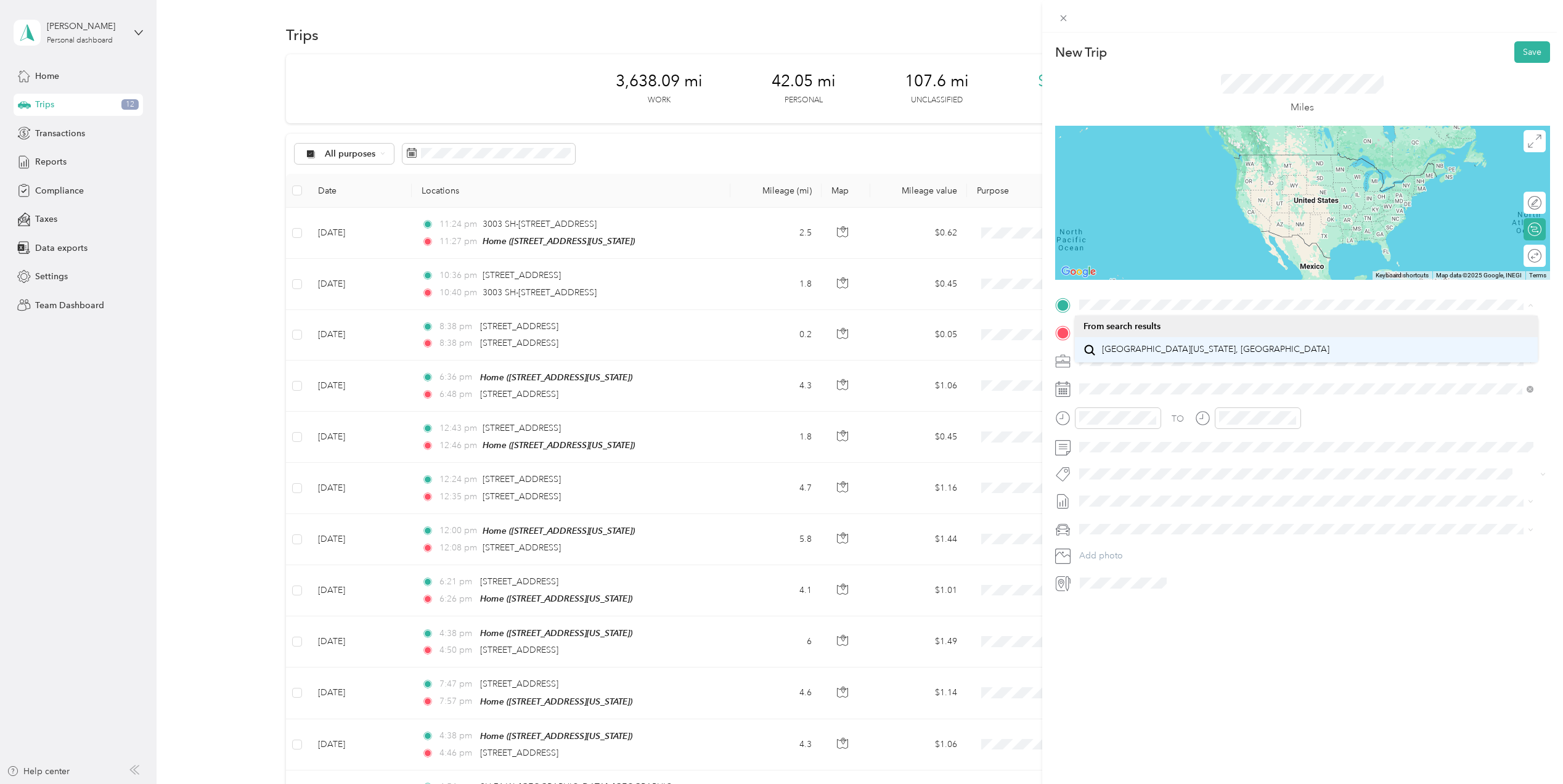
click at [1118, 355] on span "[GEOGRAPHIC_DATA][US_STATE], [GEOGRAPHIC_DATA]" at bounding box center [1216, 349] width 227 height 11
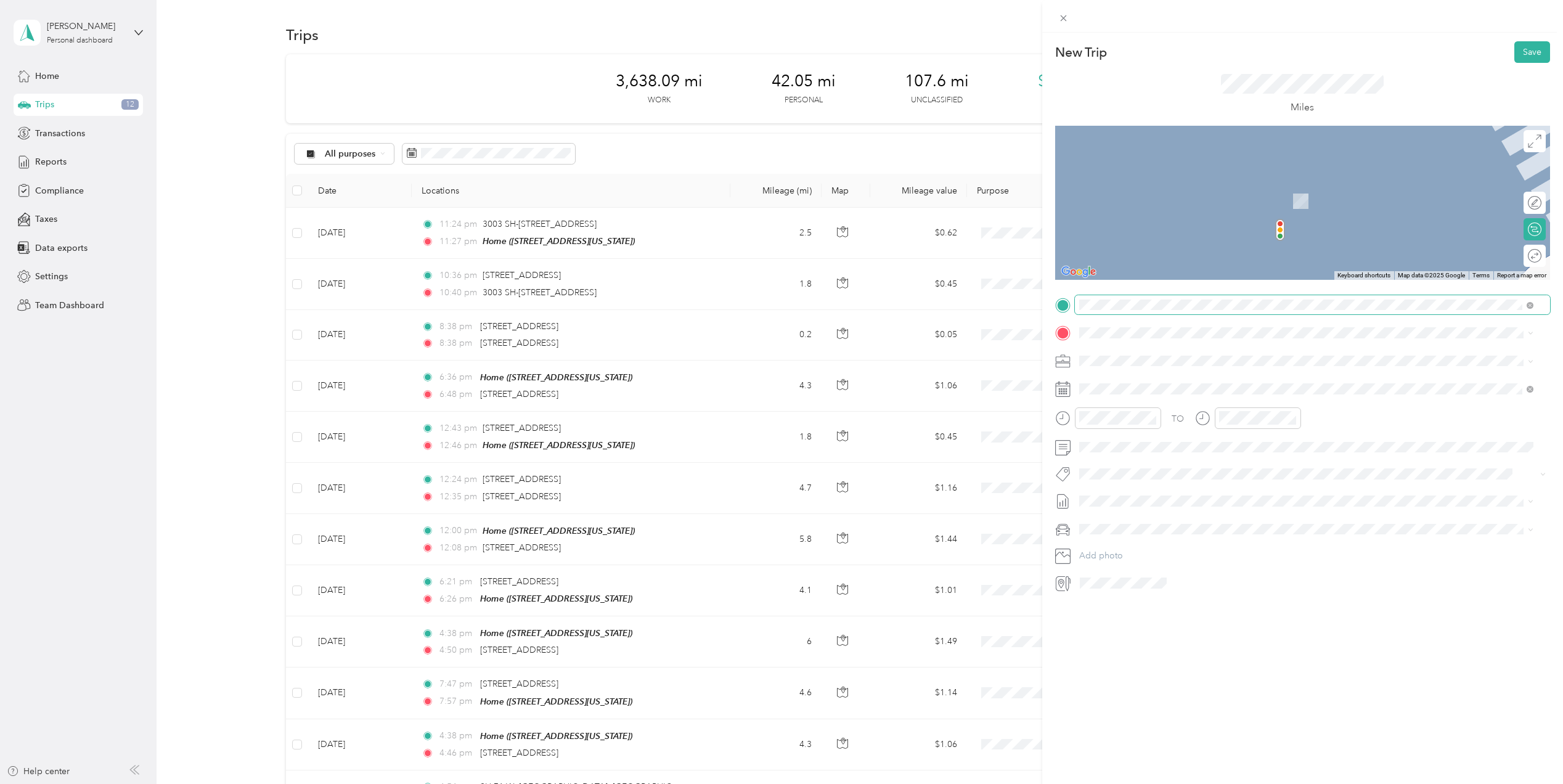
click at [930, 286] on div "New Trip Save This trip cannot be edited because it is either under review, app…" at bounding box center [782, 392] width 1563 height 784
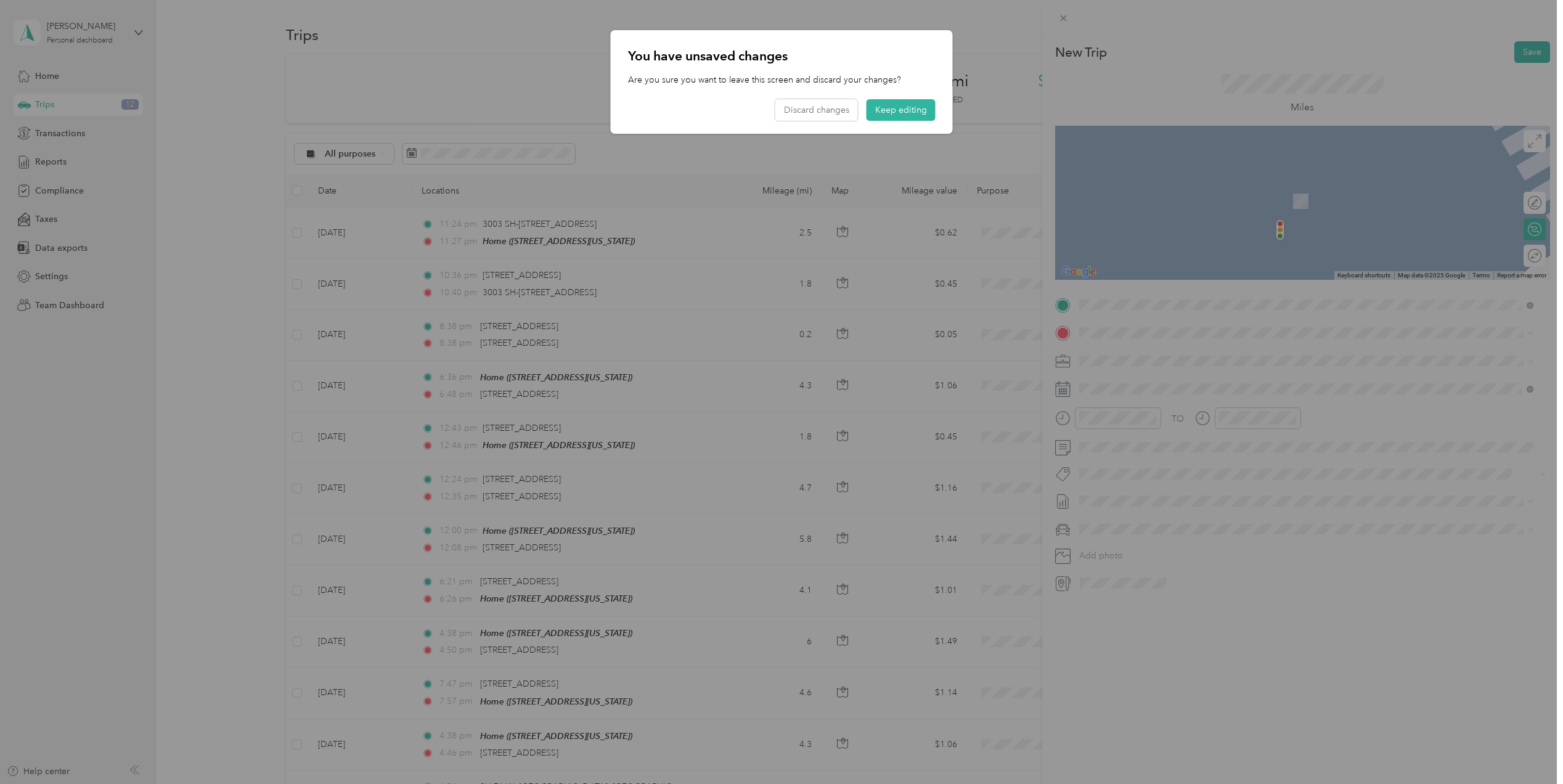
click at [1214, 682] on div at bounding box center [782, 392] width 1563 height 784
click at [1120, 328] on div at bounding box center [782, 392] width 1563 height 784
click at [1118, 327] on div at bounding box center [782, 392] width 1563 height 784
click at [884, 109] on button "Keep editing" at bounding box center [902, 110] width 69 height 22
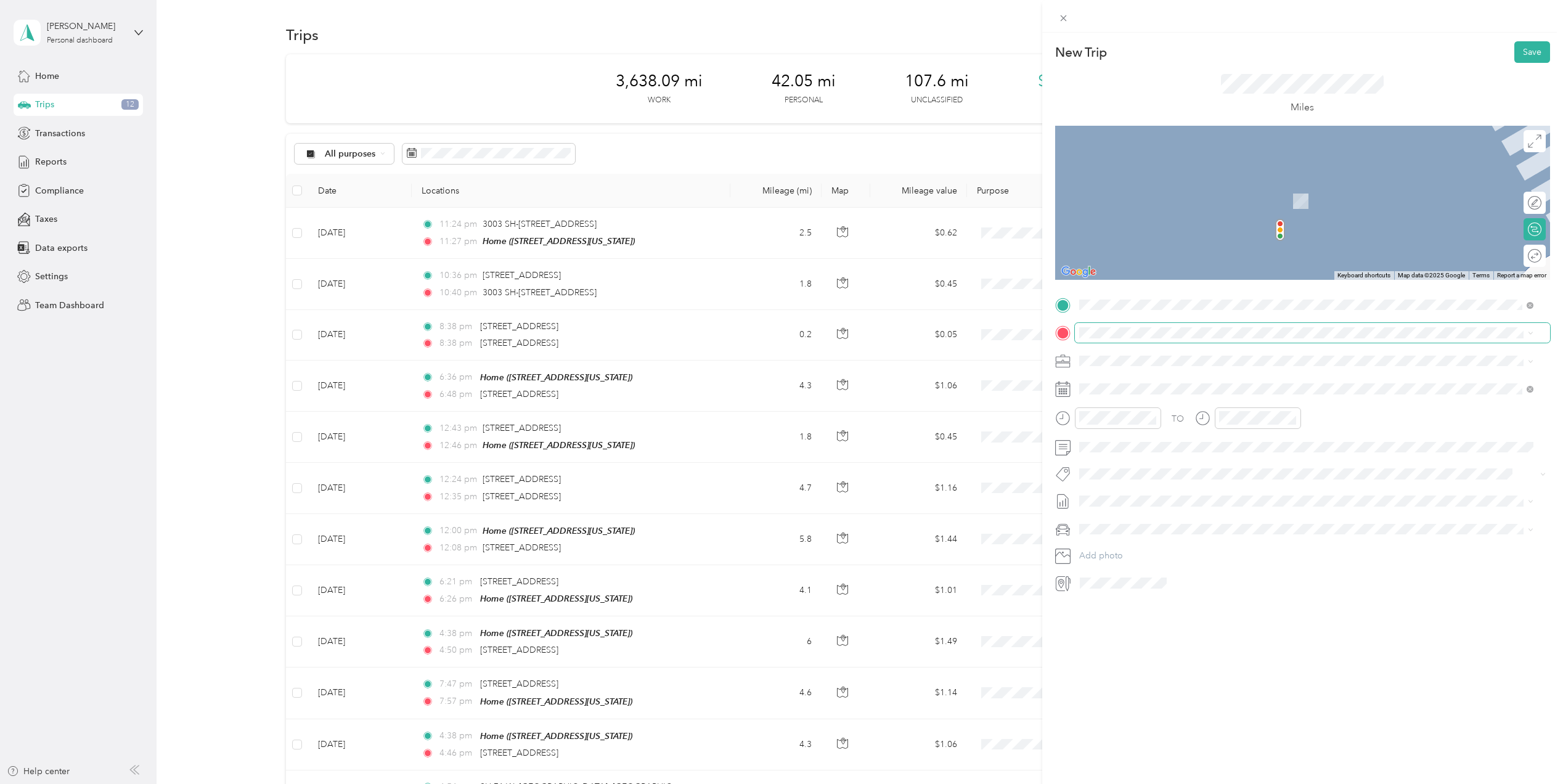
click at [1103, 323] on span at bounding box center [1312, 333] width 475 height 20
click at [1243, 382] on div "[GEOGRAPHIC_DATA][US_STATE], [GEOGRAPHIC_DATA]" at bounding box center [1306, 378] width 445 height 17
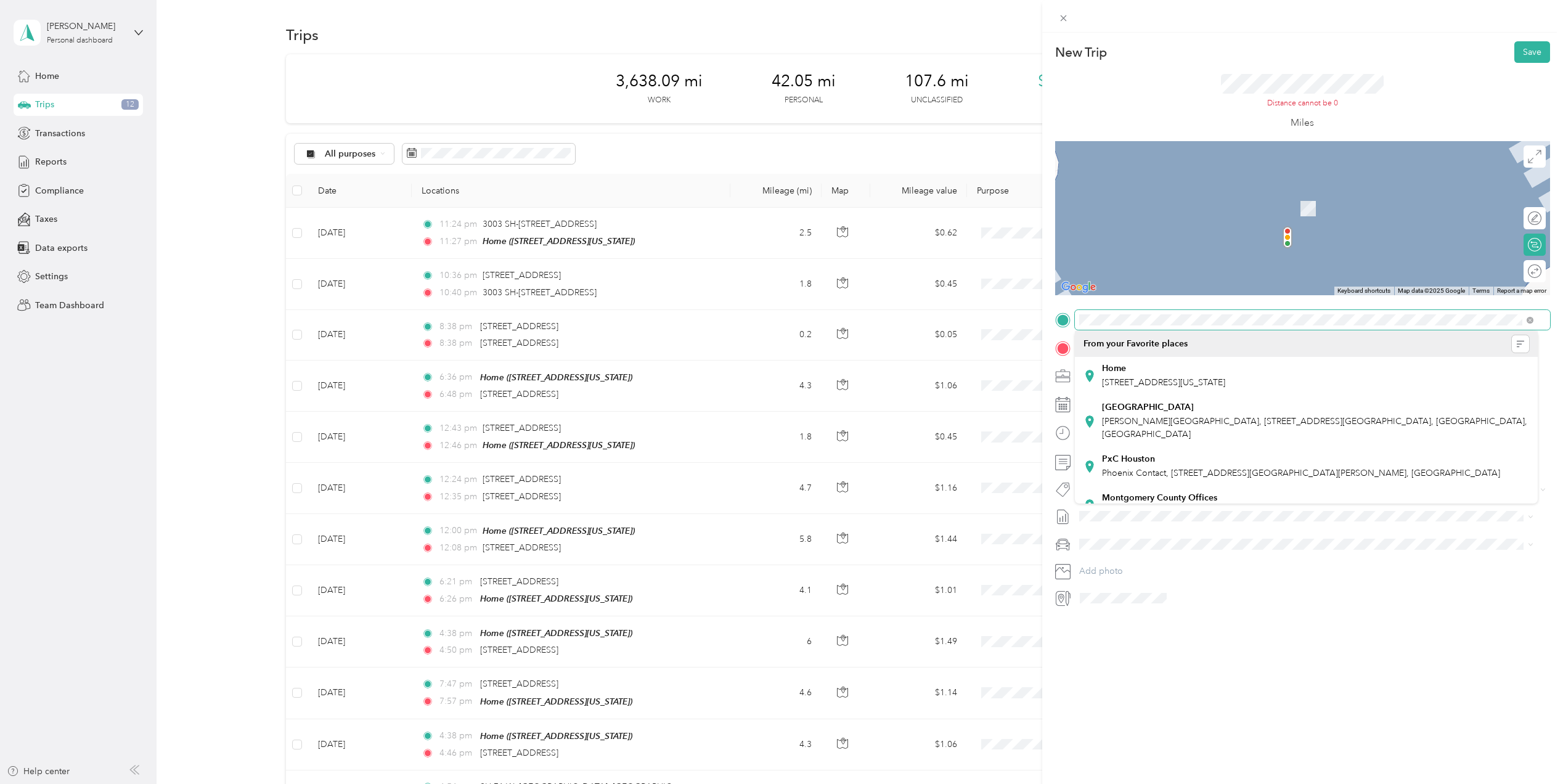
click at [1019, 323] on div "New Trip Save This trip cannot be edited because it is either under review, app…" at bounding box center [782, 392] width 1563 height 784
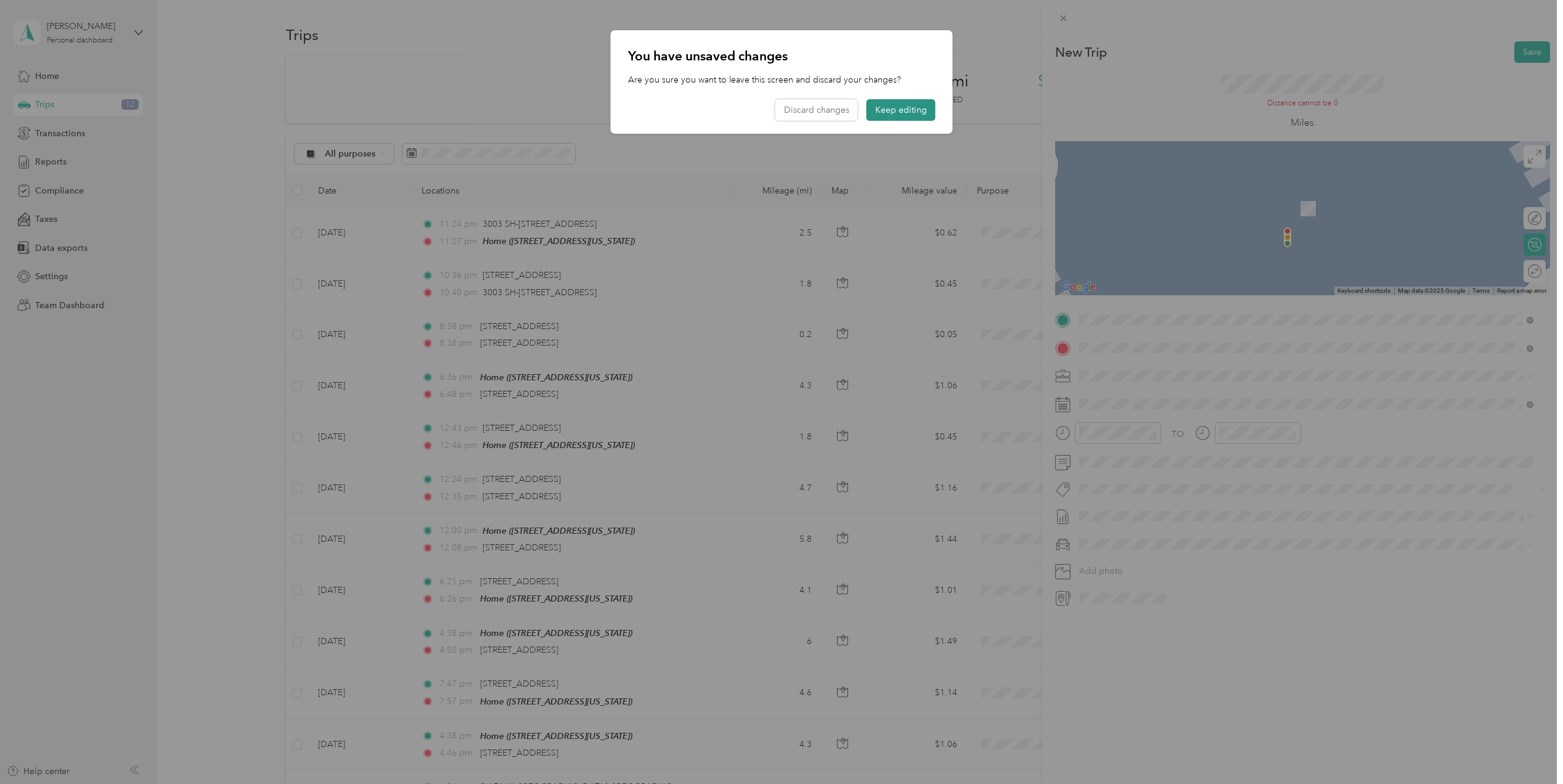
click at [904, 114] on button "Keep editing" at bounding box center [902, 110] width 69 height 22
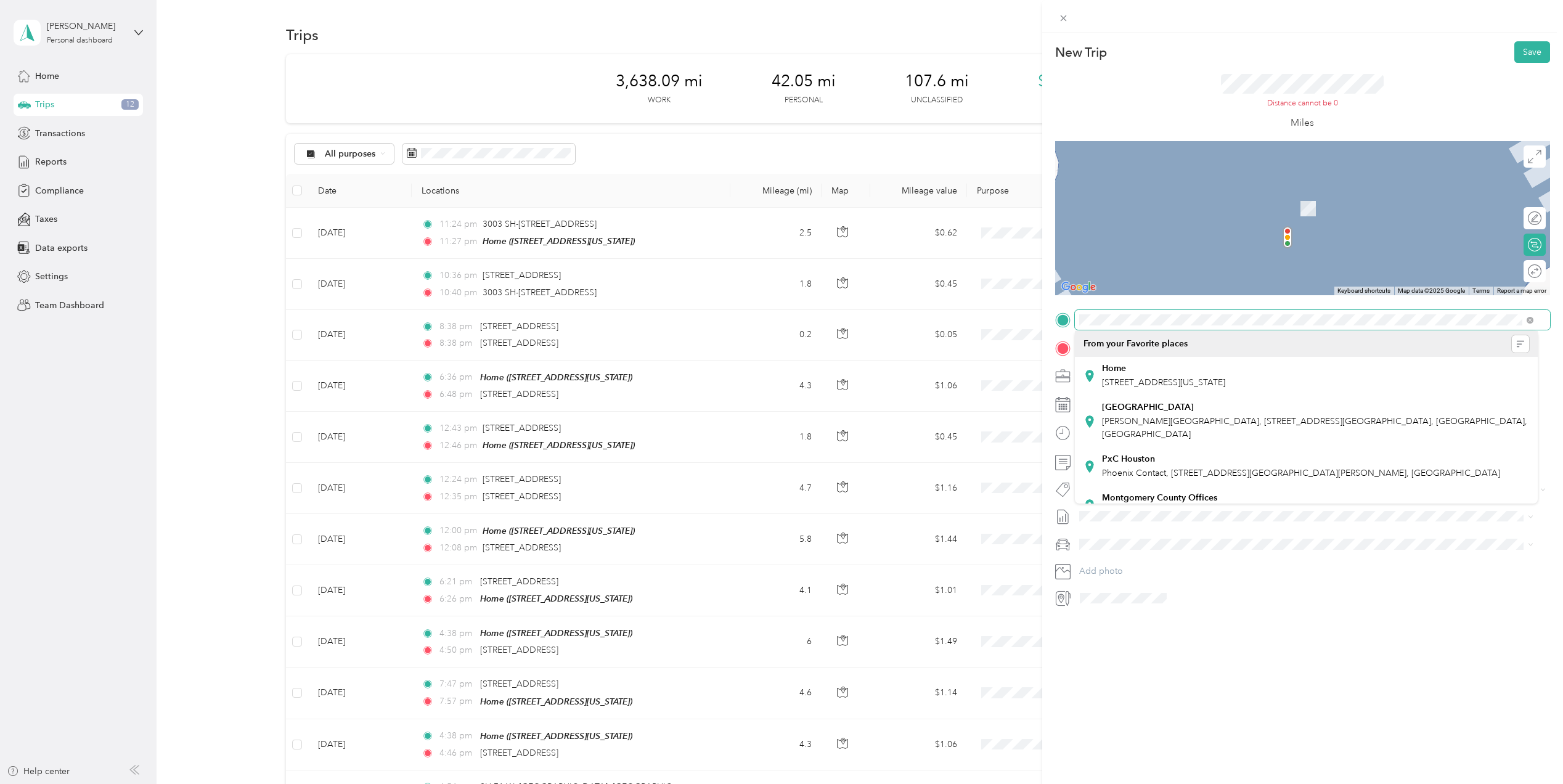
click at [856, 296] on div "New Trip Save This trip cannot be edited because it is either under review, app…" at bounding box center [782, 392] width 1563 height 784
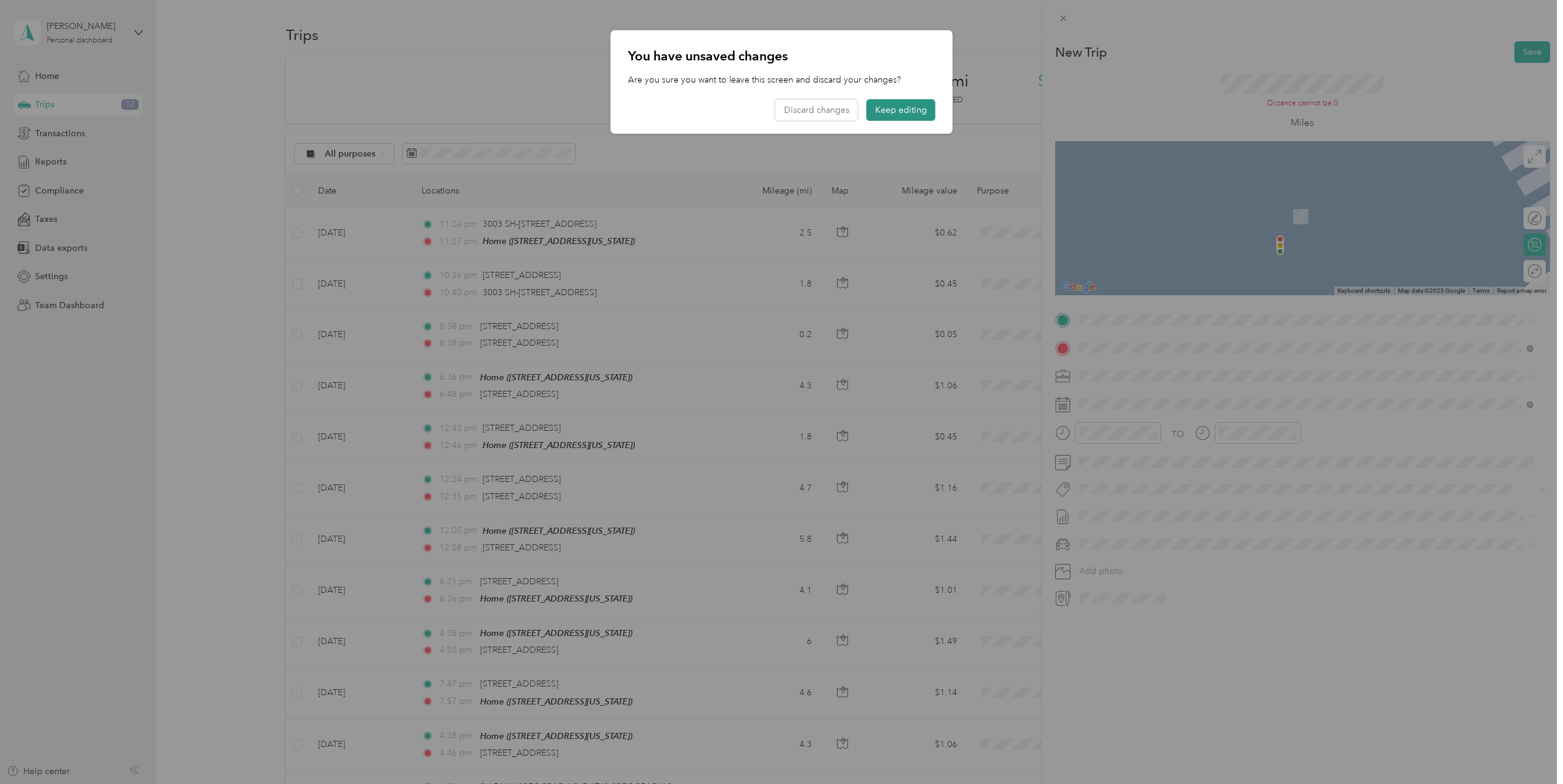
click at [905, 114] on button "Keep editing" at bounding box center [902, 110] width 69 height 22
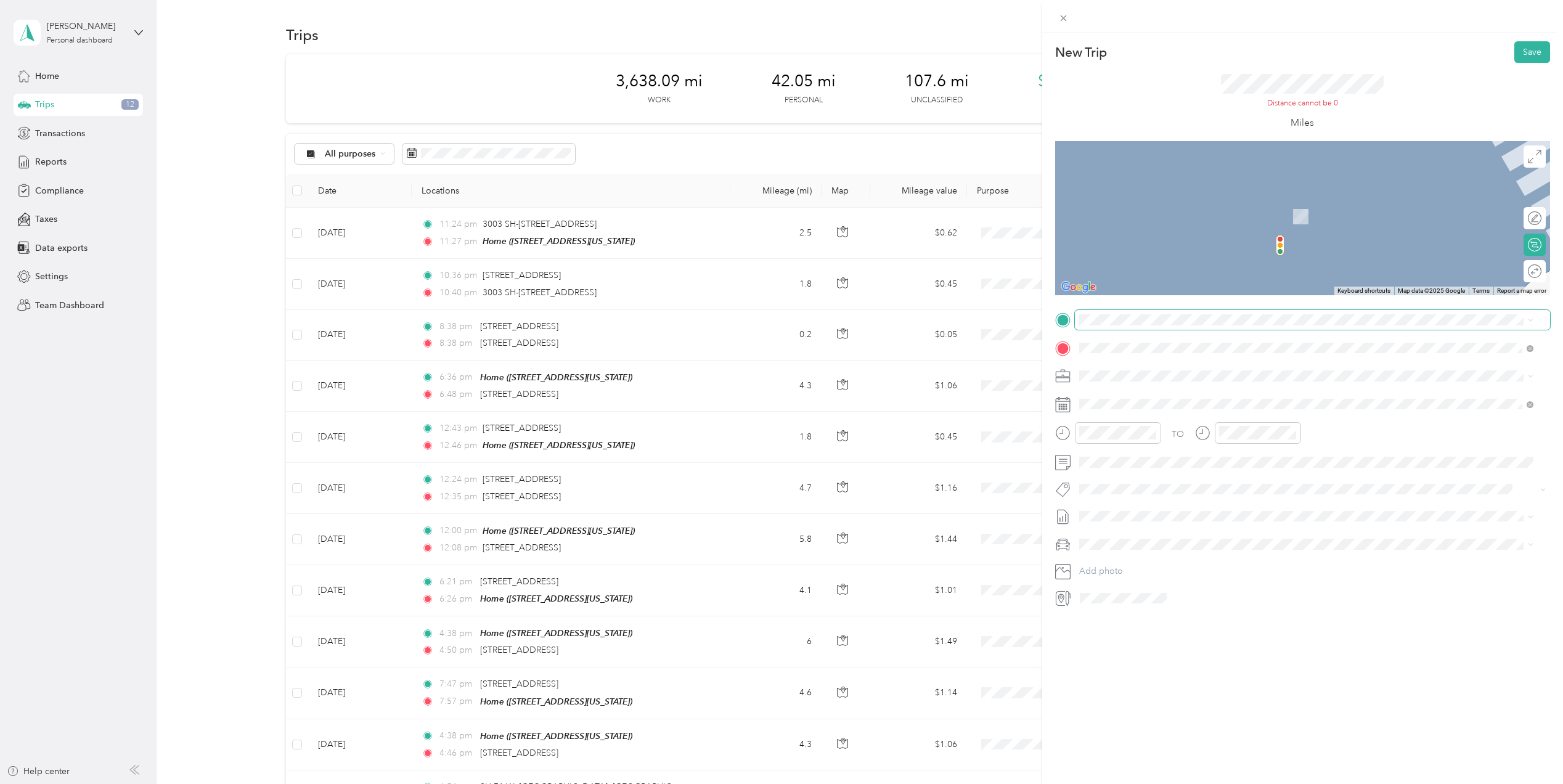
click at [1130, 326] on span at bounding box center [1312, 320] width 475 height 20
click at [1137, 363] on span "[STREET_ADDRESS][US_STATE]" at bounding box center [1163, 364] width 124 height 11
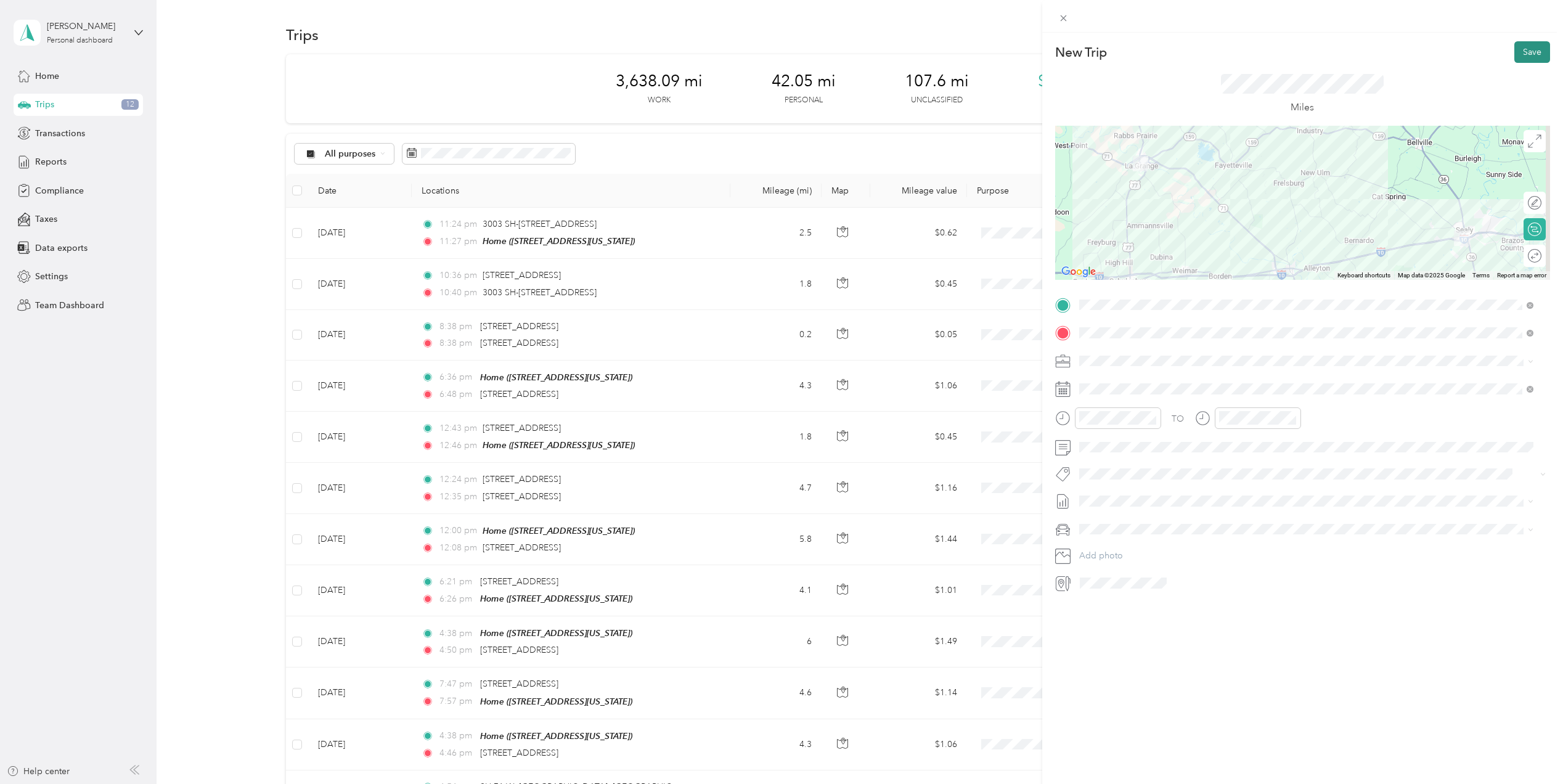
click at [1517, 53] on button "Save" at bounding box center [1532, 52] width 36 height 22
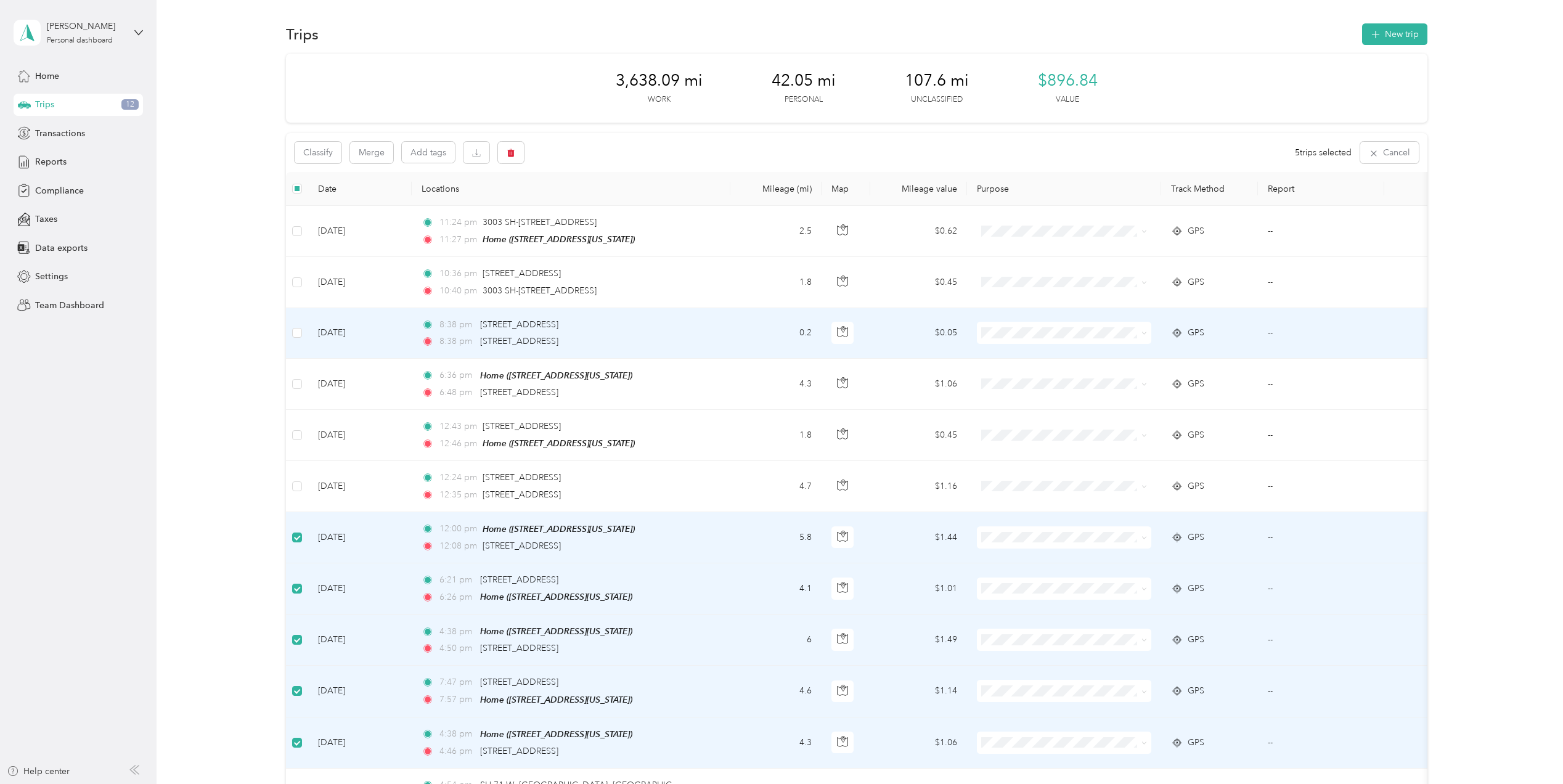
scroll to position [0, 0]
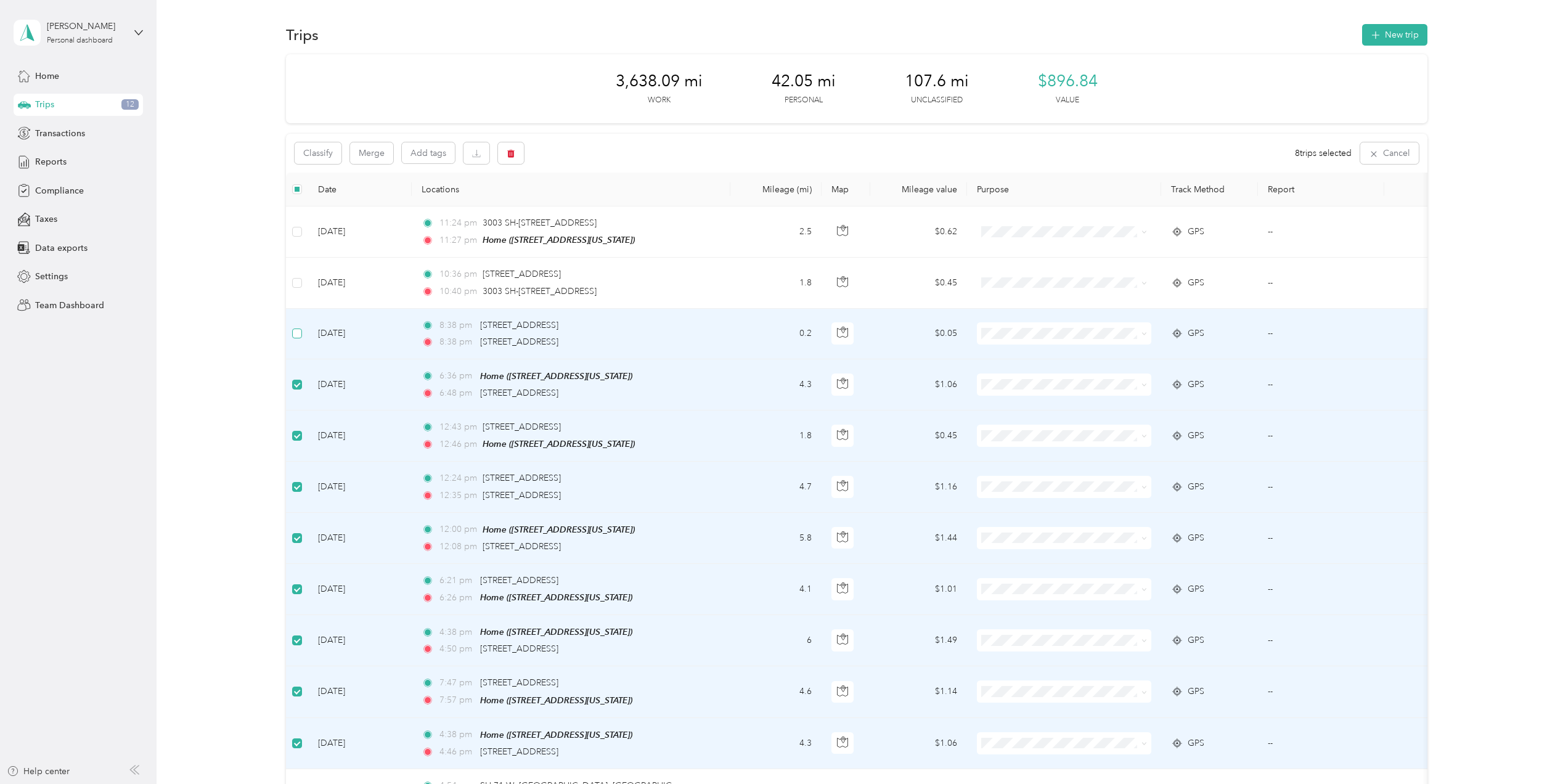
click at [299, 338] on label at bounding box center [297, 333] width 10 height 13
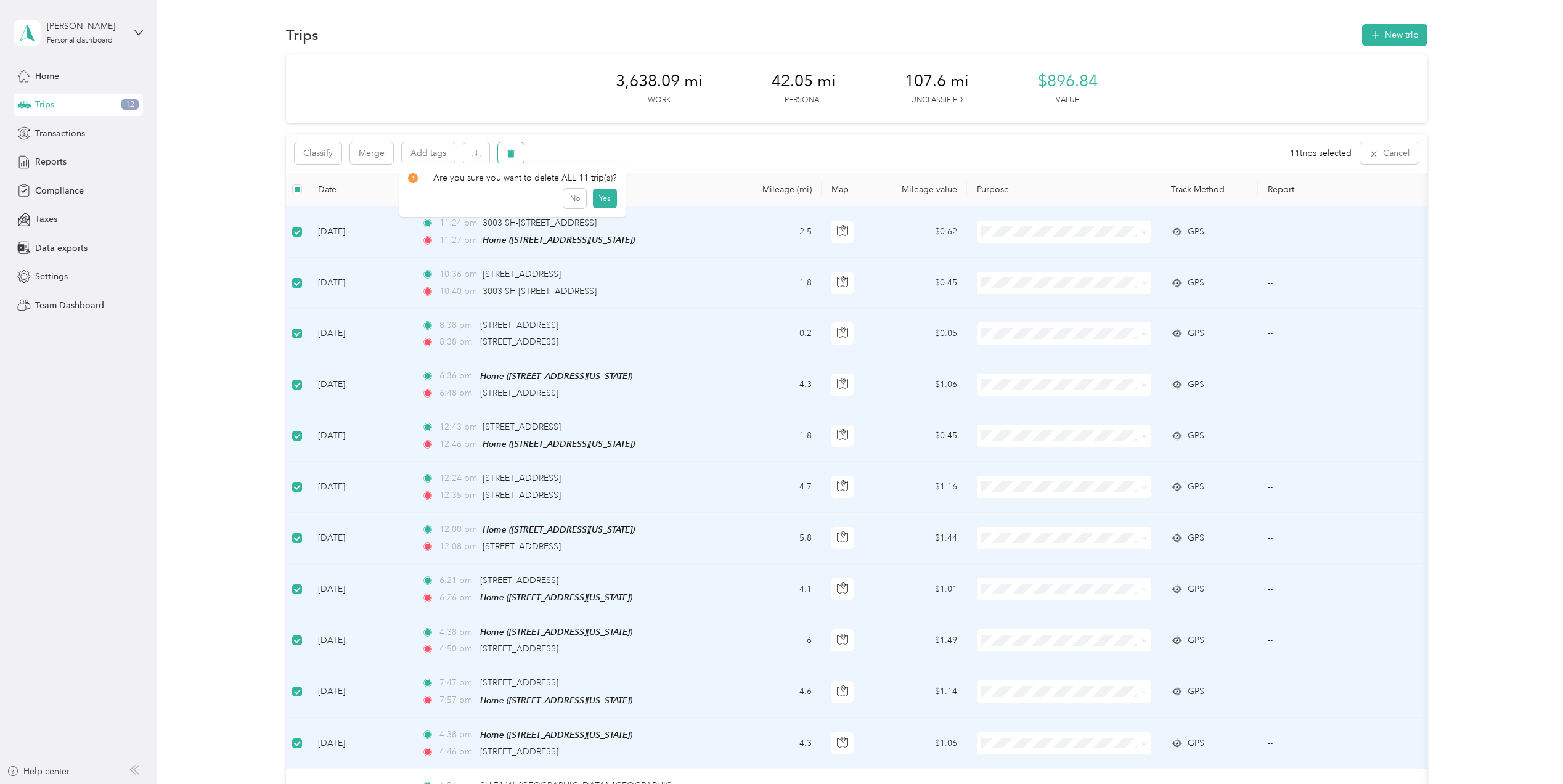
click at [507, 148] on span "button" at bounding box center [511, 153] width 8 height 11
click at [603, 207] on button "Yes" at bounding box center [604, 205] width 24 height 20
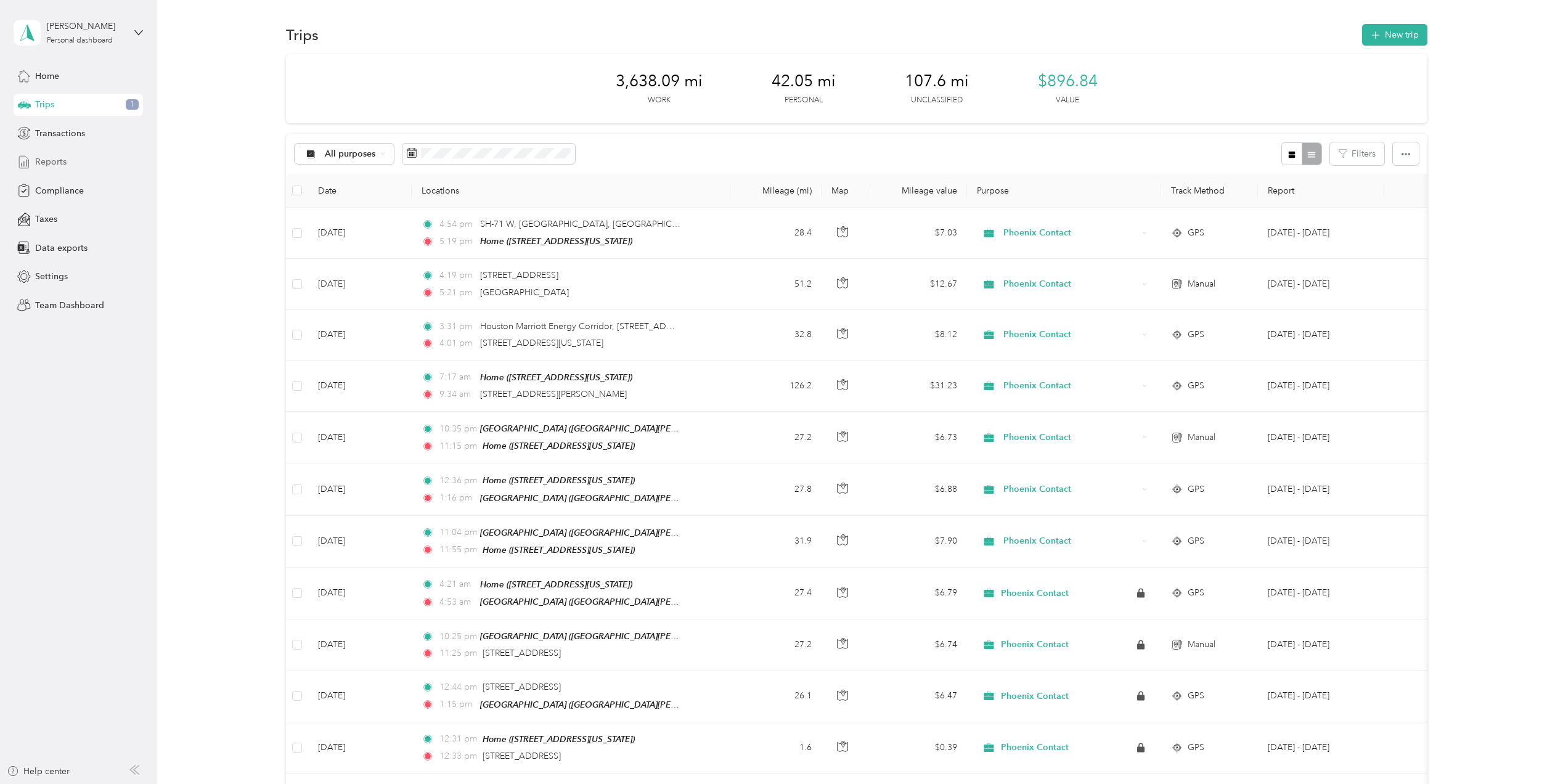
click at [57, 165] on span "Reports" at bounding box center [51, 162] width 32 height 13
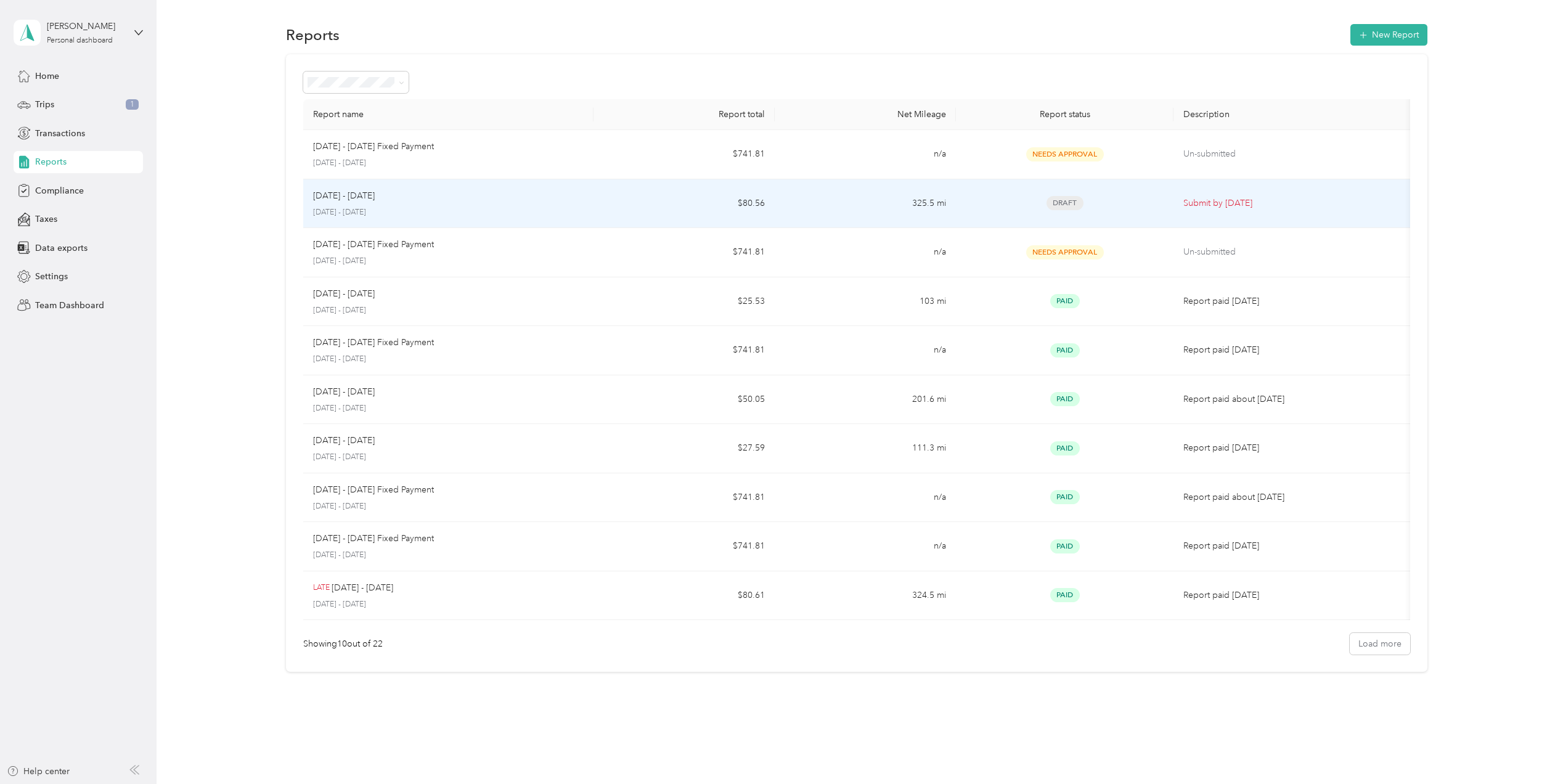
click at [364, 213] on p "[DATE] - [DATE]" at bounding box center [448, 212] width 270 height 11
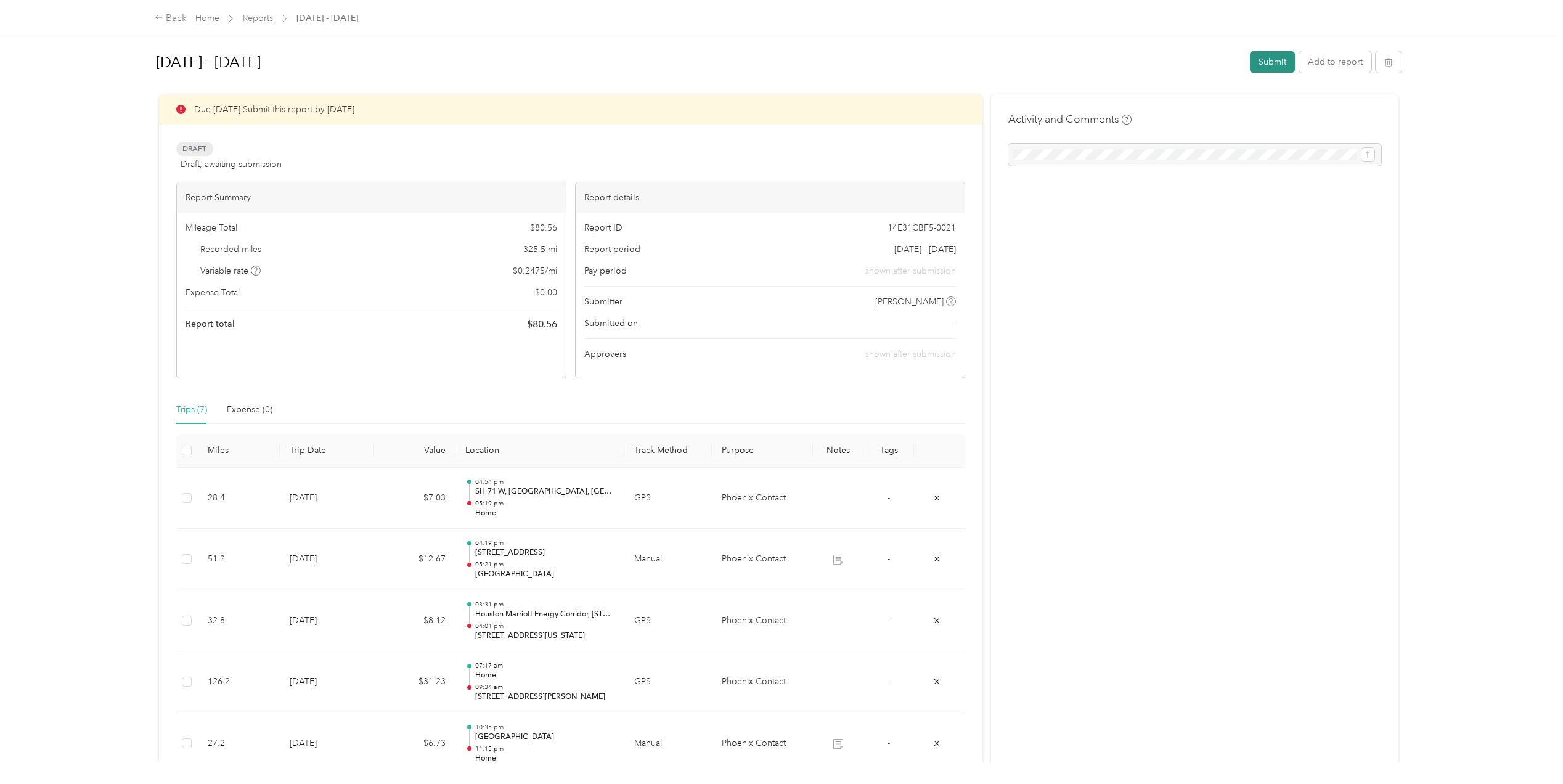
click at [1266, 66] on button "Submit" at bounding box center [1273, 61] width 45 height 22
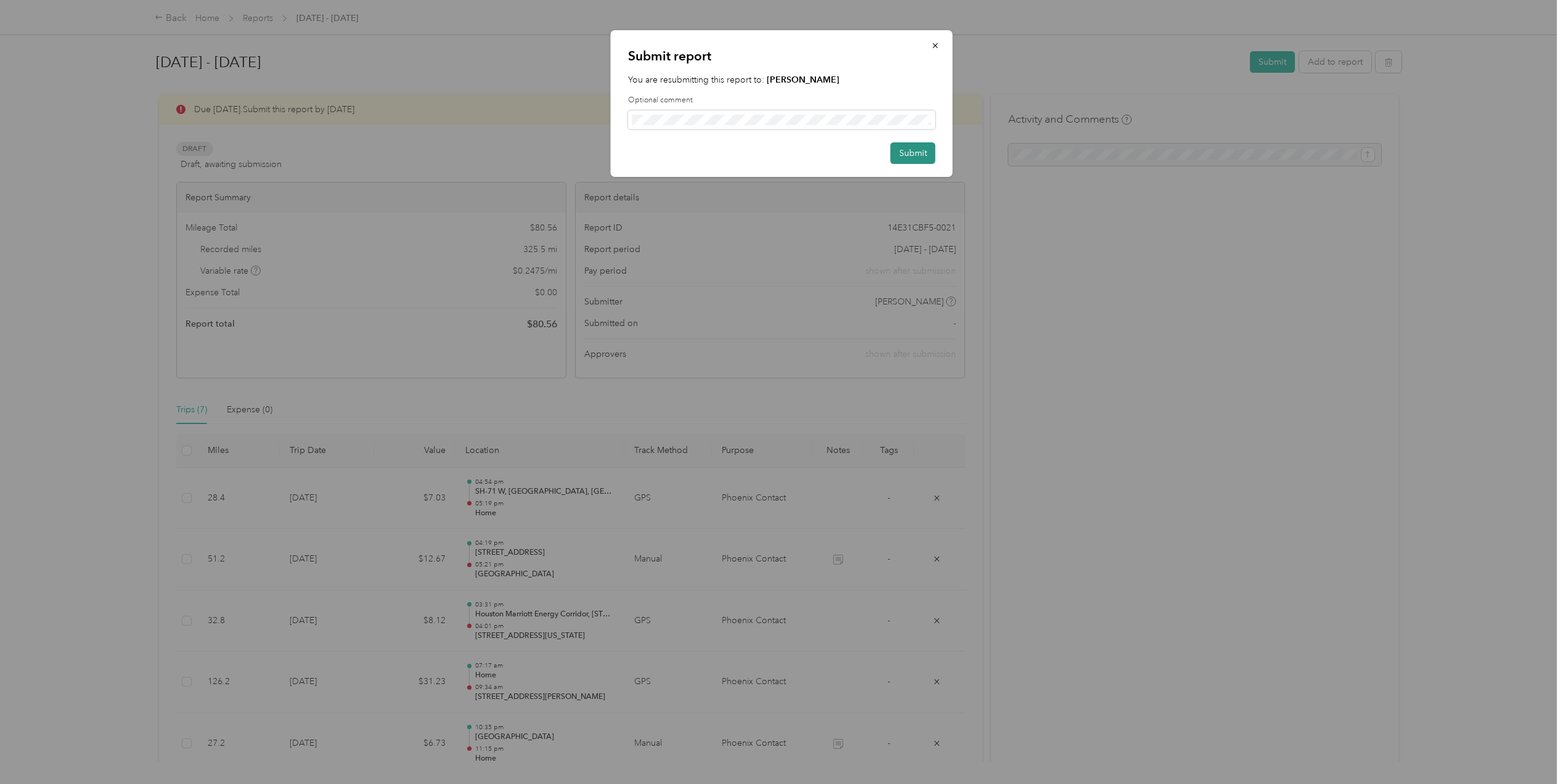
click at [906, 153] on button "Submit" at bounding box center [914, 153] width 45 height 22
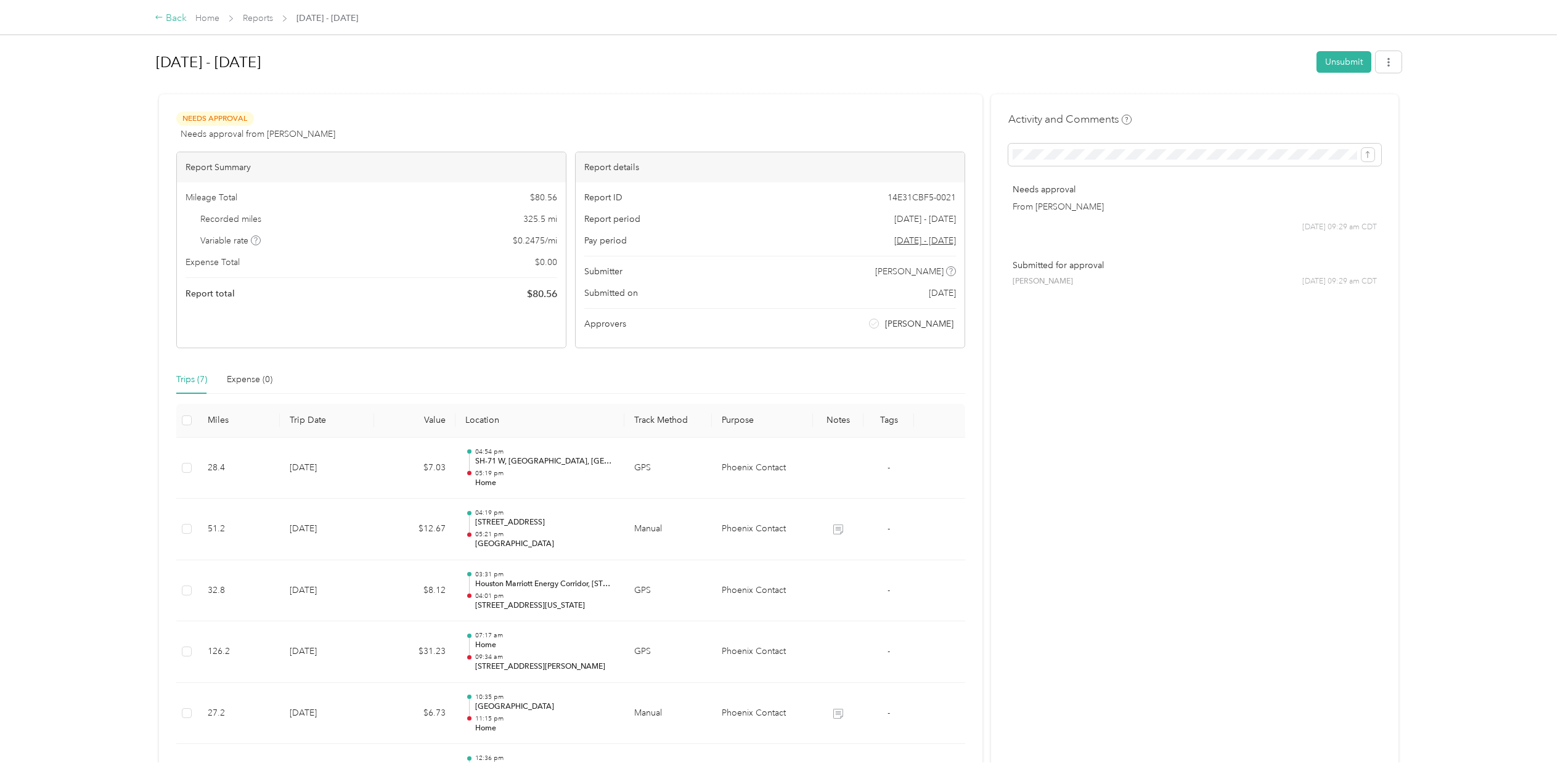
click at [172, 13] on div "Back" at bounding box center [170, 18] width 32 height 15
